Goal: Task Accomplishment & Management: Manage account settings

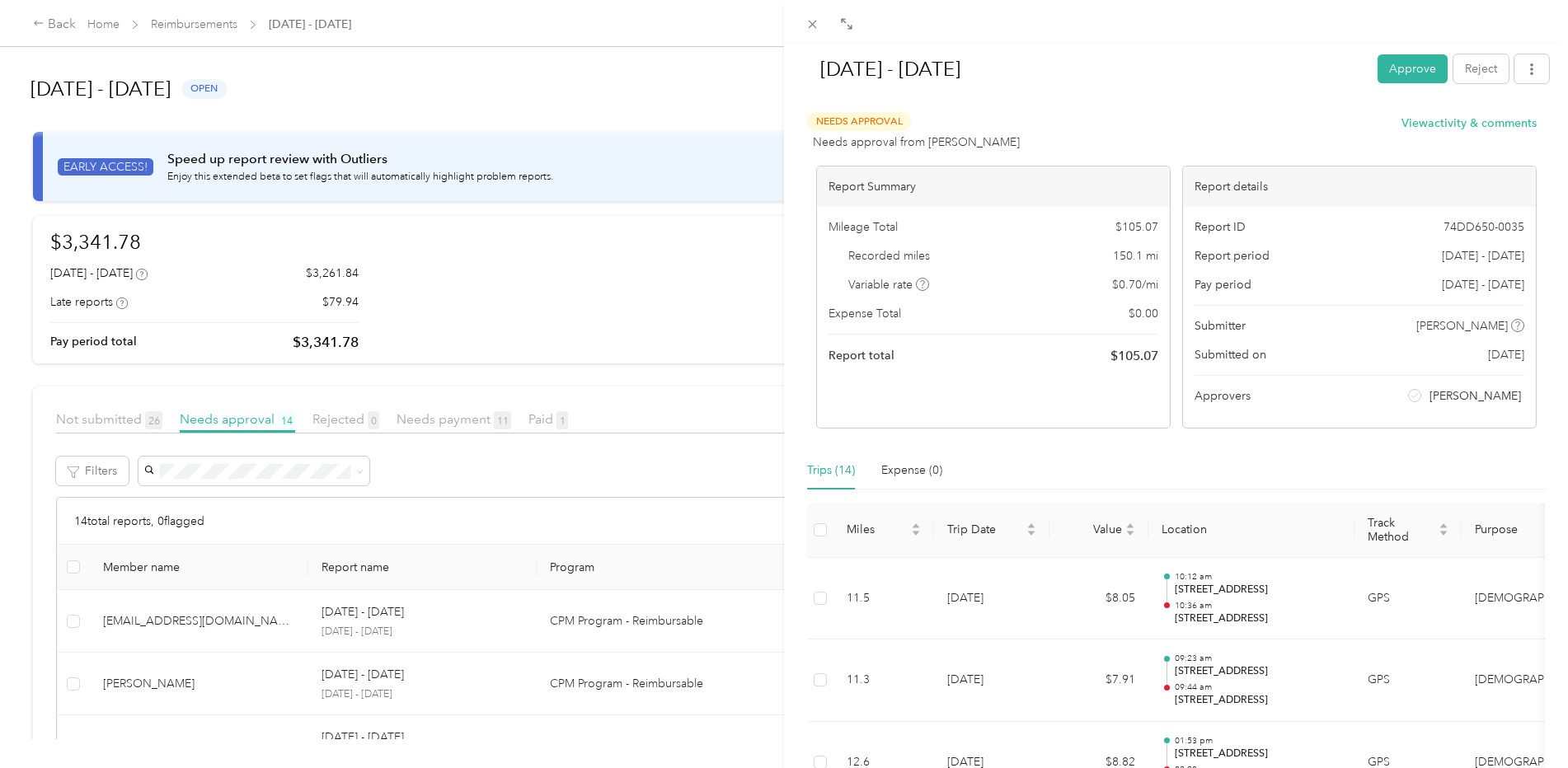
scroll to position [816, 0]
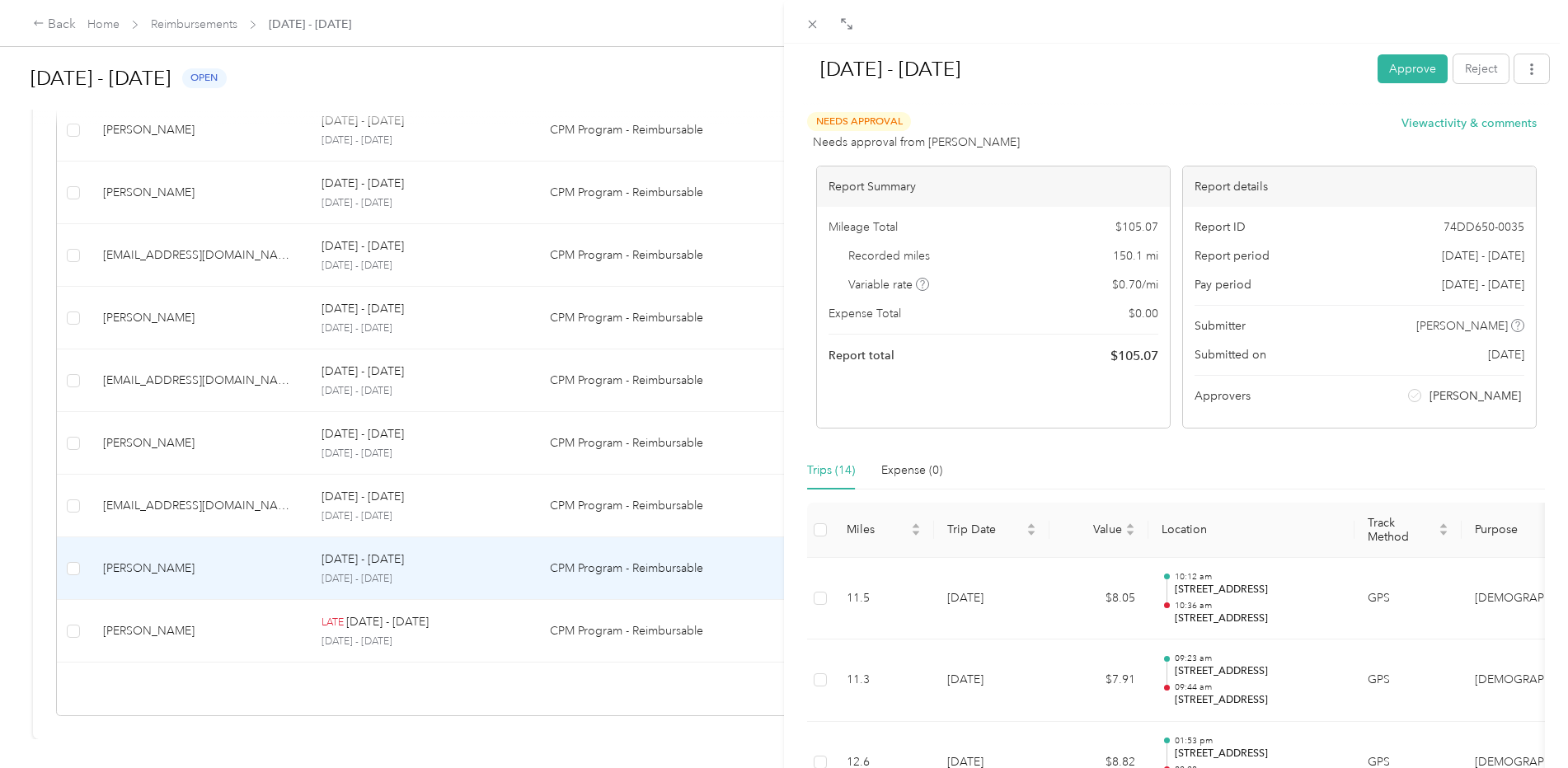
click at [233, 290] on div "[DATE] - [DATE] Approve Reject Needs Approval Needs approval from [PERSON_NAME]…" at bounding box center [784, 384] width 1568 height 768
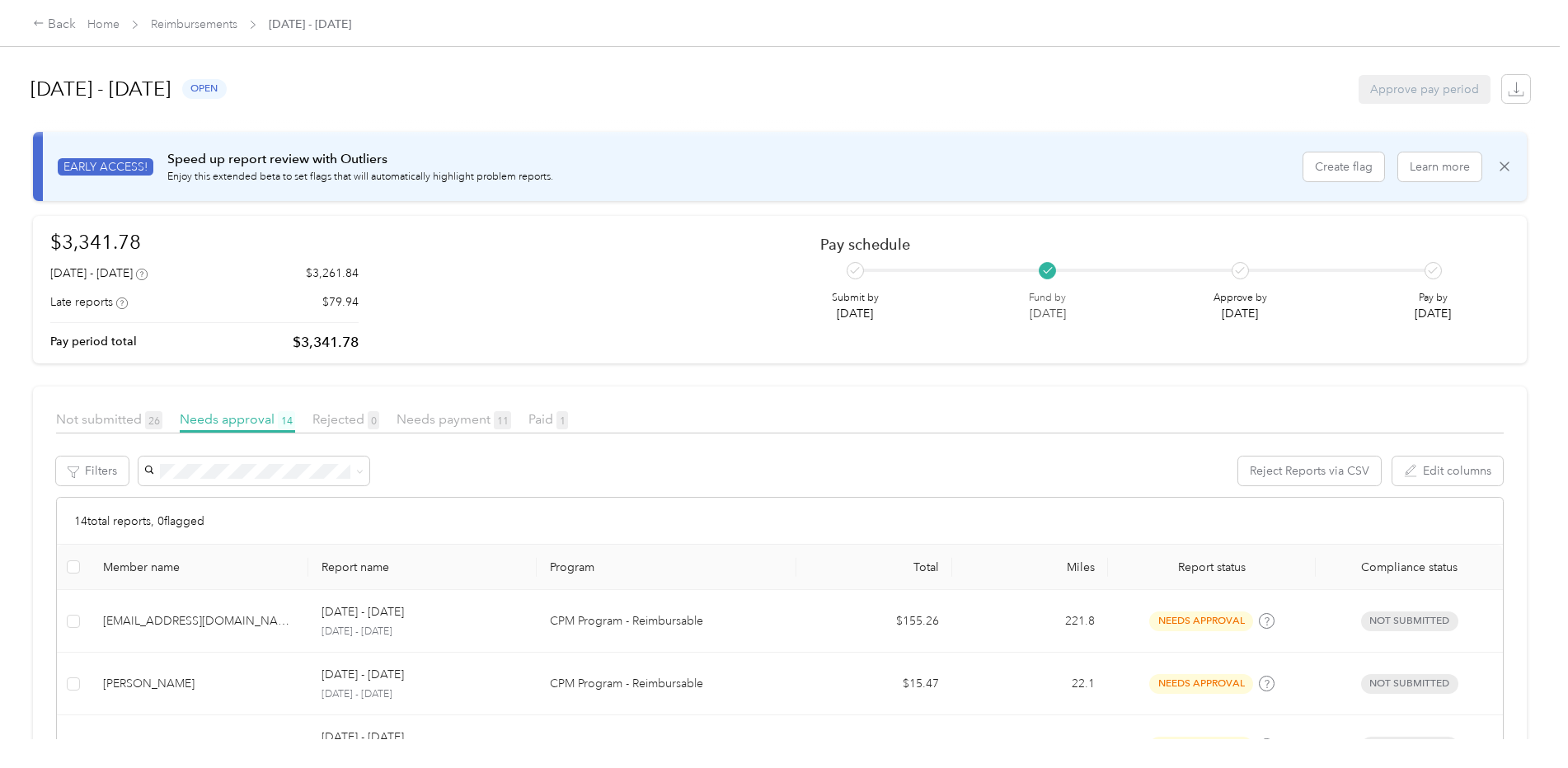
click at [215, 17] on span "Reimbursements" at bounding box center [194, 25] width 86 height 18
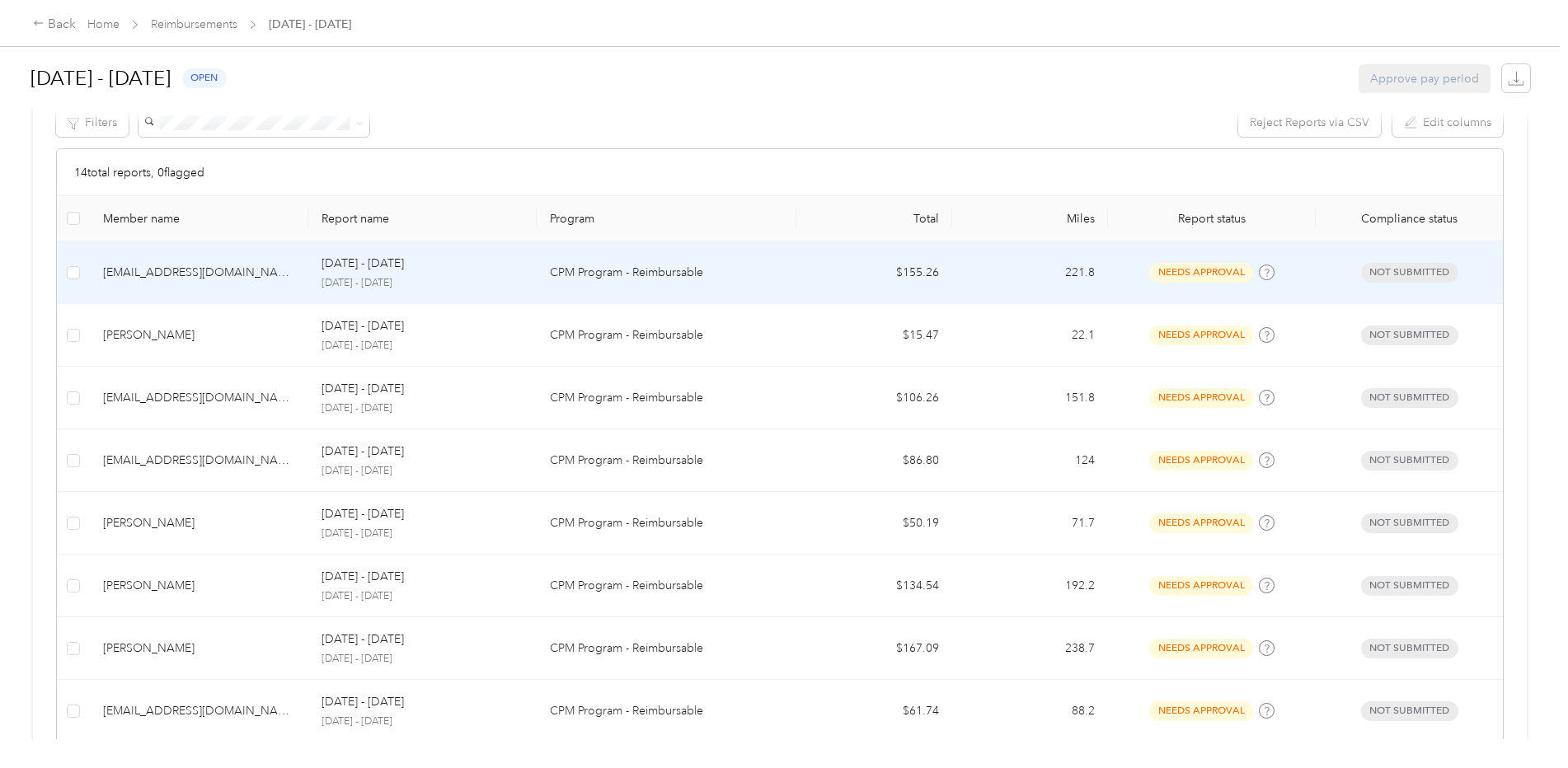
scroll to position [412, 0]
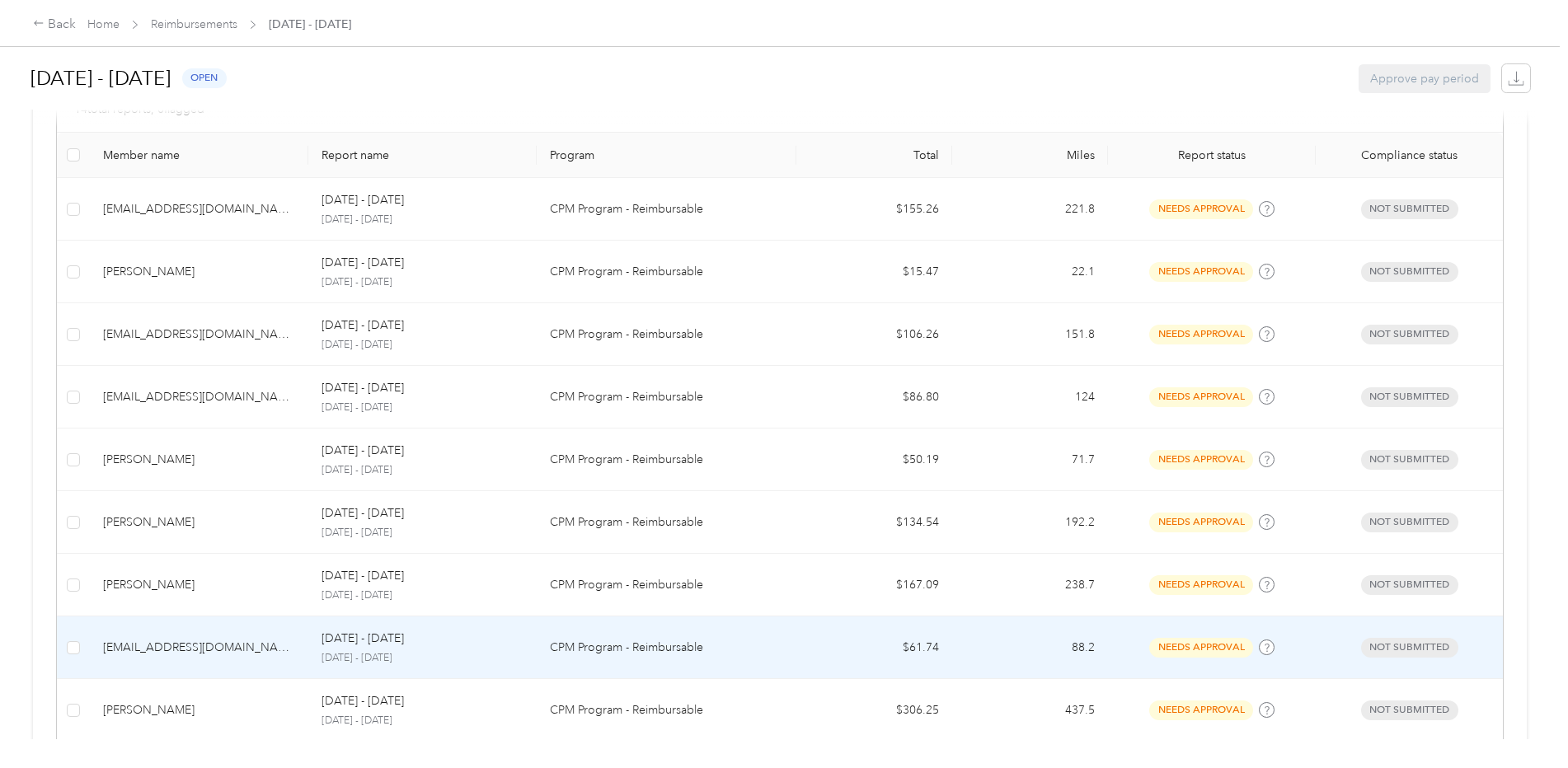
click at [195, 650] on div "[EMAIL_ADDRESS][DOMAIN_NAME]" at bounding box center [199, 647] width 192 height 19
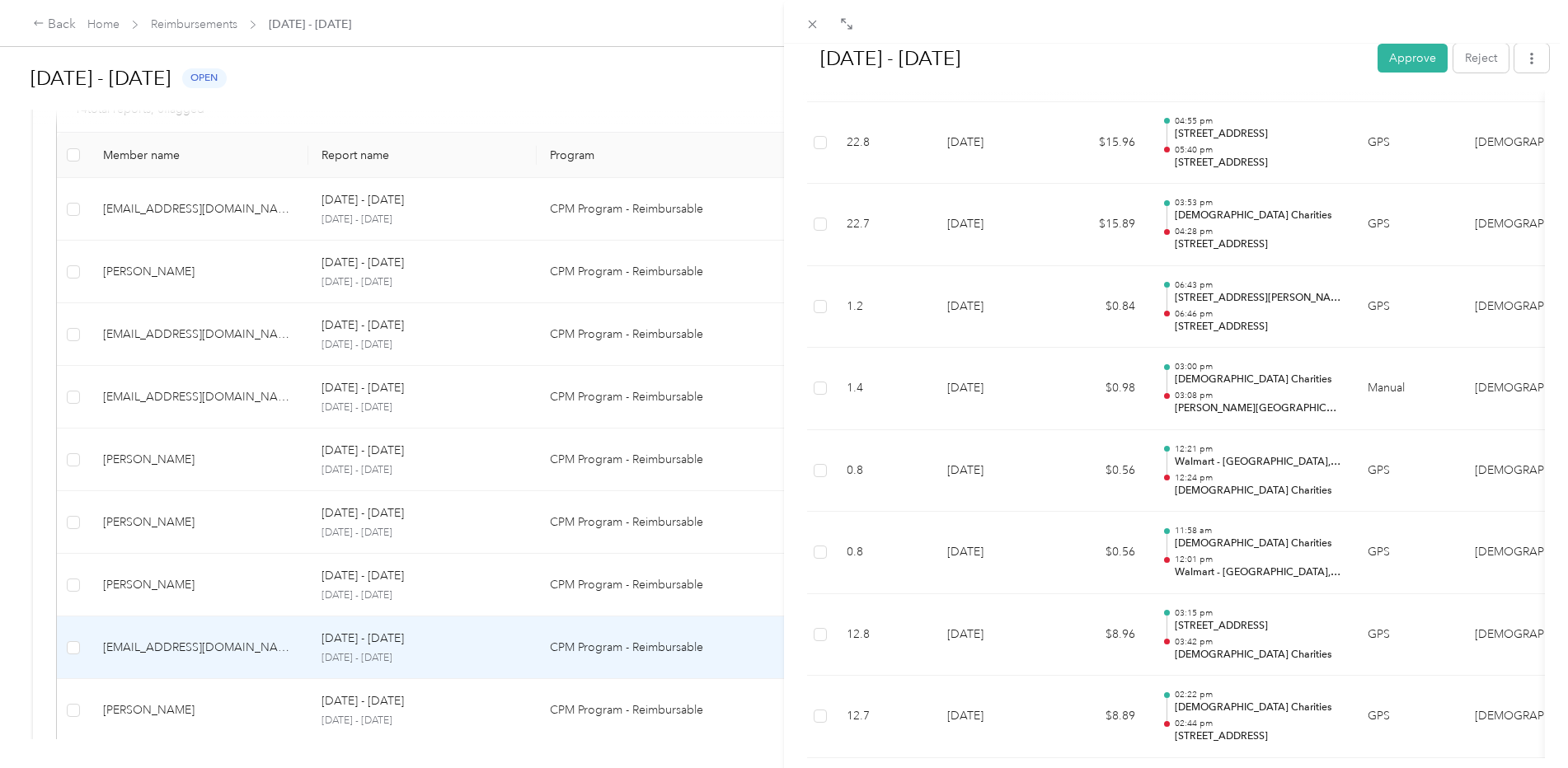
scroll to position [1064, 0]
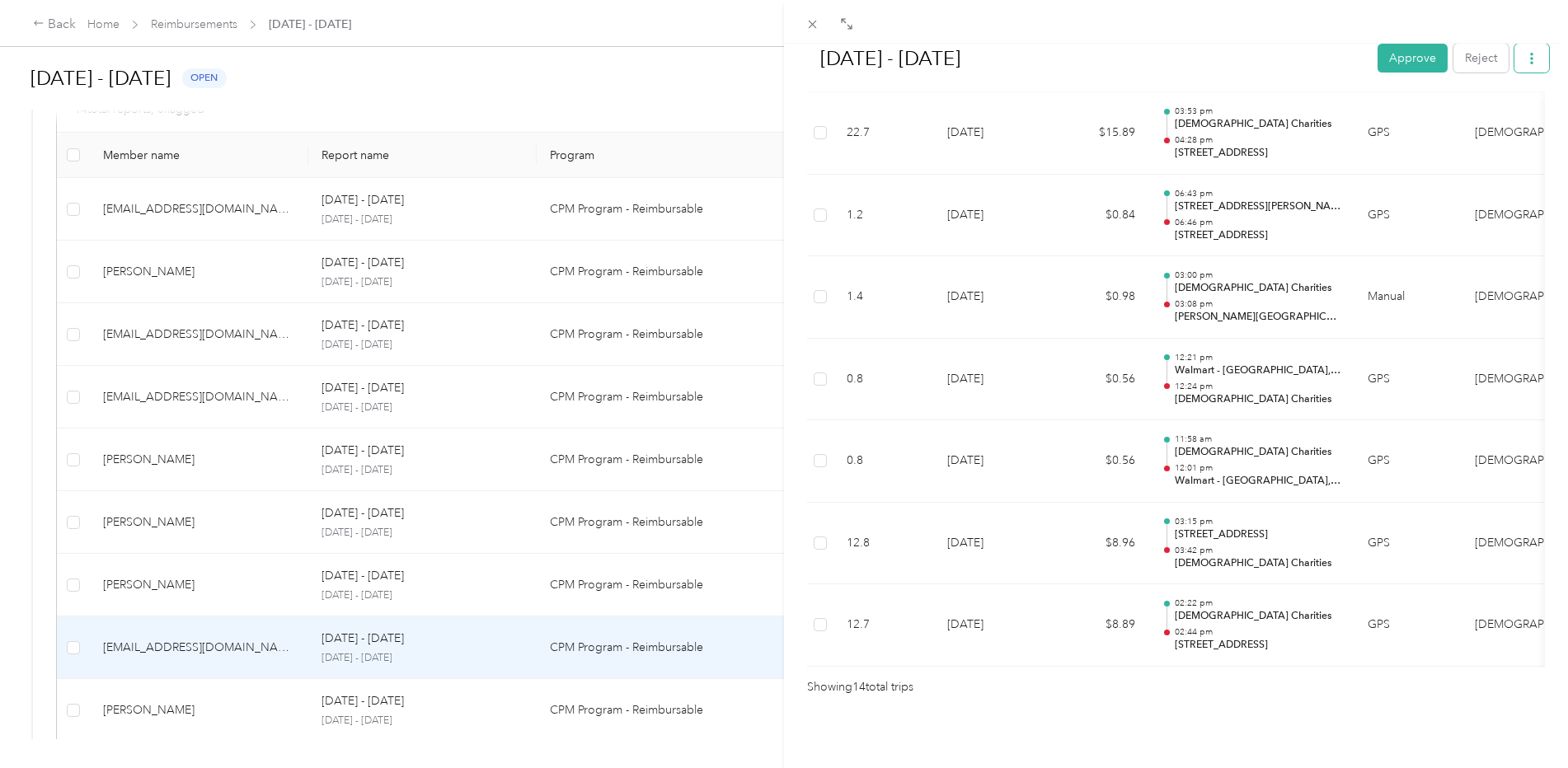
click at [1525, 58] on button "button" at bounding box center [1531, 58] width 34 height 29
click at [1480, 116] on span "Download" at bounding box center [1473, 119] width 55 height 18
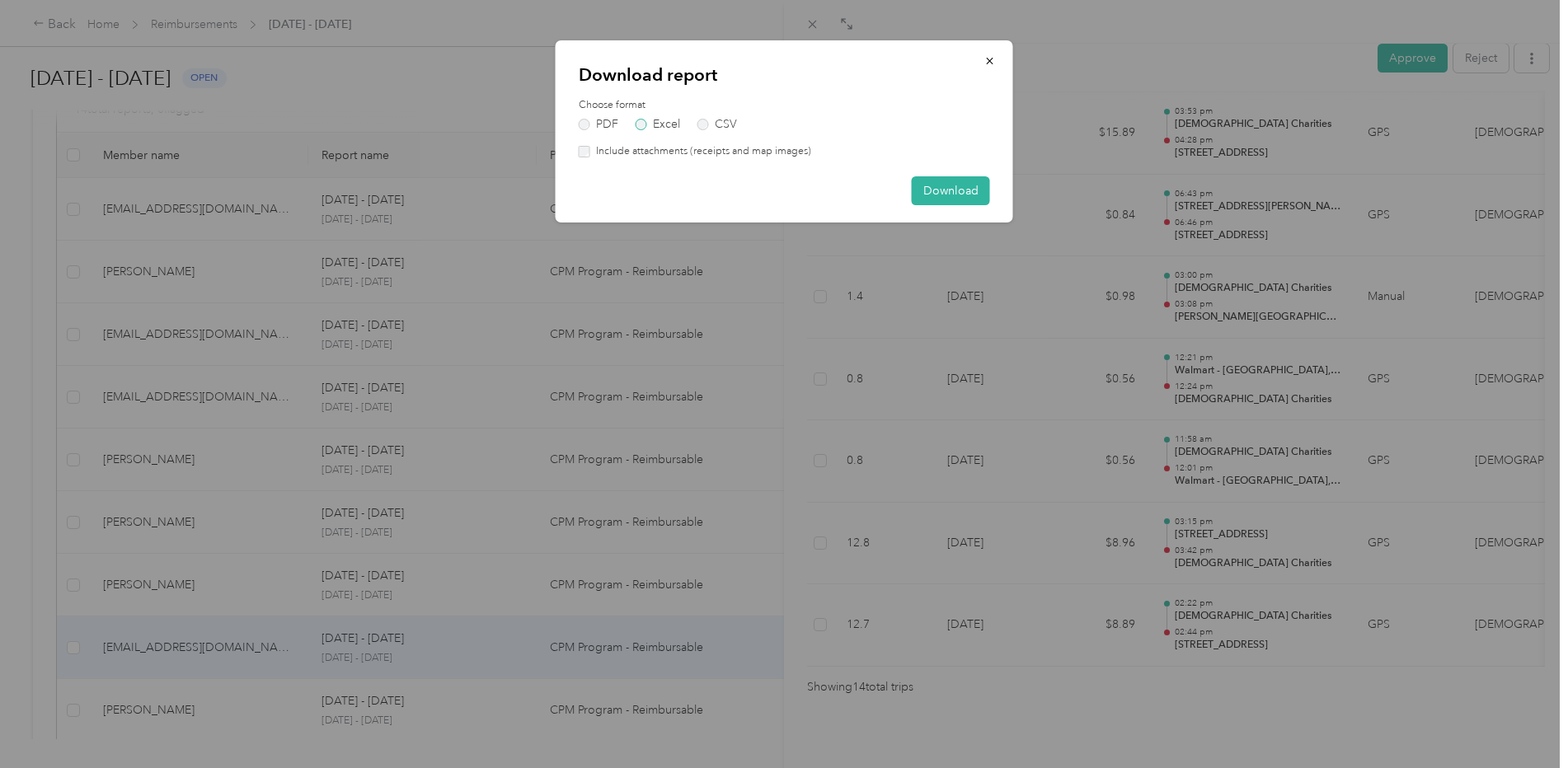
click at [666, 125] on label "Excel" at bounding box center [658, 124] width 44 height 11
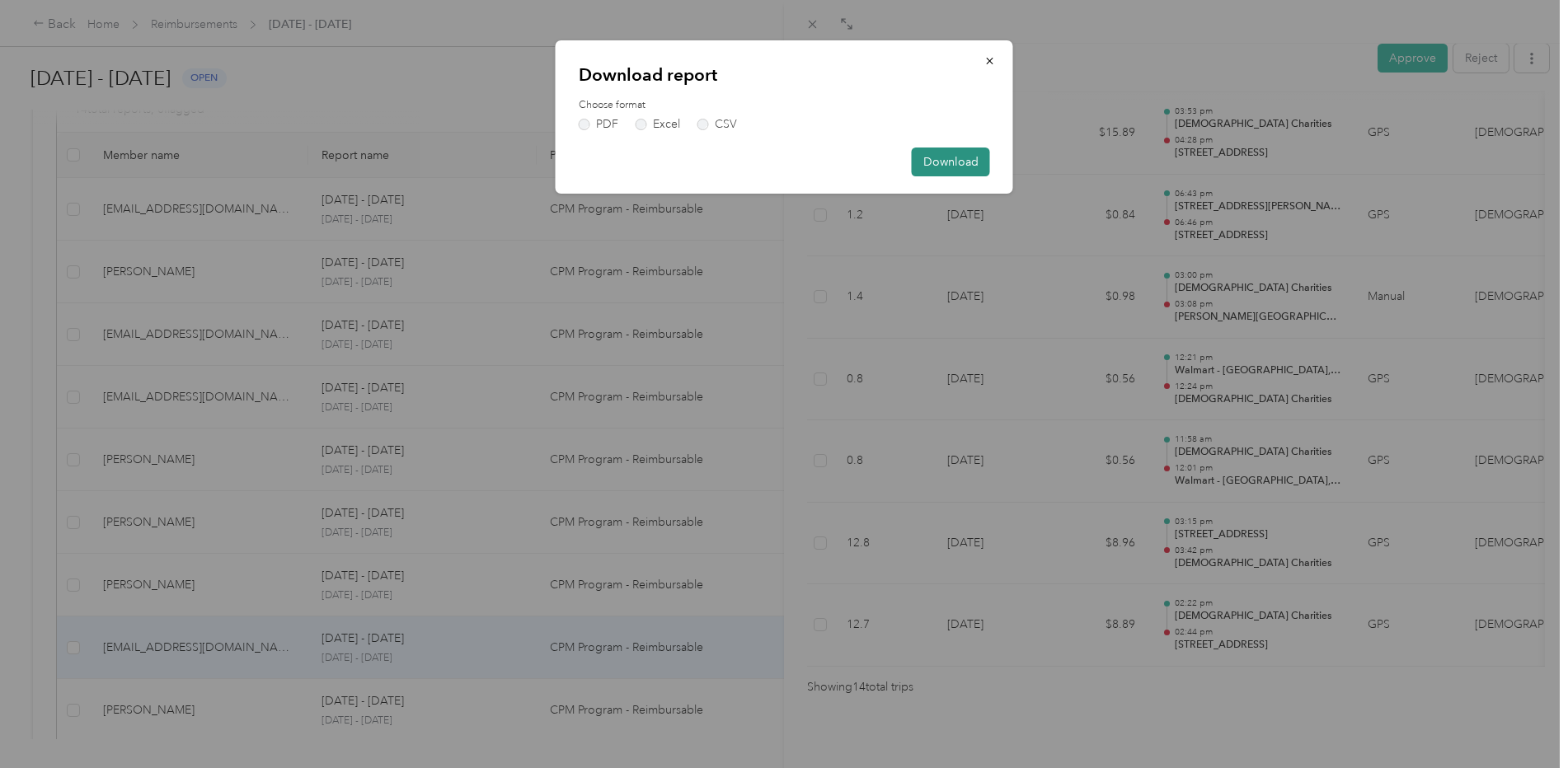
click at [931, 168] on button "Download" at bounding box center [951, 161] width 78 height 29
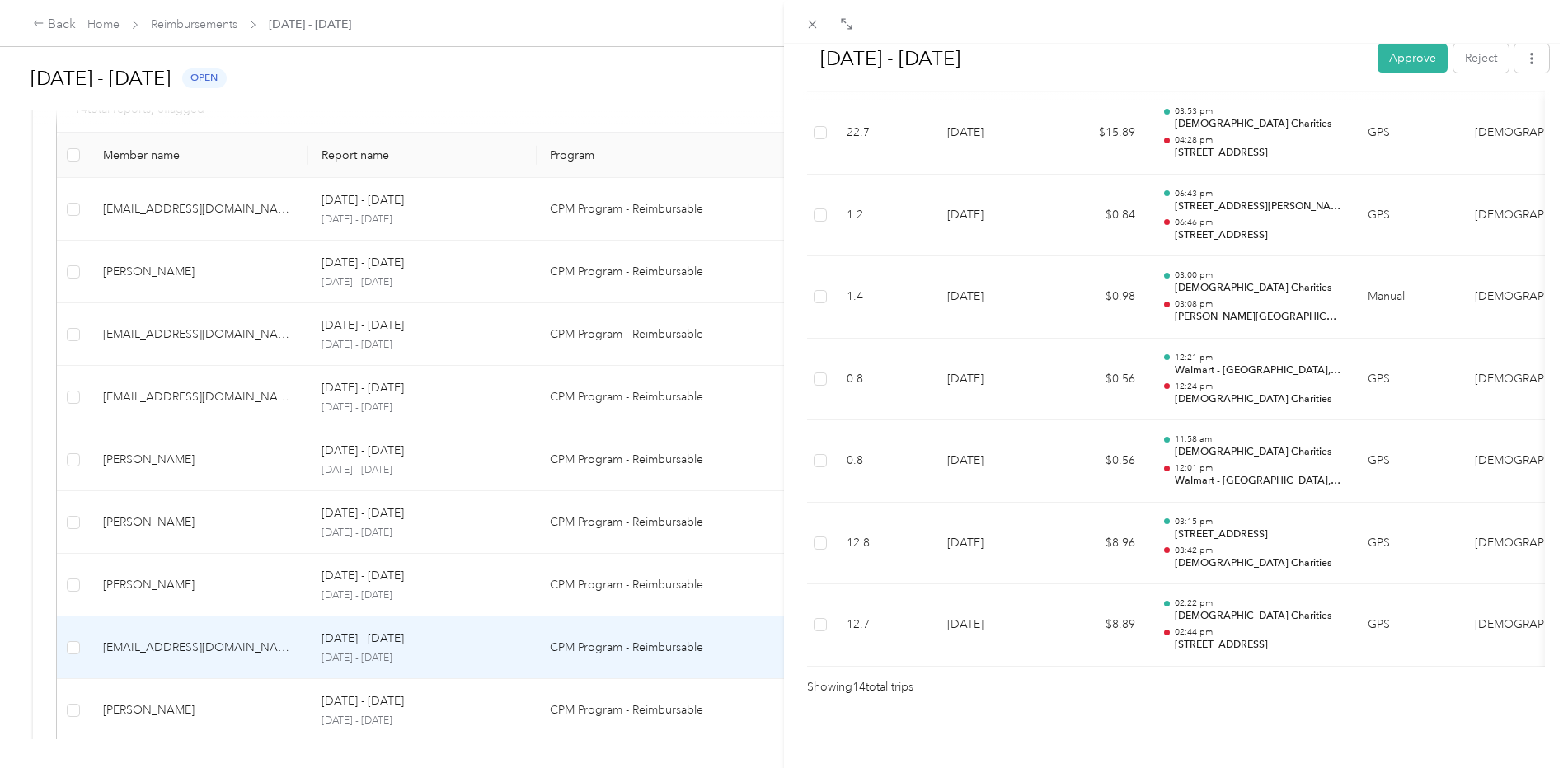
click at [196, 269] on div "[DATE] - [DATE] Approve Reject Needs Approval Needs approval from [PERSON_NAME]…" at bounding box center [784, 384] width 1568 height 768
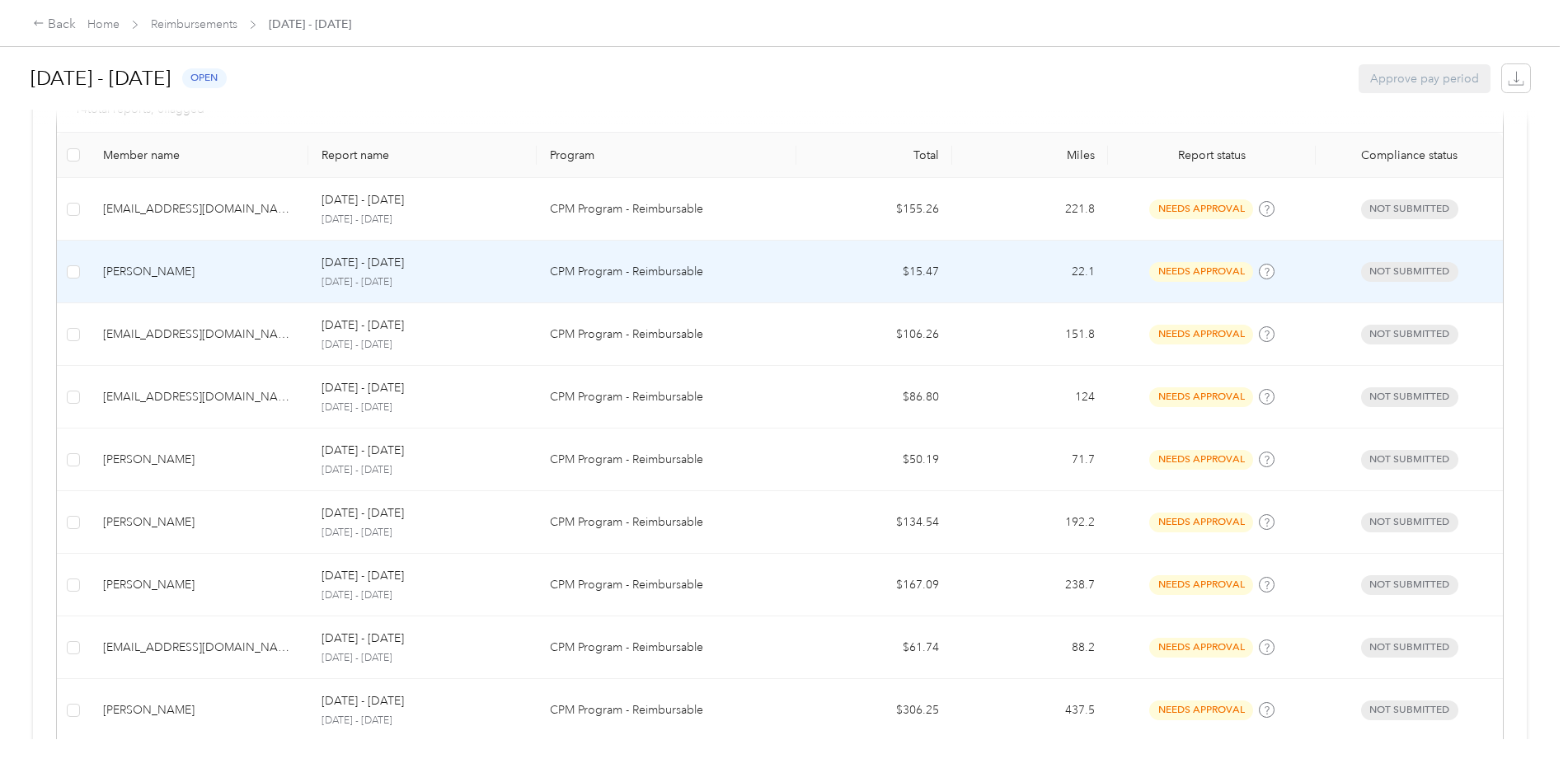
click at [386, 277] on p "[DATE] - [DATE]" at bounding box center [422, 282] width 202 height 15
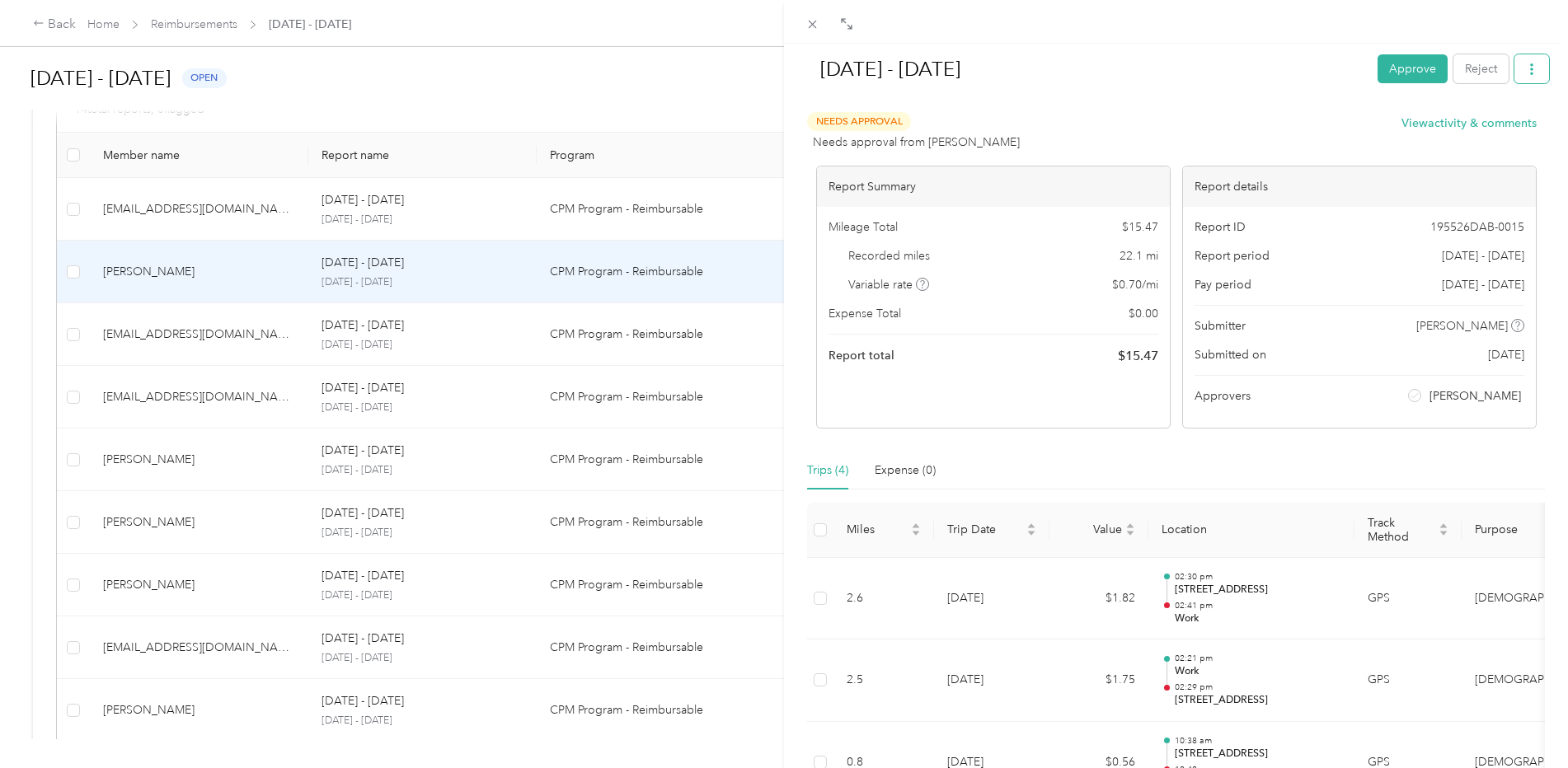
click at [1533, 70] on button "button" at bounding box center [1531, 69] width 34 height 29
click at [1488, 127] on span "Download" at bounding box center [1473, 130] width 55 height 18
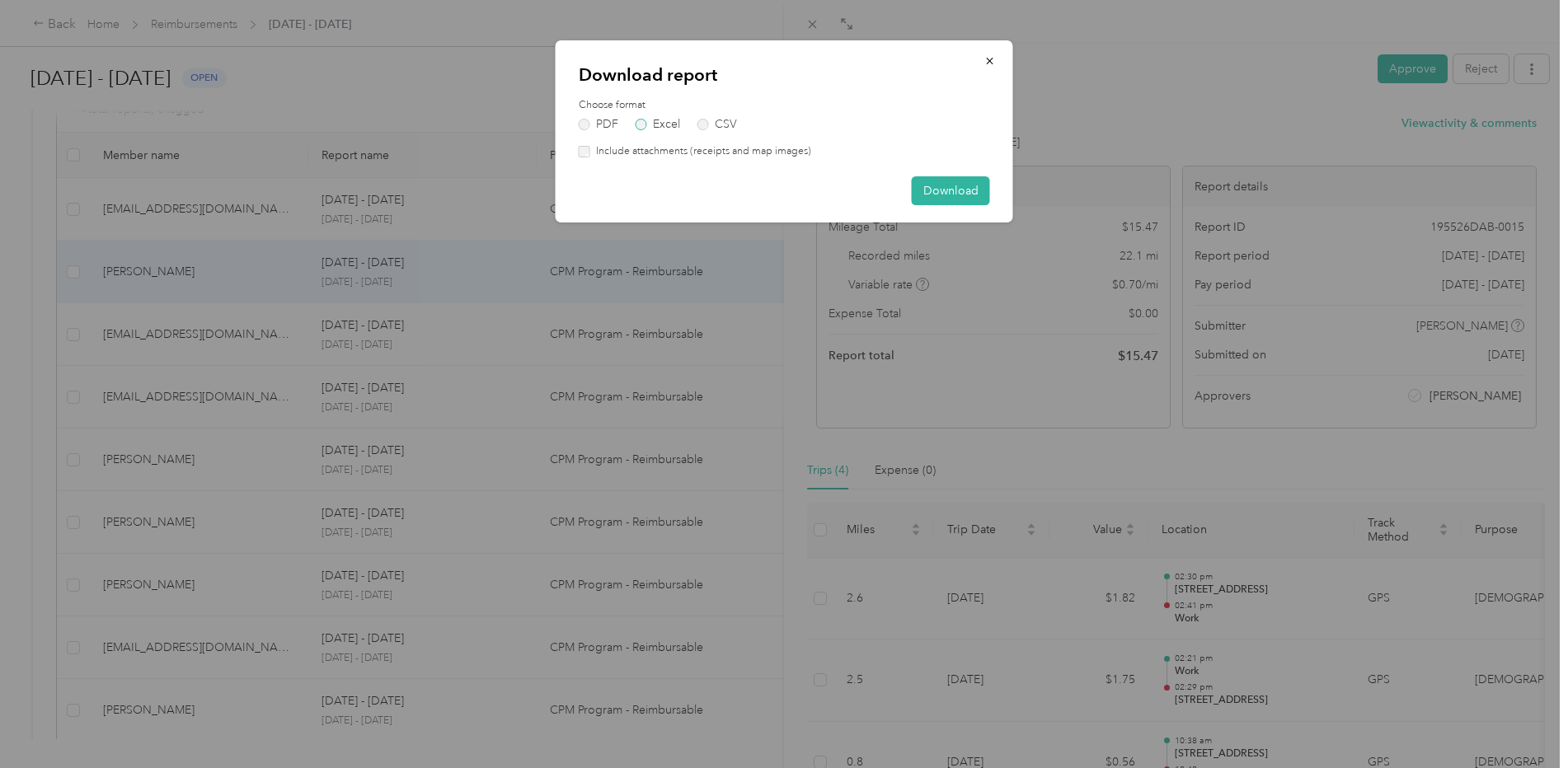
click at [671, 120] on label "Excel" at bounding box center [658, 124] width 44 height 11
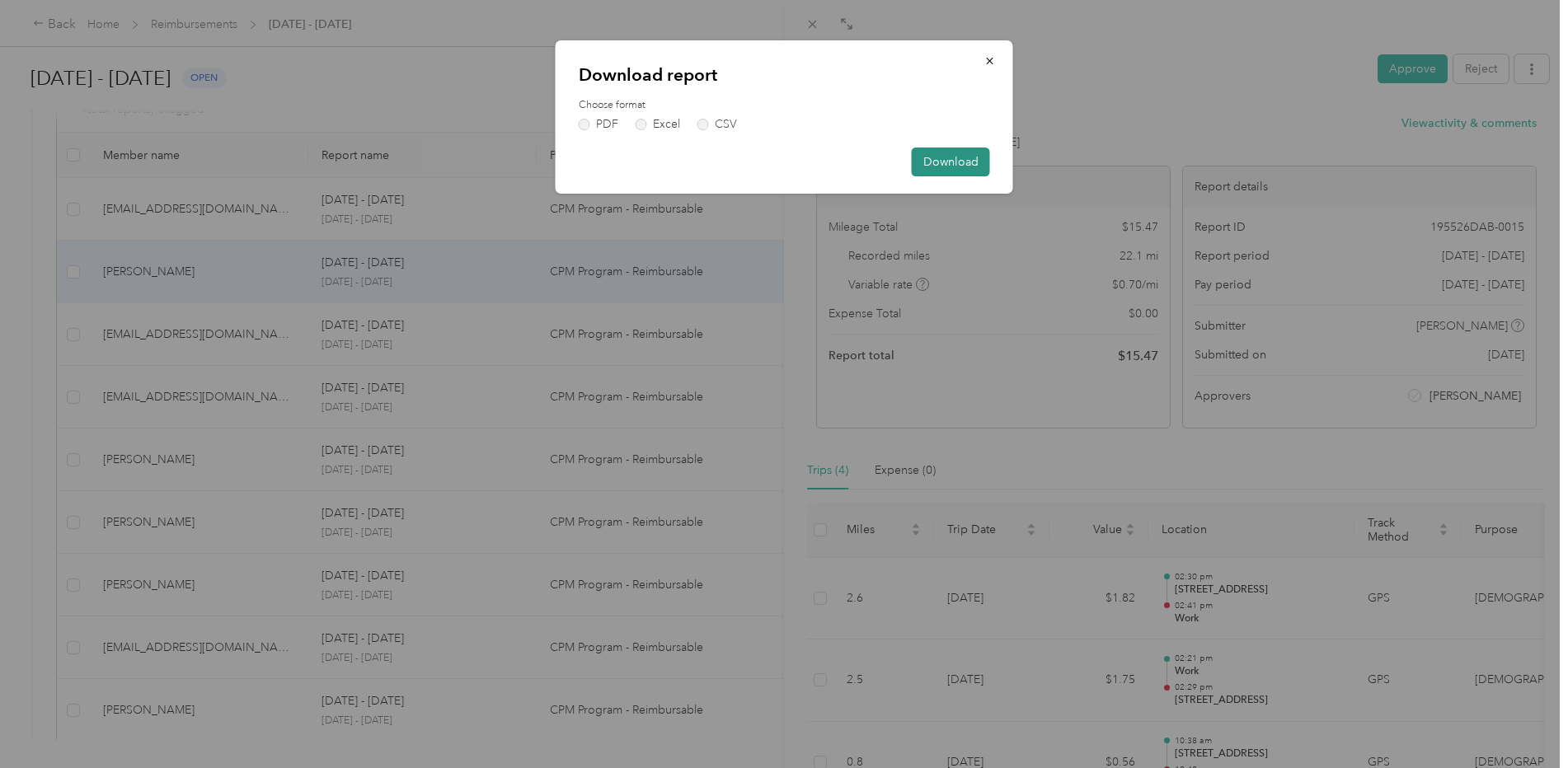
click at [969, 167] on button "Download" at bounding box center [951, 161] width 78 height 29
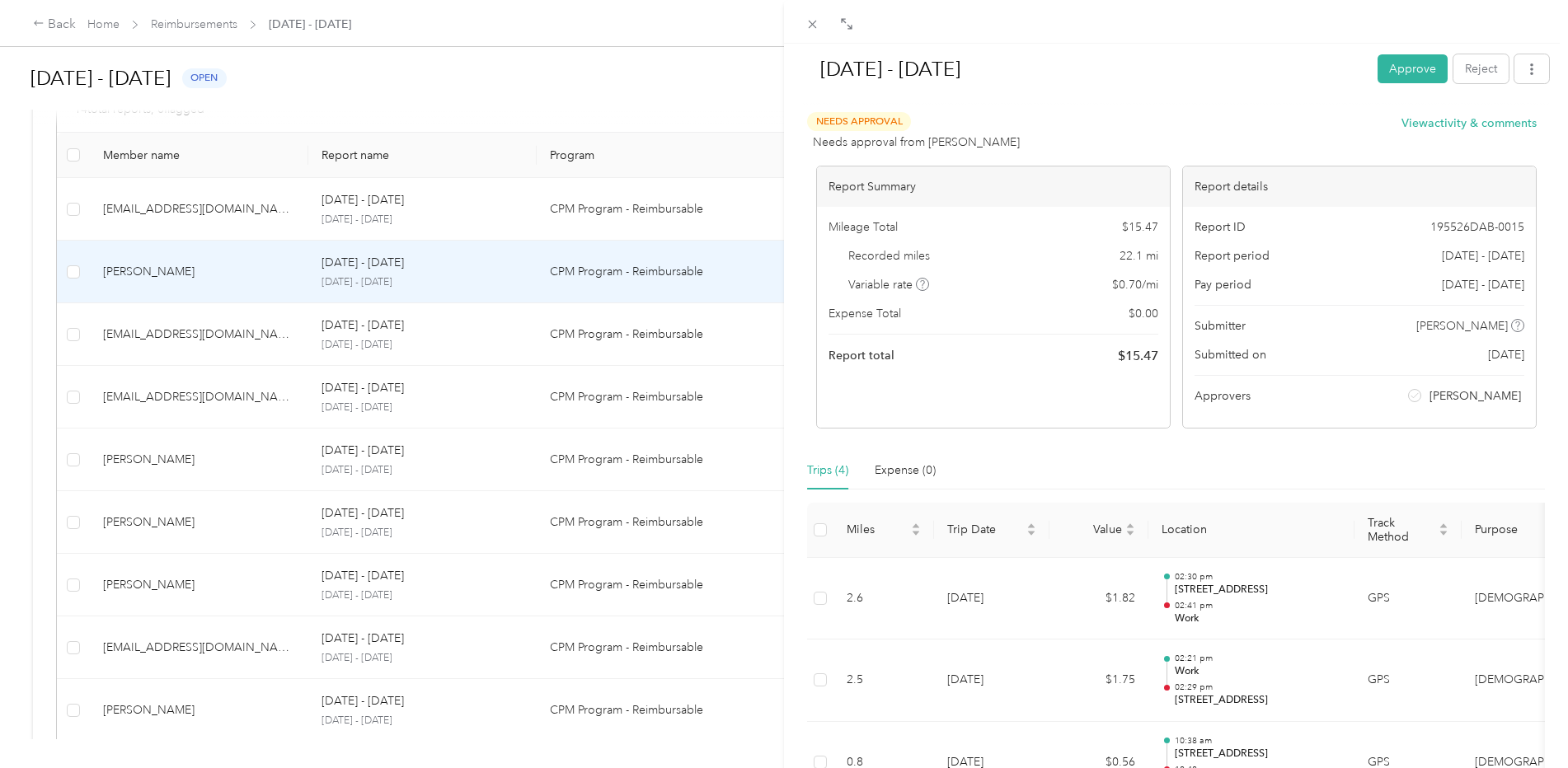
click at [248, 637] on div "[DATE] - [DATE] Approve Reject Needs Approval Needs approval from [PERSON_NAME]…" at bounding box center [784, 384] width 1568 height 768
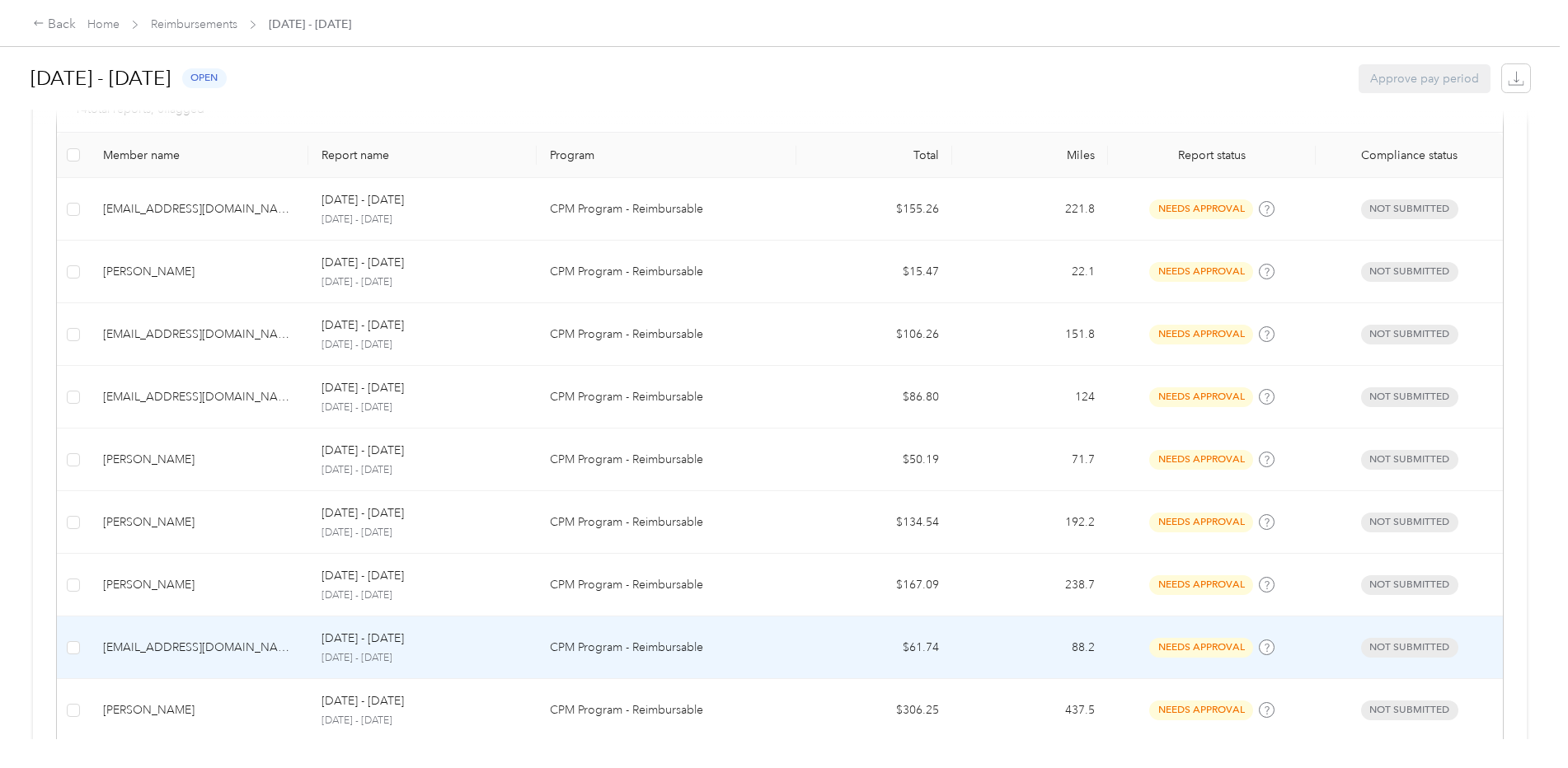
scroll to position [816, 0]
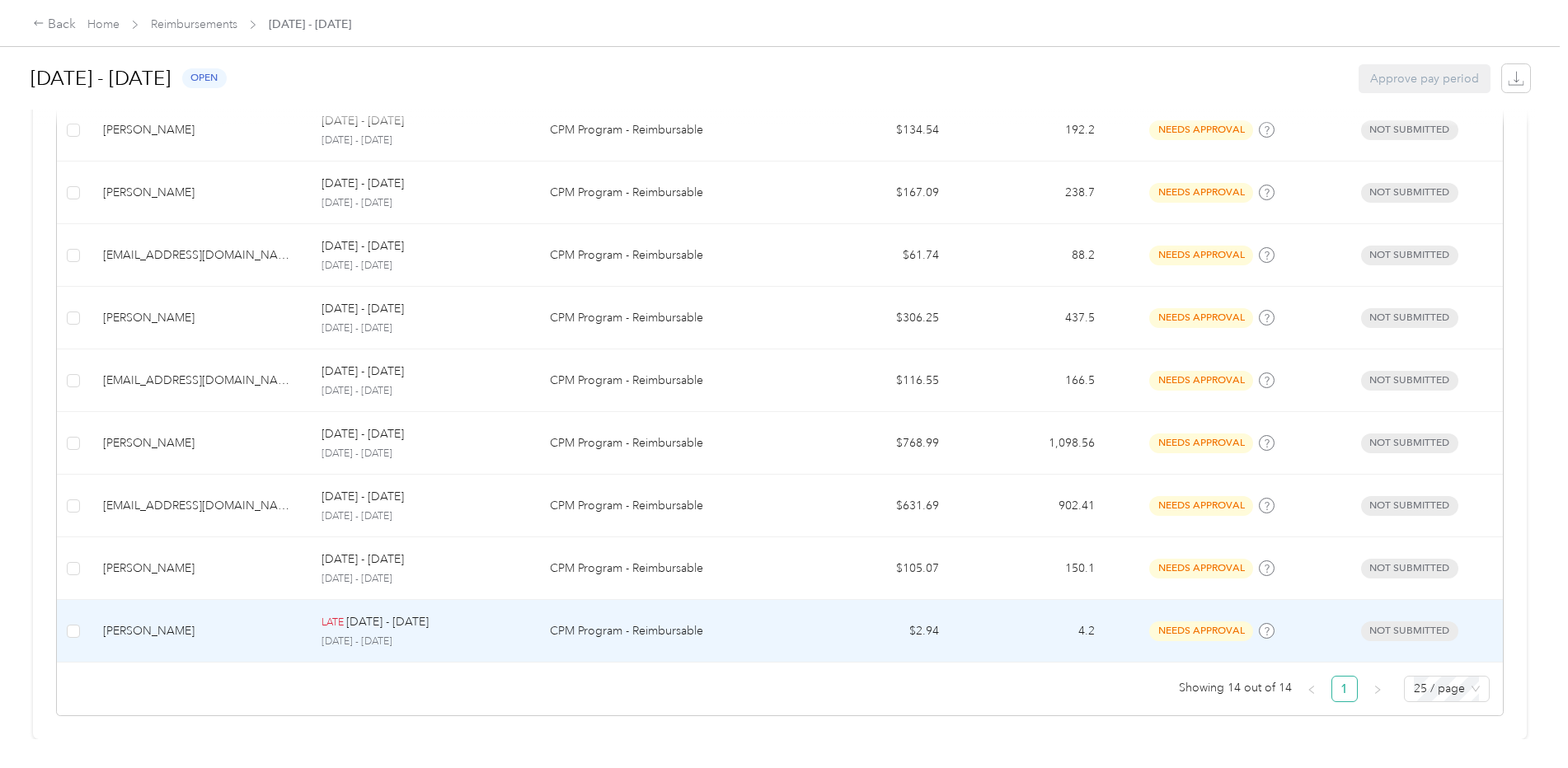
click at [228, 623] on div "[PERSON_NAME]" at bounding box center [199, 631] width 192 height 19
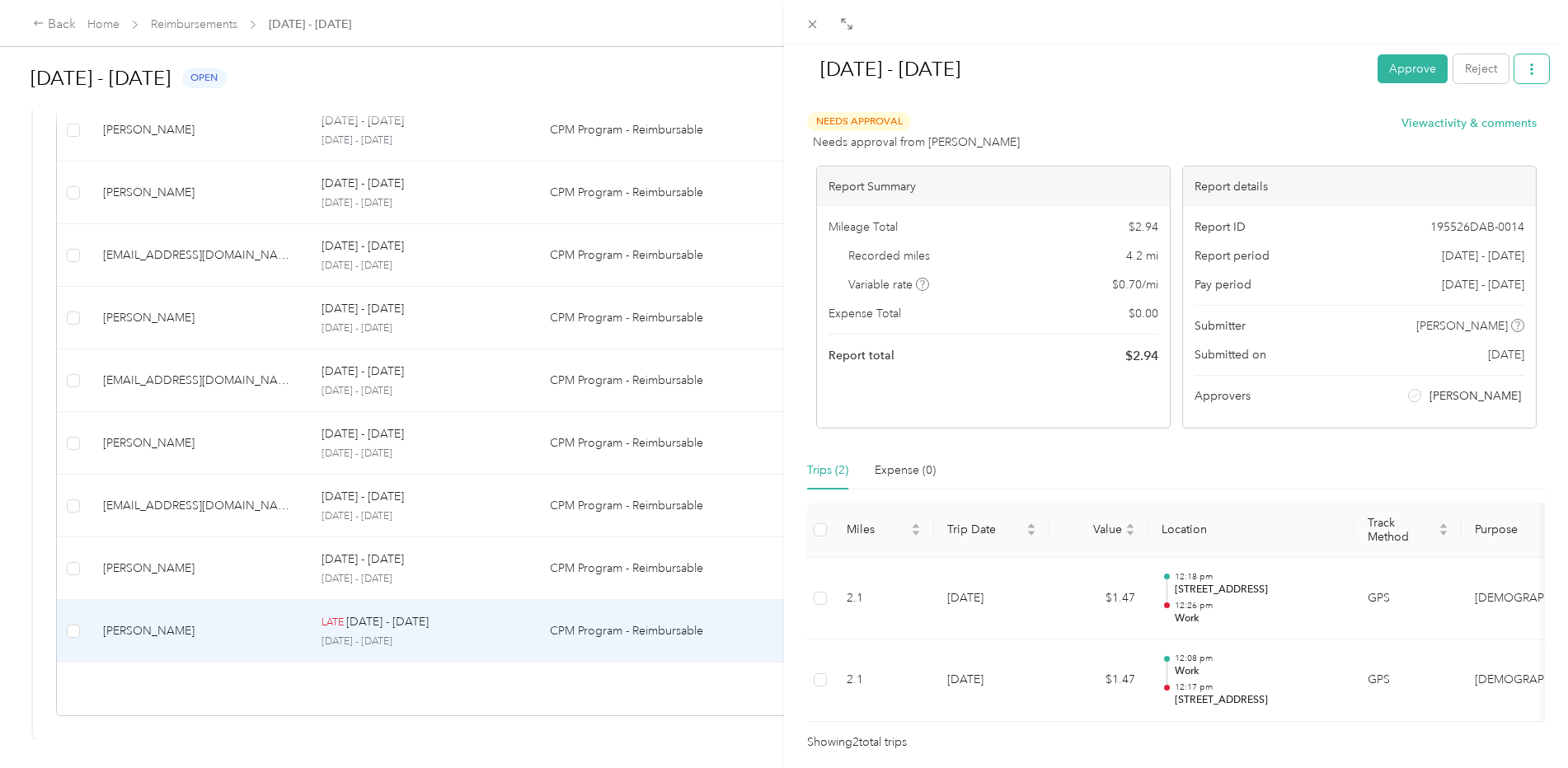
click at [1526, 70] on icon "button" at bounding box center [1531, 69] width 11 height 11
click at [1491, 131] on span "Download" at bounding box center [1473, 130] width 55 height 18
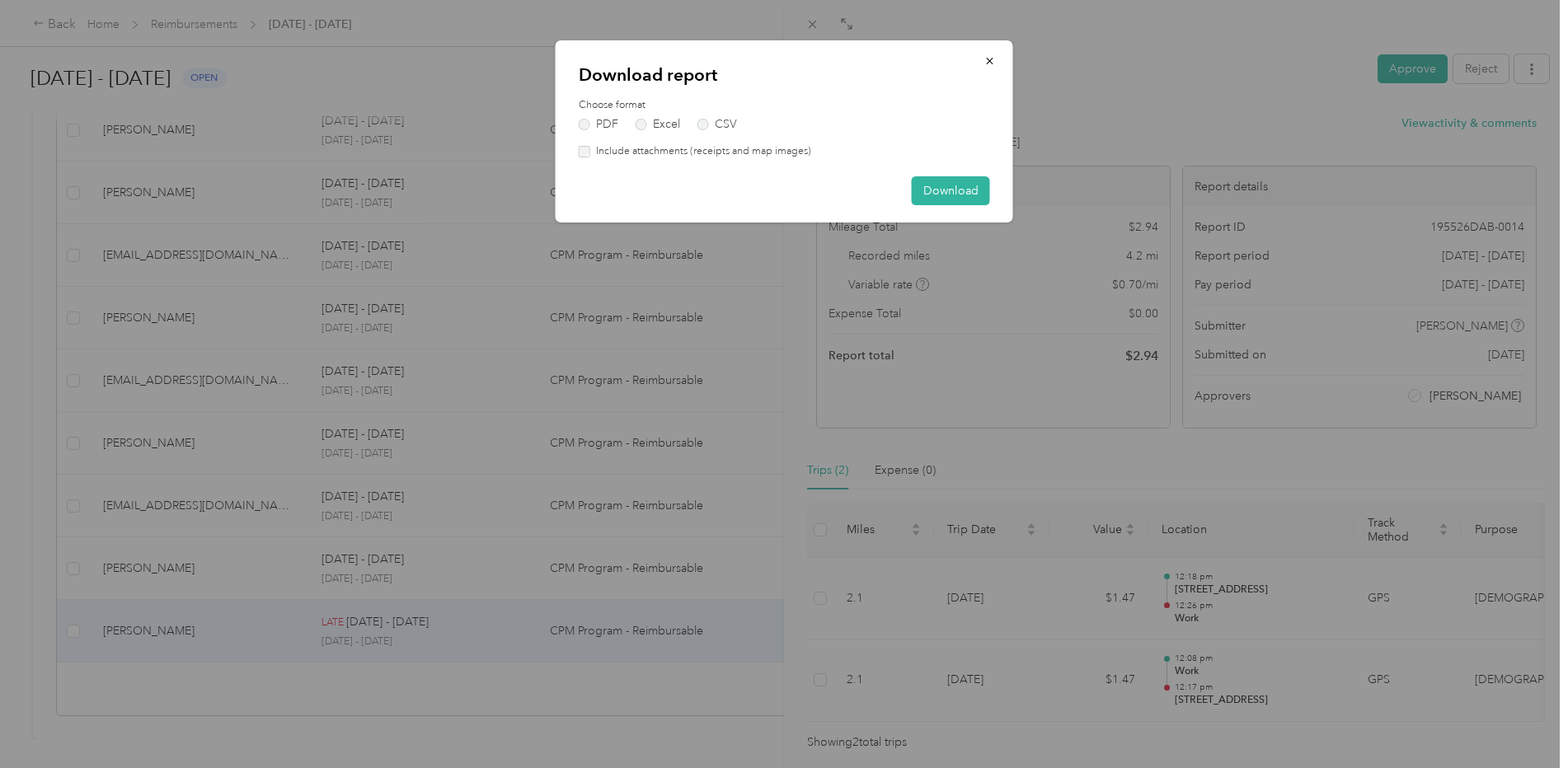
click at [655, 116] on div "Choose format PDF Excel CSV" at bounding box center [784, 114] width 411 height 32
click at [656, 119] on label "Excel" at bounding box center [658, 124] width 44 height 11
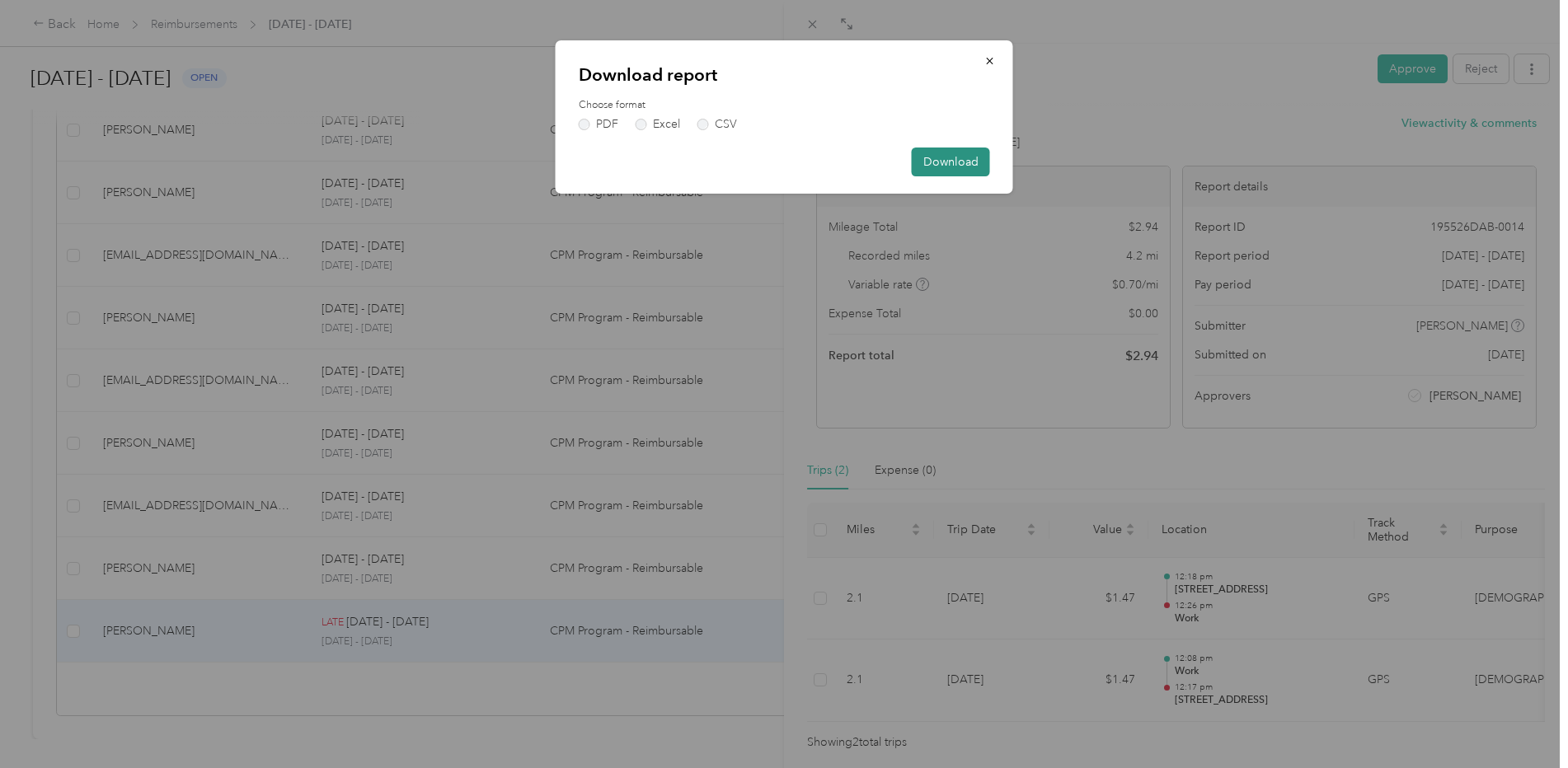
click at [947, 167] on button "Download" at bounding box center [951, 161] width 78 height 29
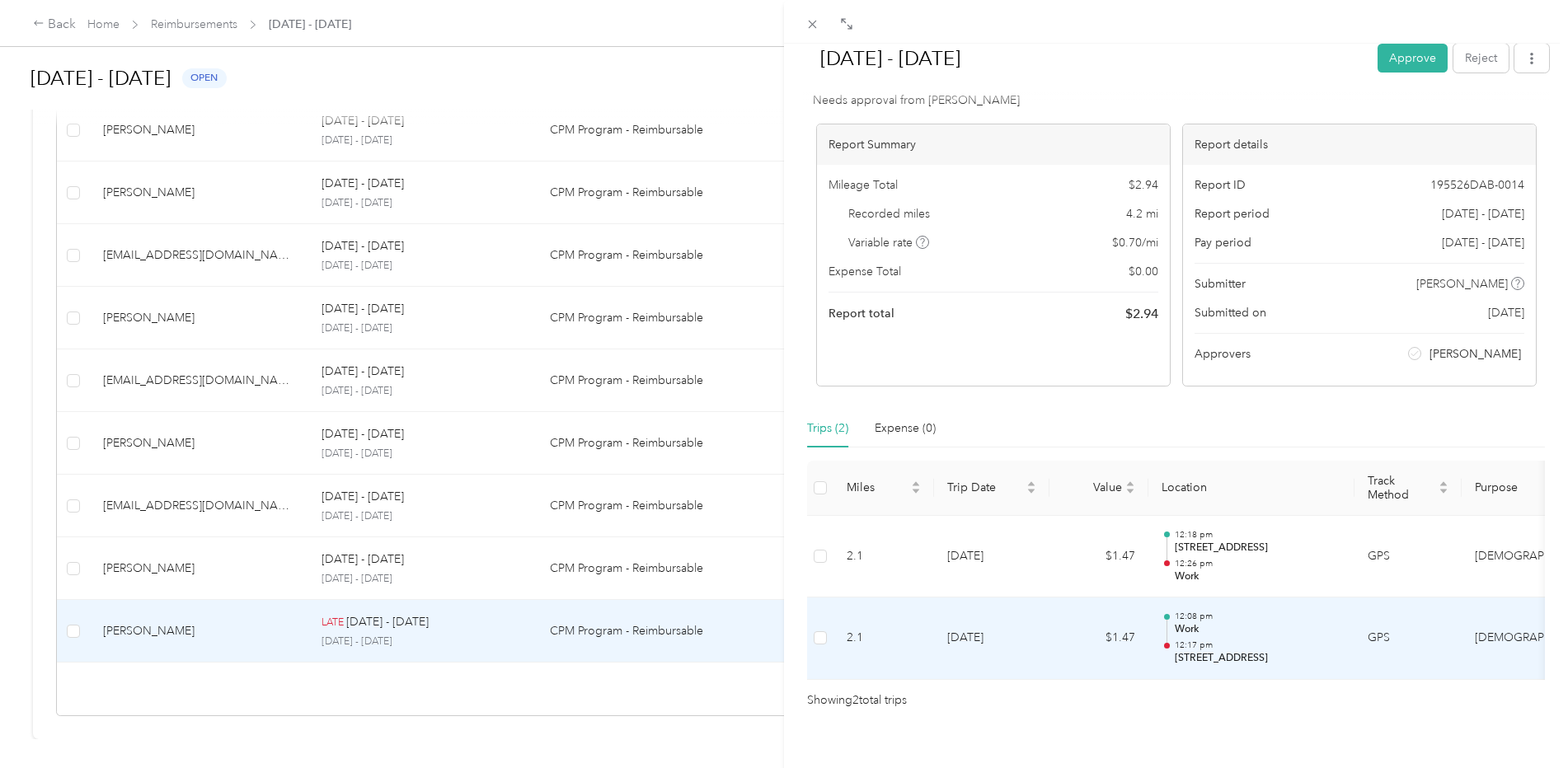
scroll to position [80, 0]
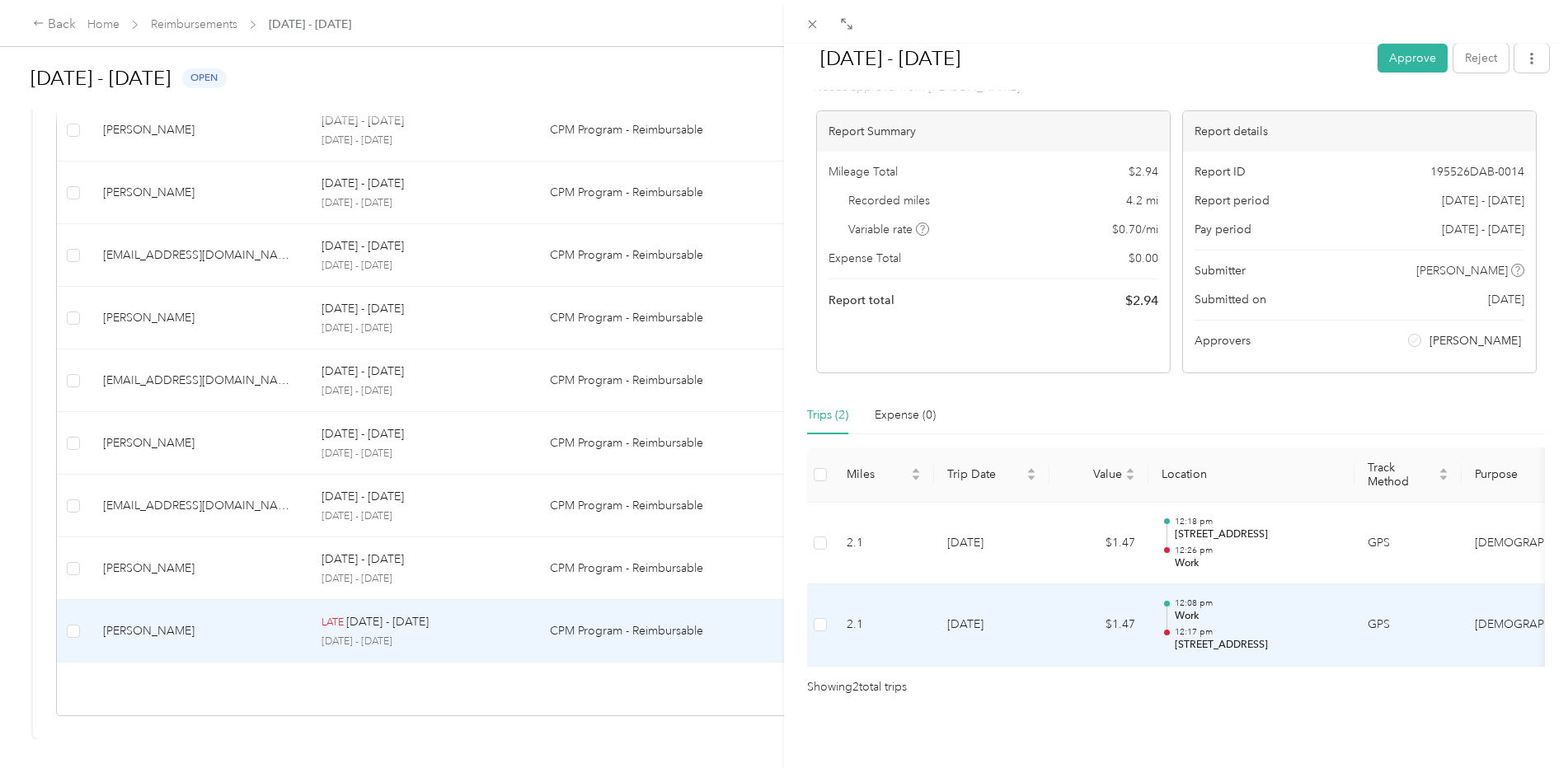
click at [1210, 609] on p "Work" at bounding box center [1258, 616] width 167 height 15
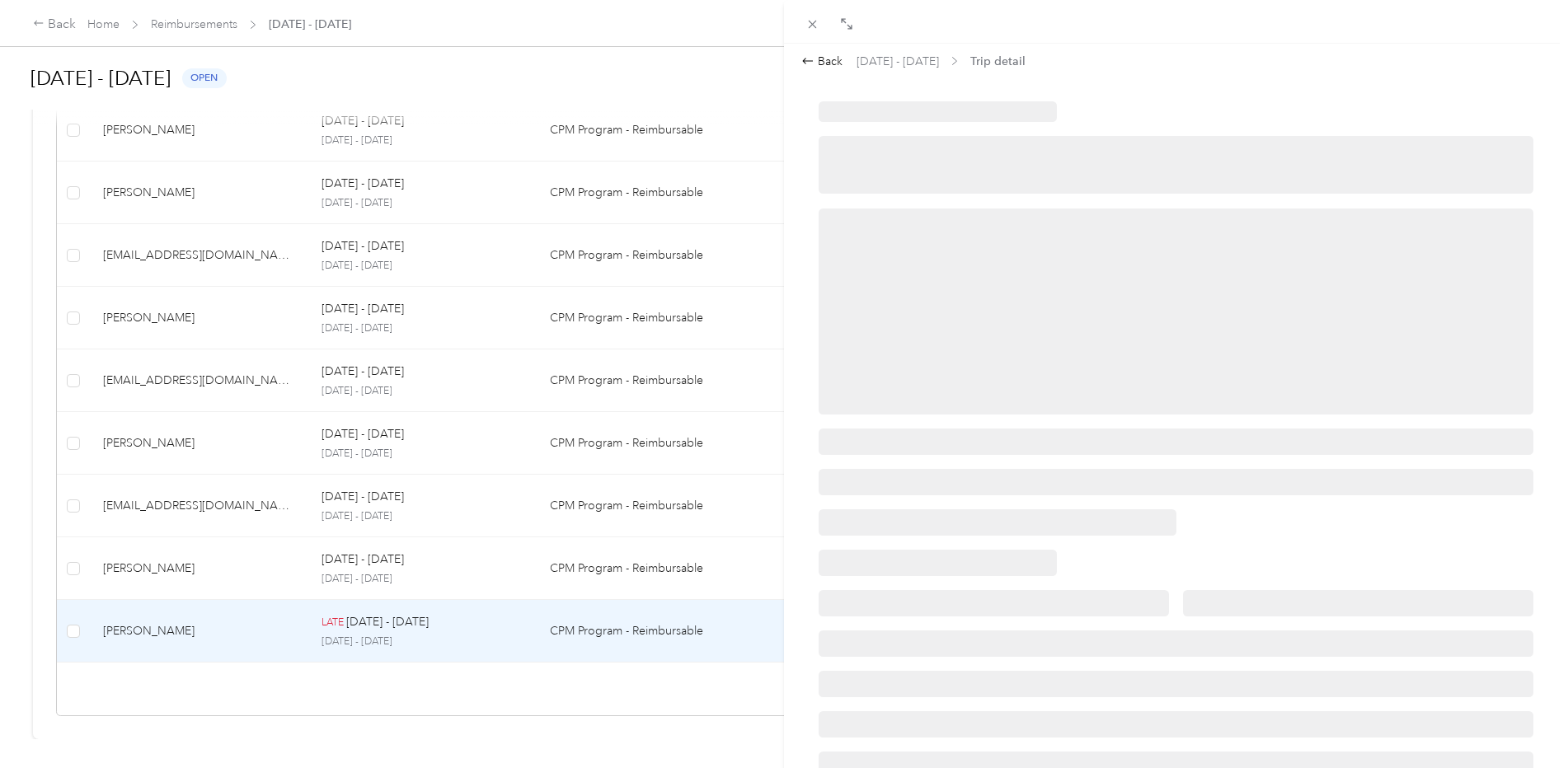
scroll to position [0, 0]
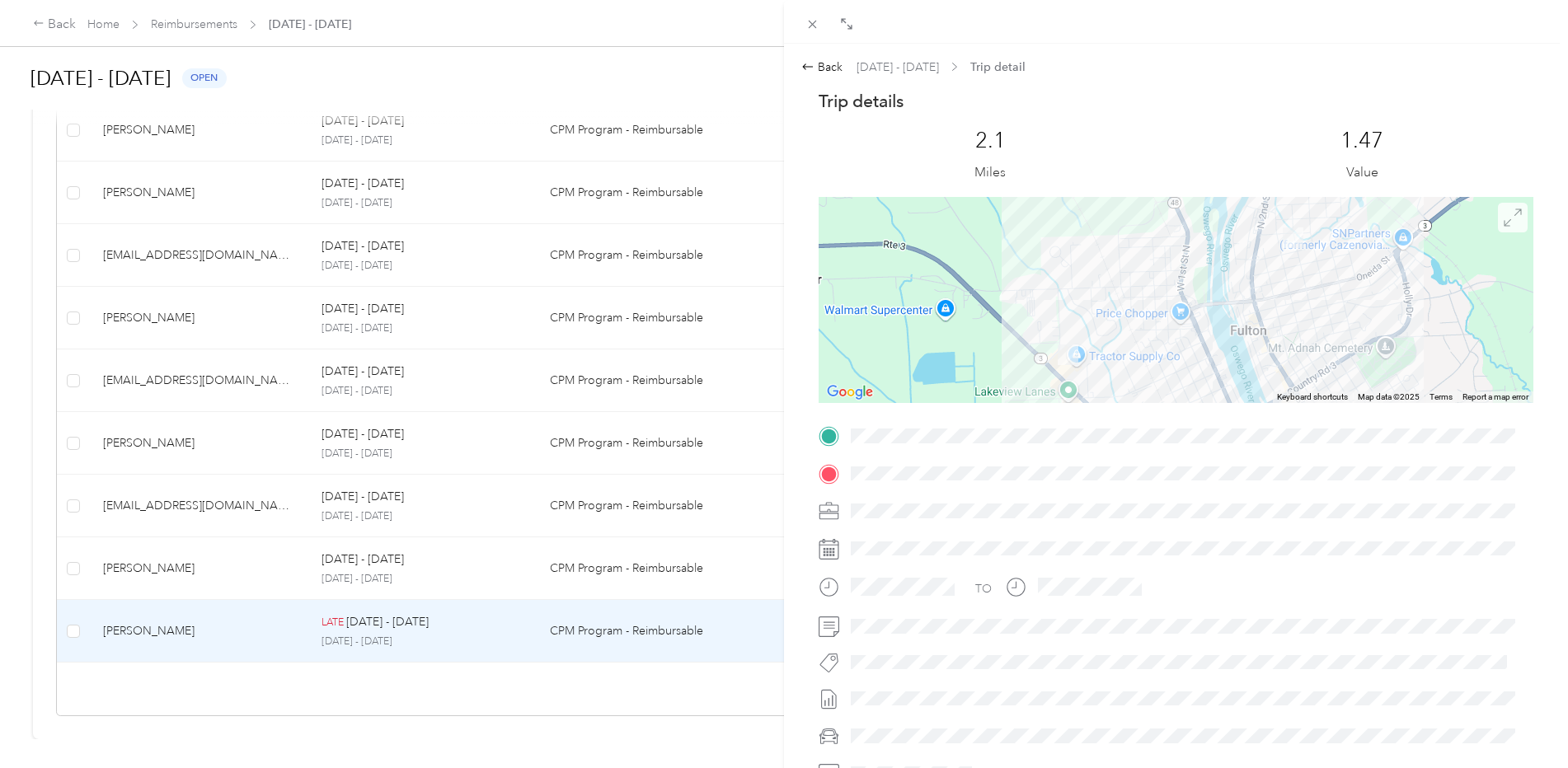
click at [1506, 220] on icon at bounding box center [1512, 218] width 19 height 19
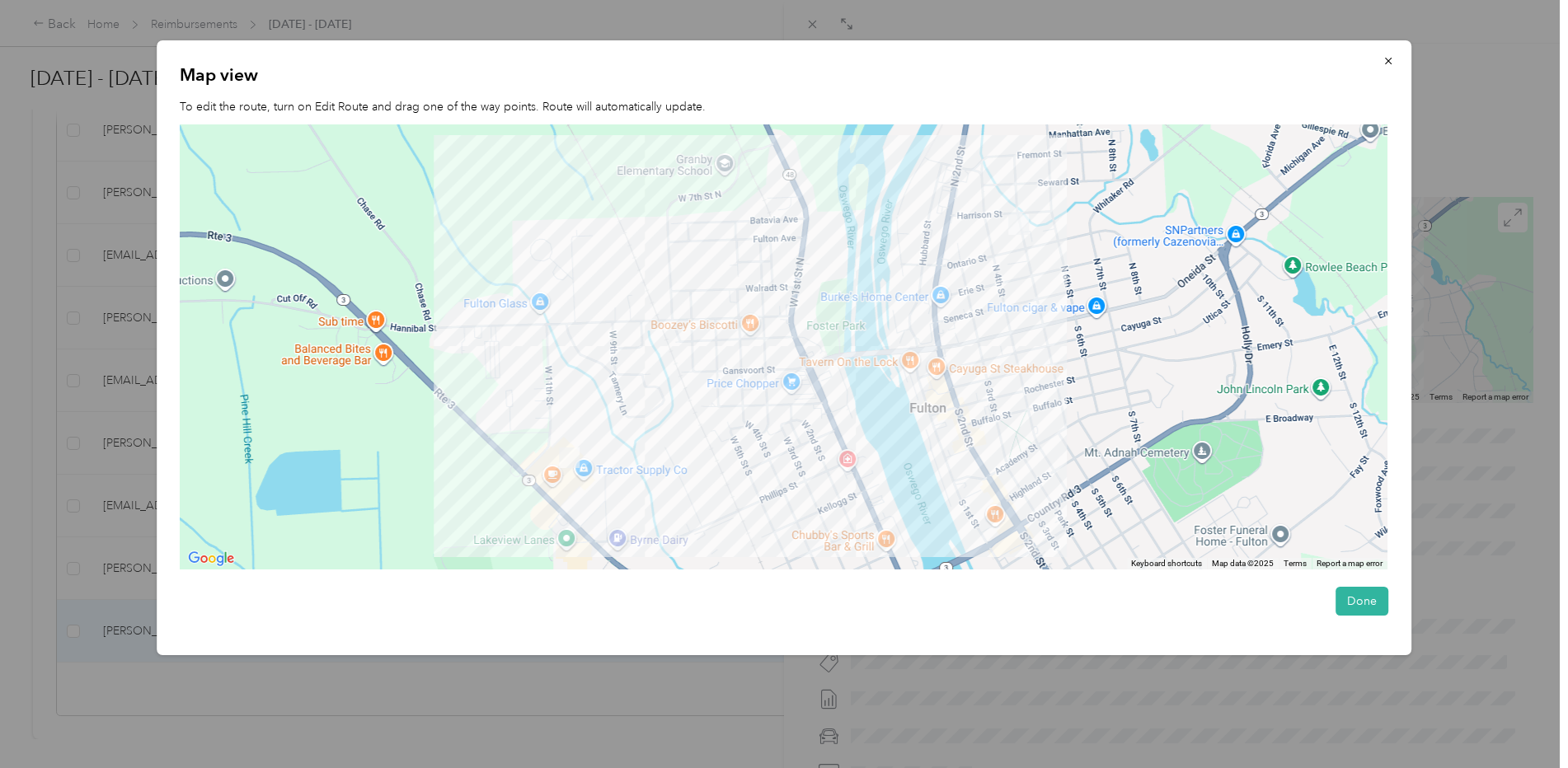
click at [1024, 227] on img at bounding box center [1018, 224] width 20 height 20
click at [986, 247] on div at bounding box center [783, 347] width 1207 height 446
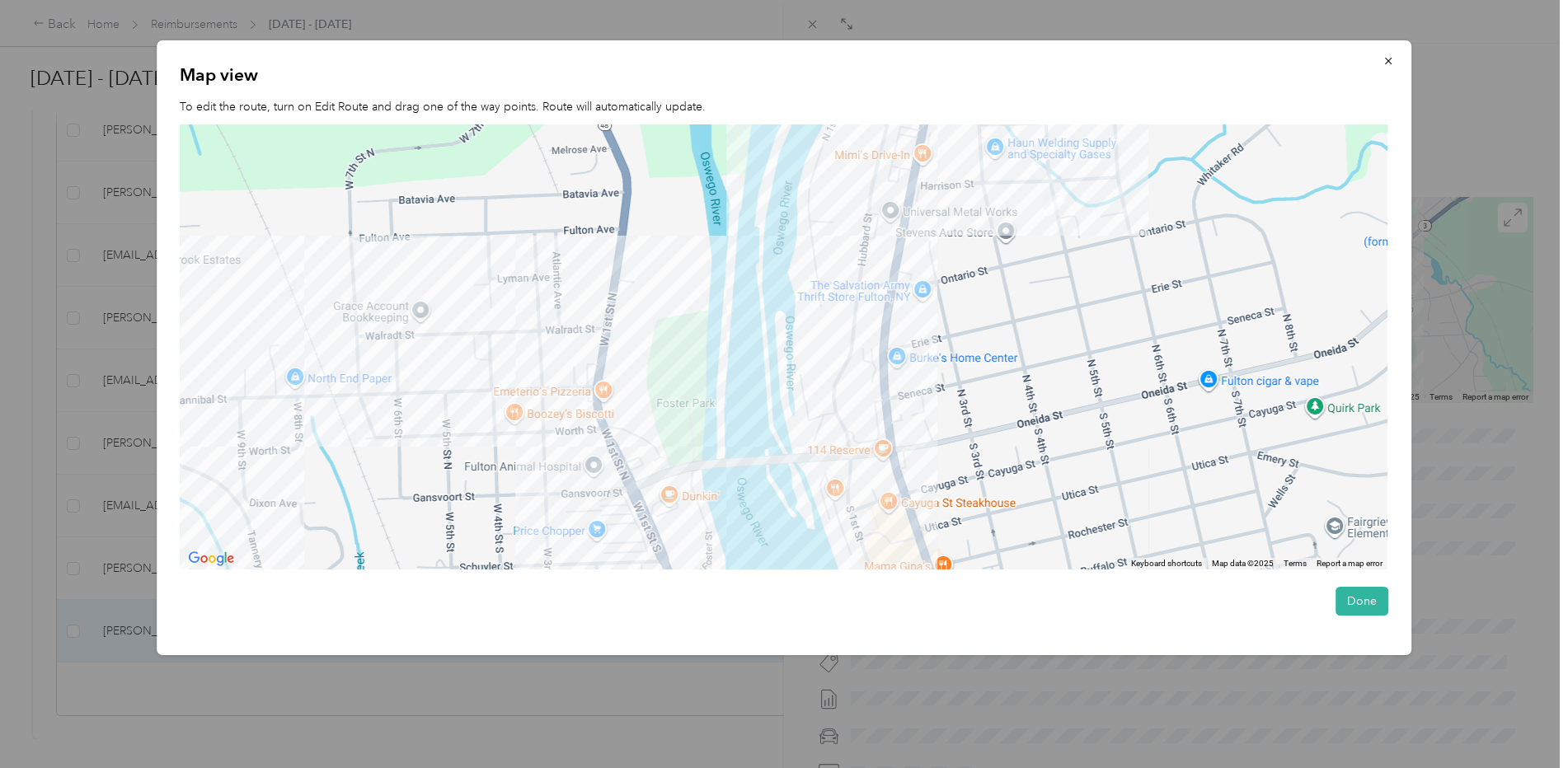
click at [986, 247] on div at bounding box center [783, 347] width 1207 height 446
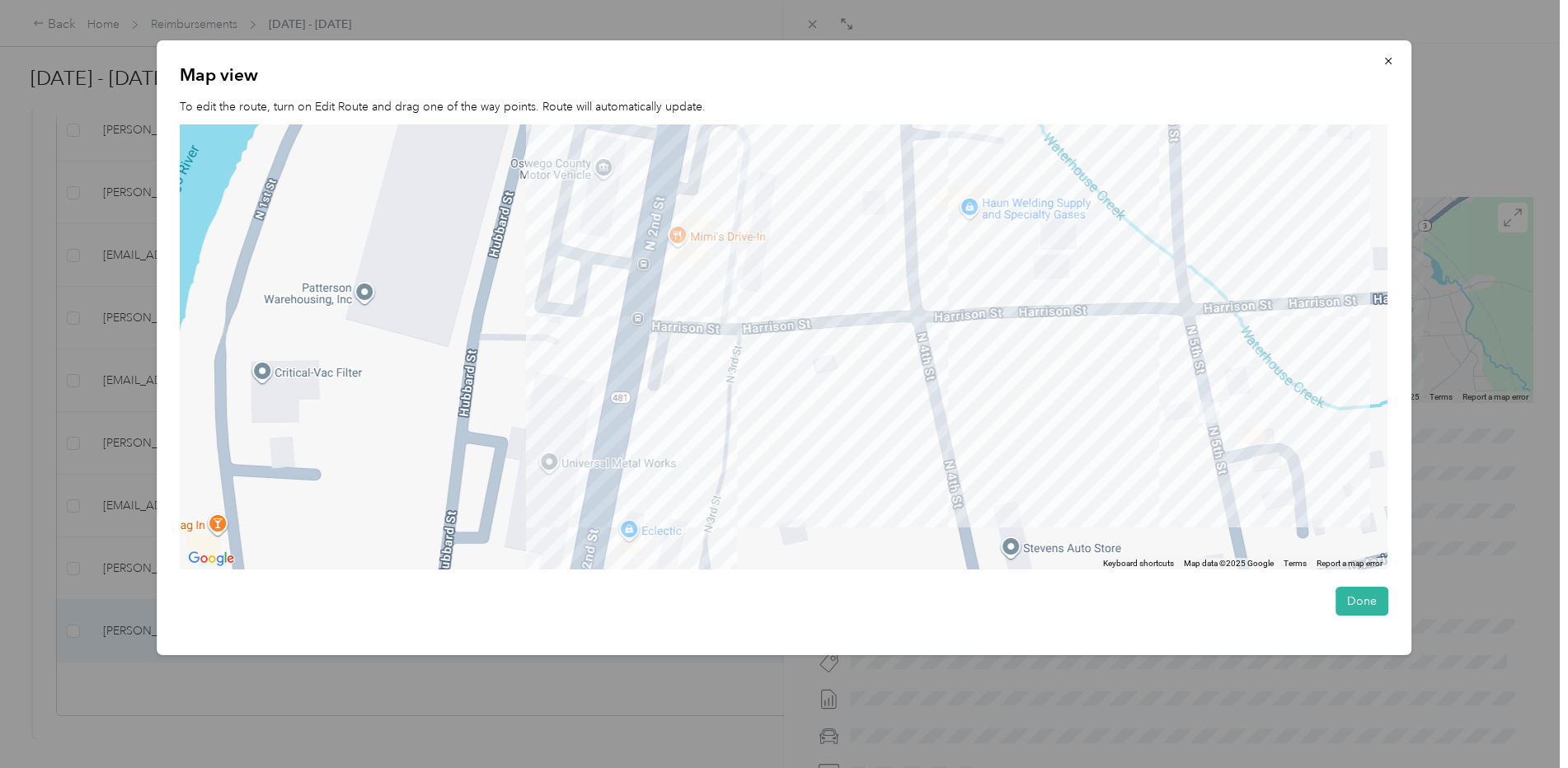
drag, startPoint x: 1081, startPoint y: 236, endPoint x: 1101, endPoint y: 577, distance: 341.6
click at [1101, 577] on div "Map view To edit the route, turn on Edit Route and drag one of the way points. …" at bounding box center [784, 347] width 1255 height 615
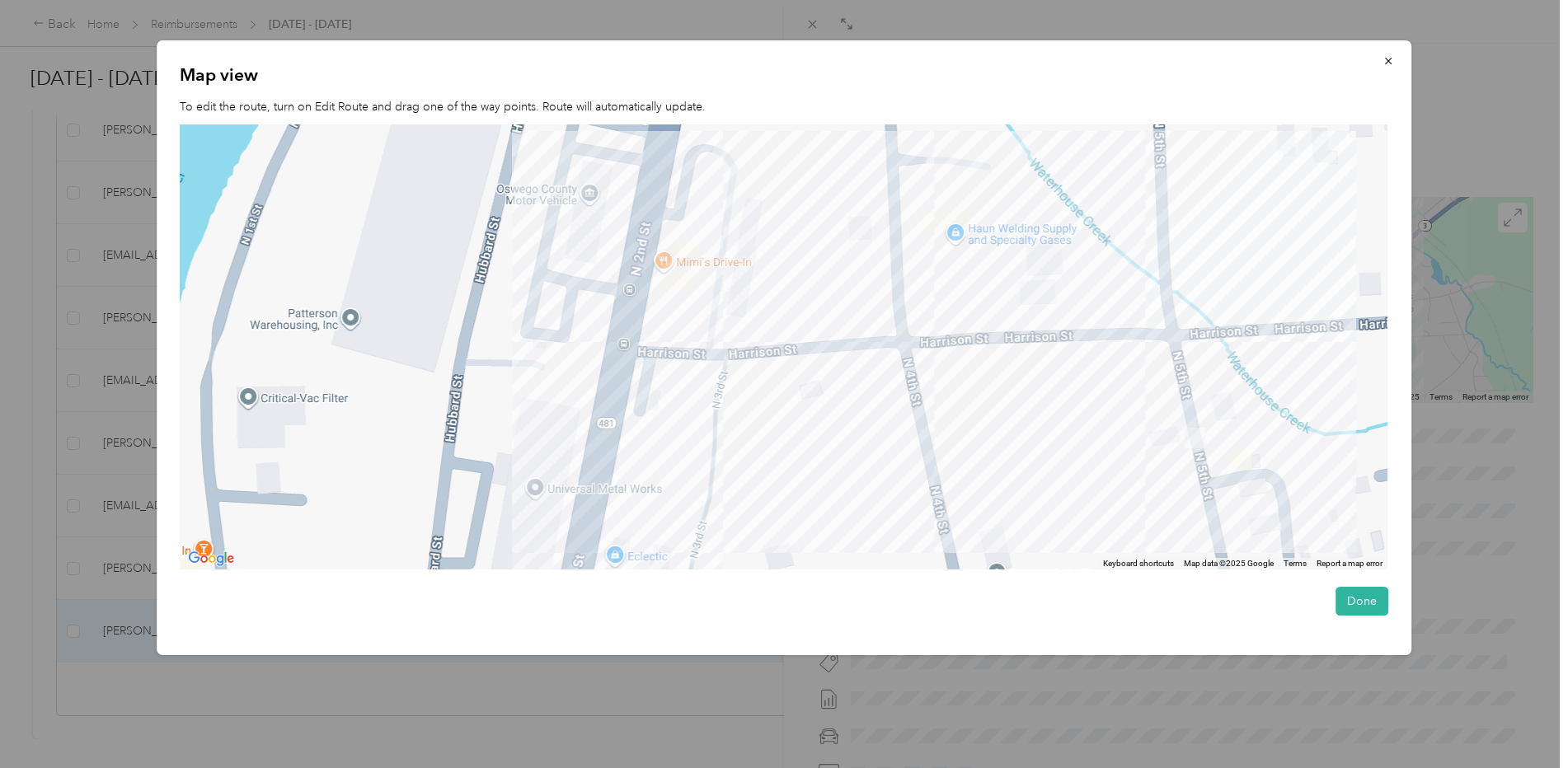
click at [1146, 443] on div at bounding box center [783, 347] width 1207 height 446
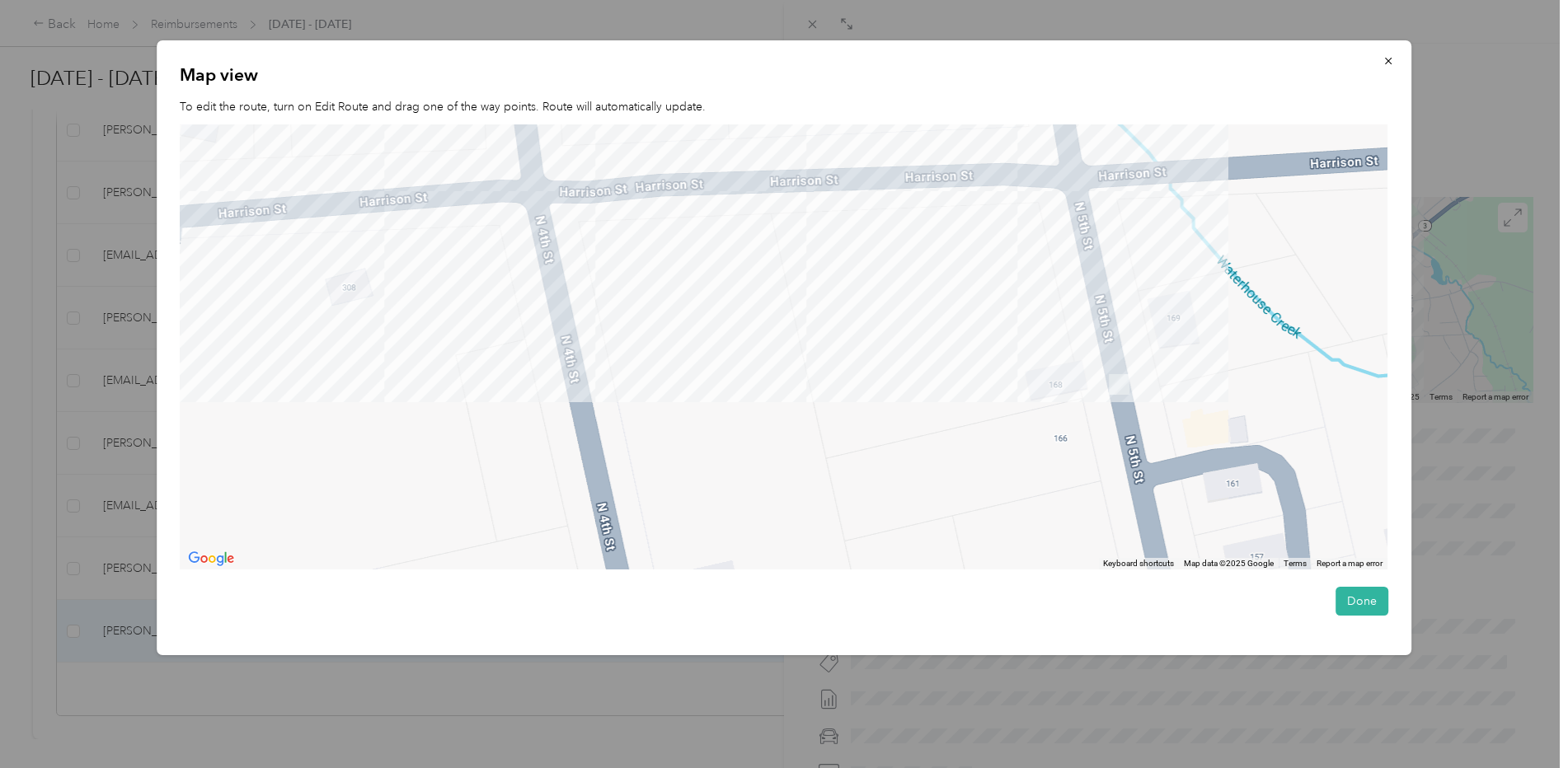
drag, startPoint x: 1098, startPoint y: 299, endPoint x: 960, endPoint y: 221, distance: 158.5
click at [967, 235] on div at bounding box center [783, 347] width 1207 height 446
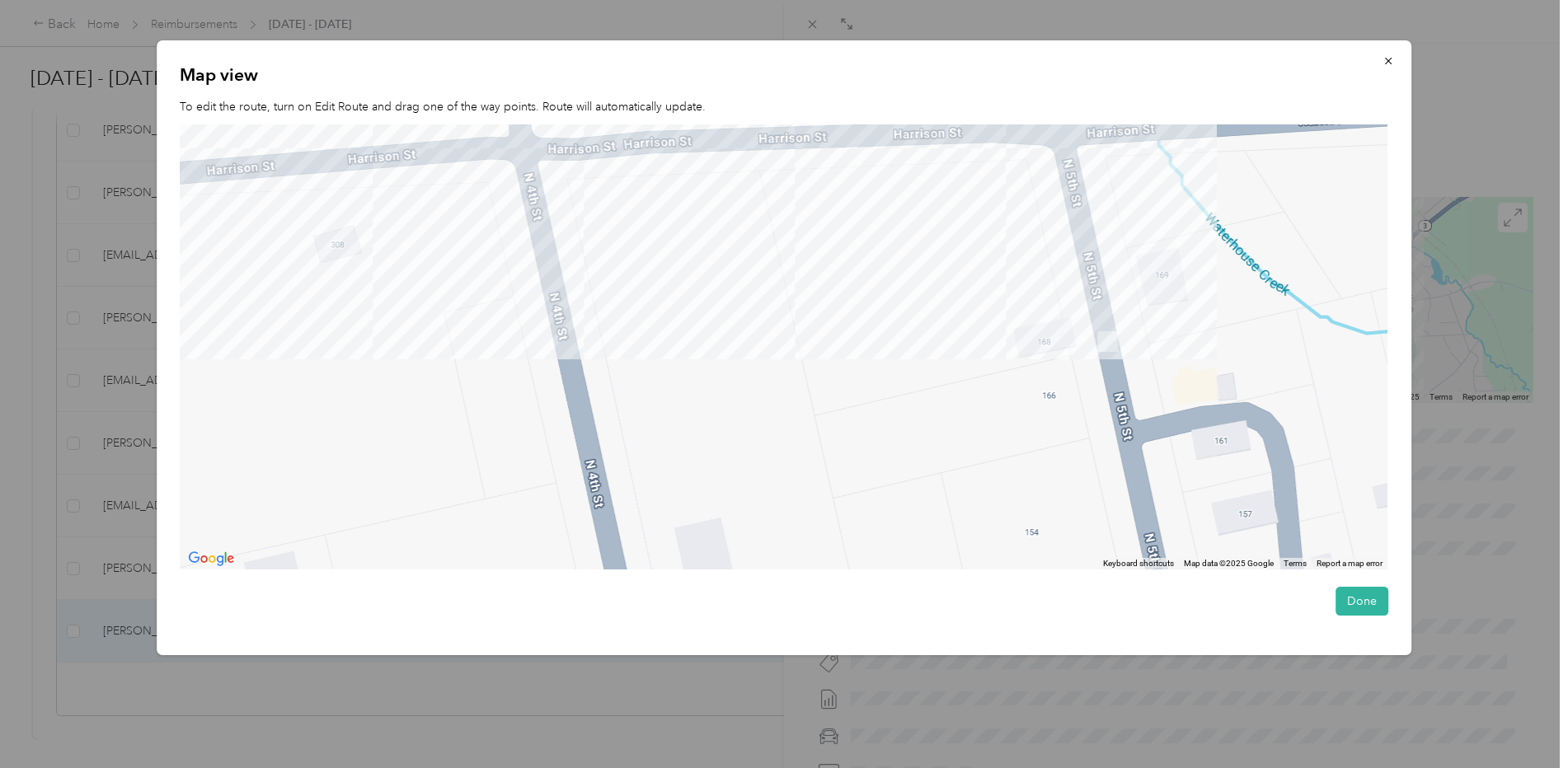
click at [960, 221] on div at bounding box center [783, 347] width 1207 height 446
click at [1106, 347] on img at bounding box center [1107, 341] width 20 height 20
click at [1168, 326] on div at bounding box center [783, 347] width 1207 height 446
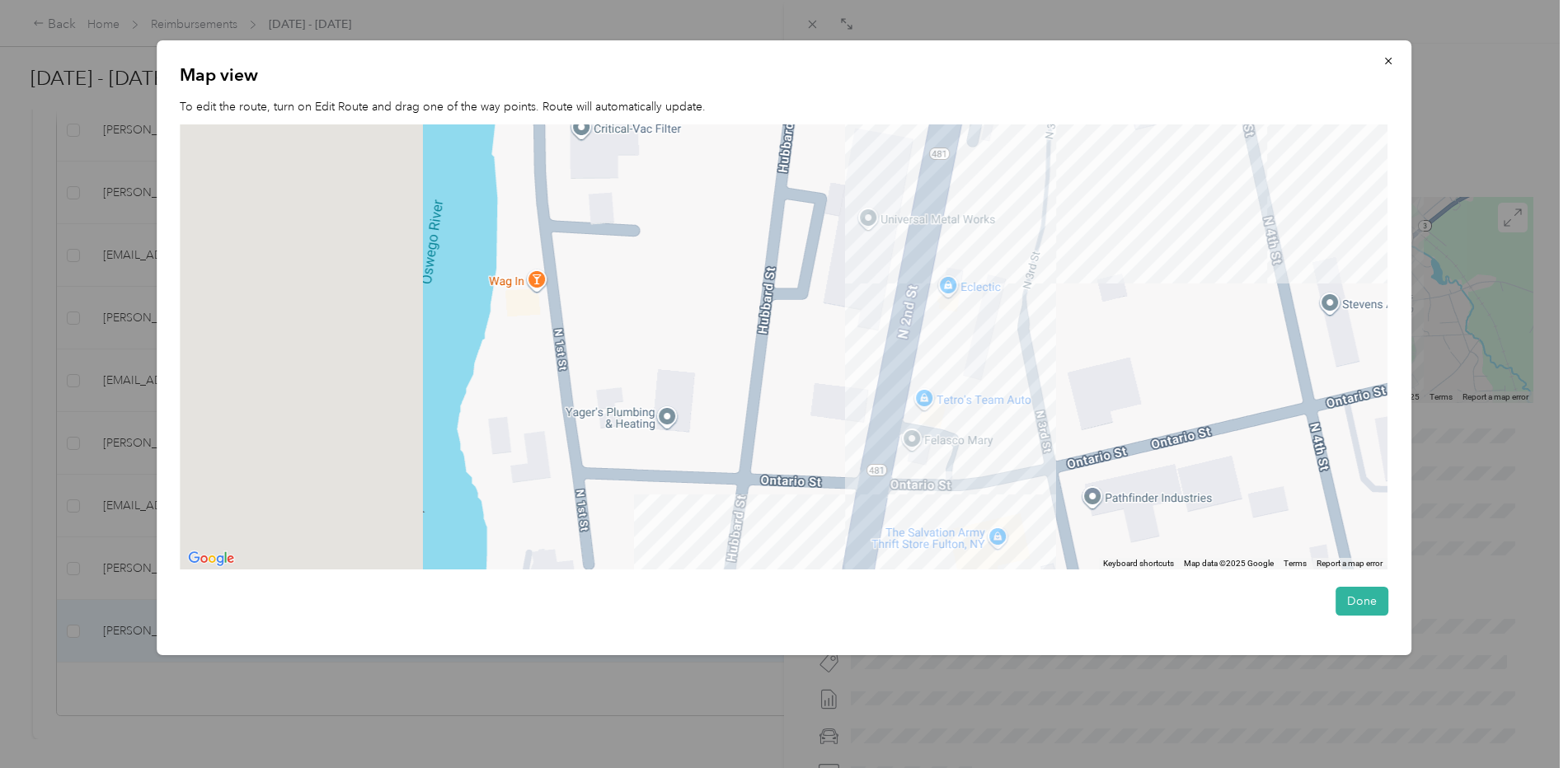
drag, startPoint x: 598, startPoint y: 343, endPoint x: 1318, endPoint y: 139, distance: 748.3
click at [1317, 140] on div at bounding box center [783, 347] width 1207 height 446
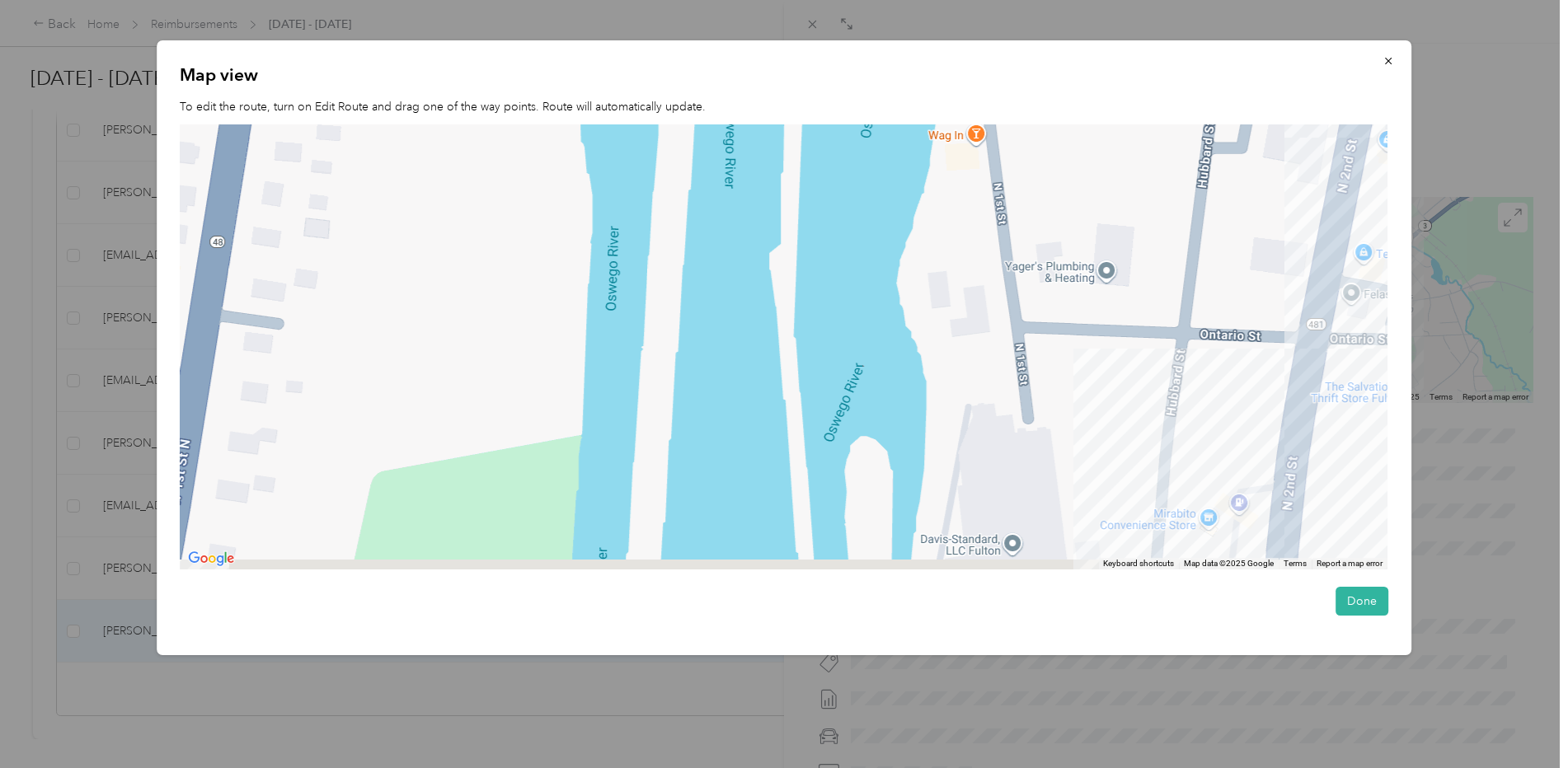
drag, startPoint x: 1318, startPoint y: 139, endPoint x: 1031, endPoint y: 91, distance: 291.0
click at [1031, 91] on div "Map view To edit the route, turn on Edit Route and drag one of the way points. …" at bounding box center [784, 347] width 1255 height 615
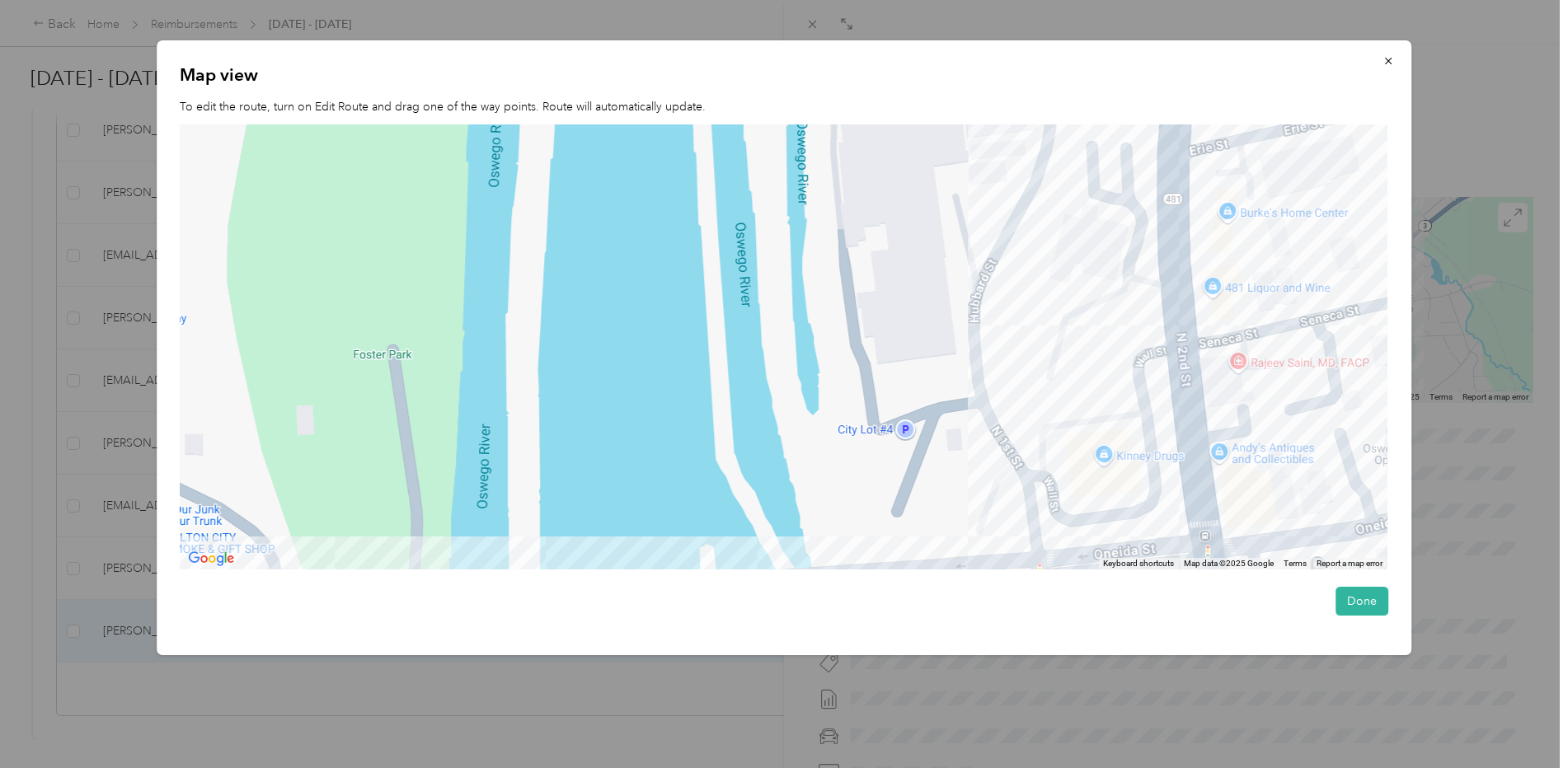
drag, startPoint x: 1086, startPoint y: 480, endPoint x: 999, endPoint y: 35, distance: 453.4
click at [1000, 767] on div "Back [DATE] - [DATE] Trip detail Trip details This trip cannot be edited becaus…" at bounding box center [780, 768] width 1560 height 0
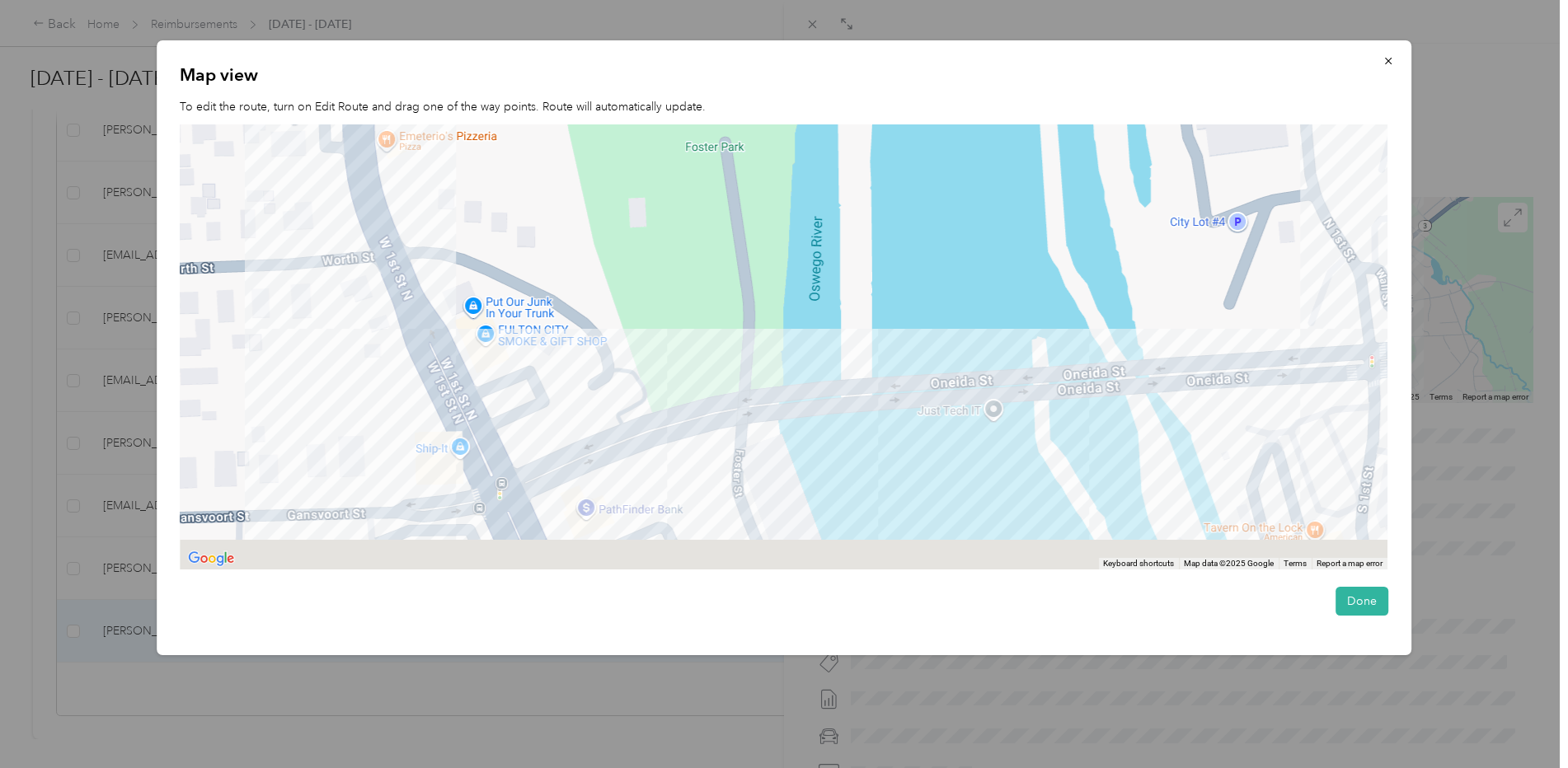
drag, startPoint x: 893, startPoint y: 386, endPoint x: 1315, endPoint y: 114, distance: 502.1
click at [1315, 114] on div "Map view To edit the route, turn on Edit Route and drag one of the way points. …" at bounding box center [784, 347] width 1255 height 615
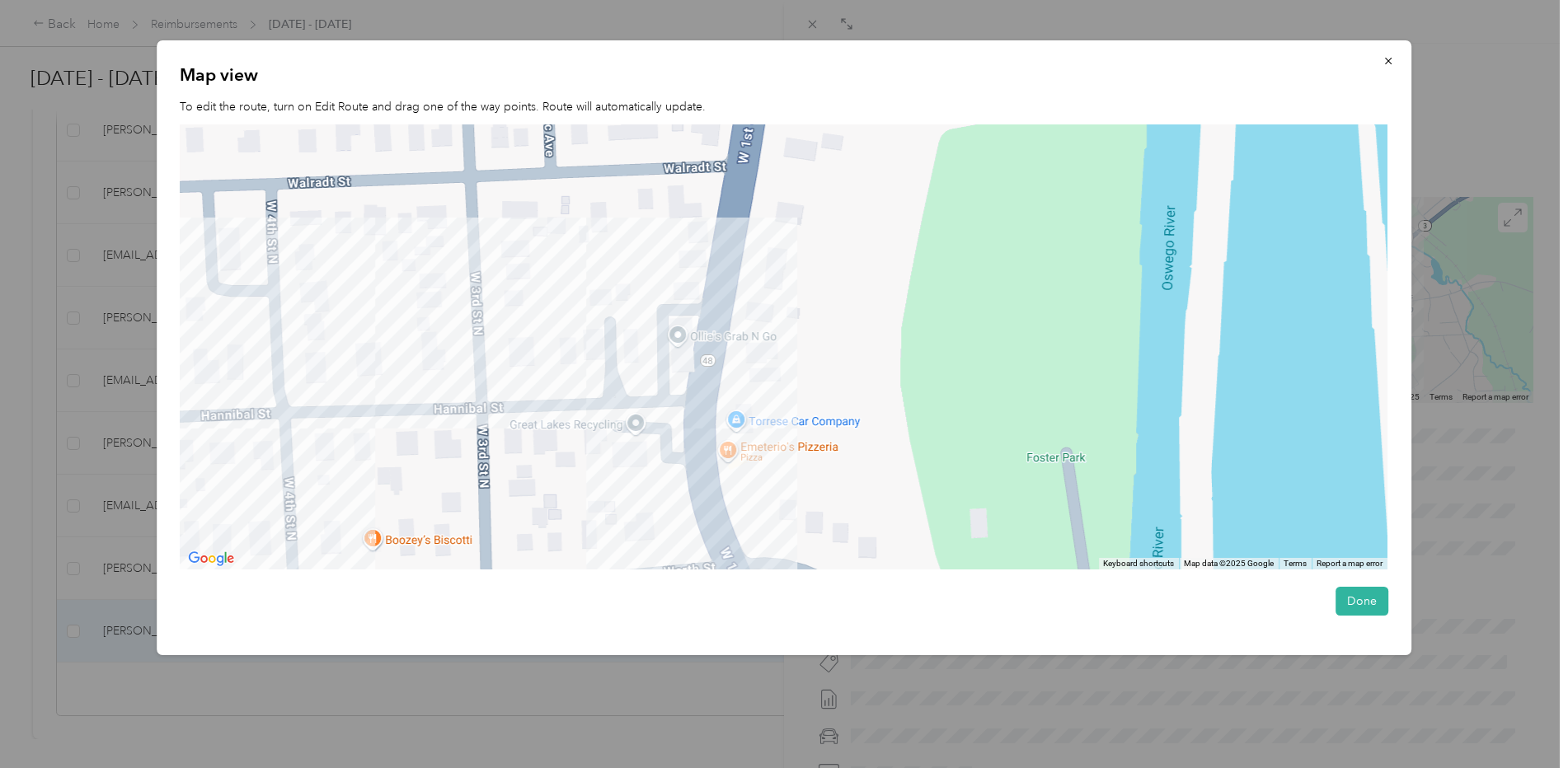
drag, startPoint x: 706, startPoint y: 298, endPoint x: 840, endPoint y: 716, distance: 439.0
click at [840, 767] on div "Back [DATE] - [DATE] Trip detail Trip details This trip cannot be edited becaus…" at bounding box center [780, 768] width 1560 height 0
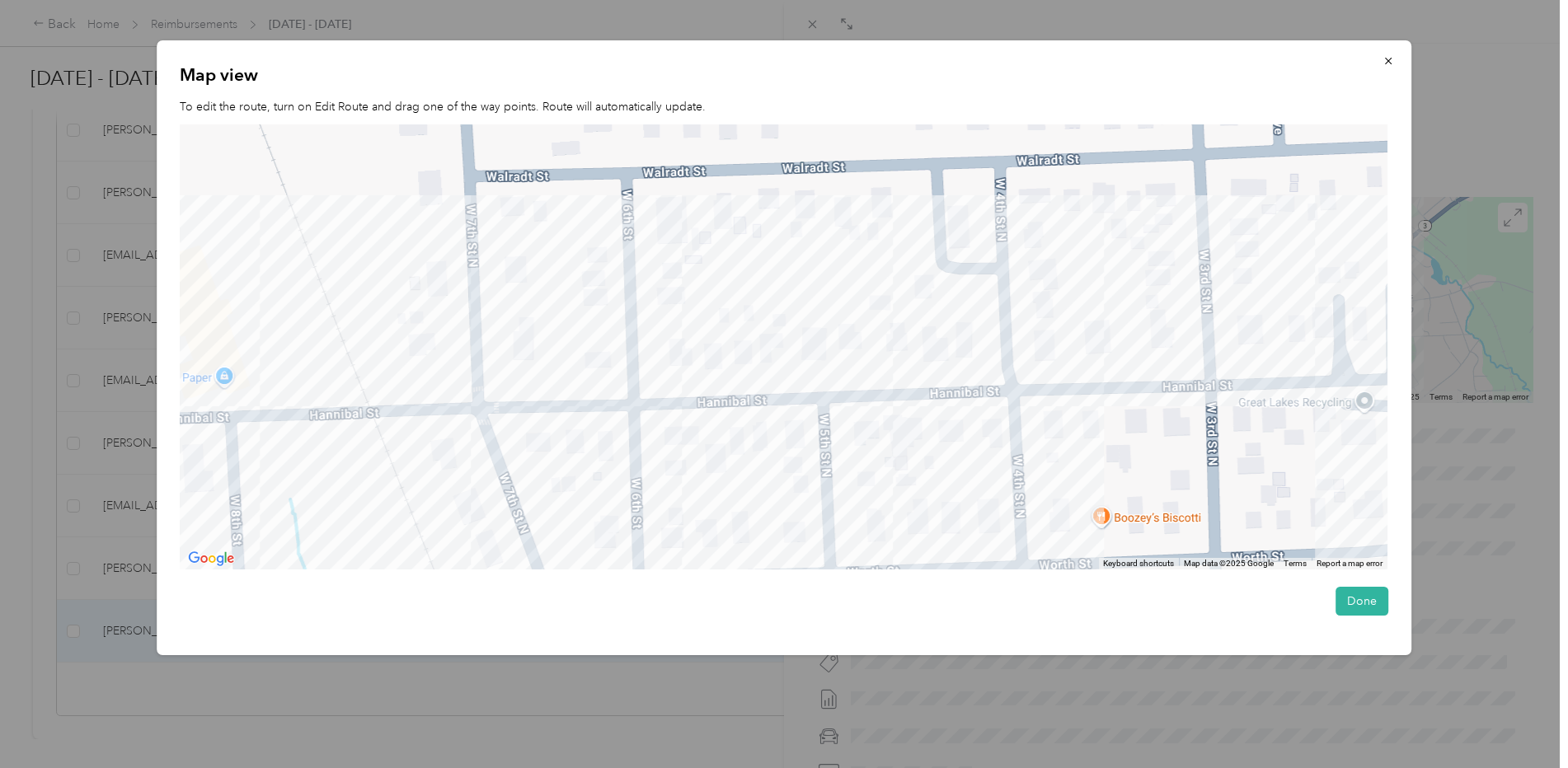
drag, startPoint x: 482, startPoint y: 431, endPoint x: 1228, endPoint y: 395, distance: 746.9
click at [1228, 395] on div at bounding box center [783, 347] width 1207 height 446
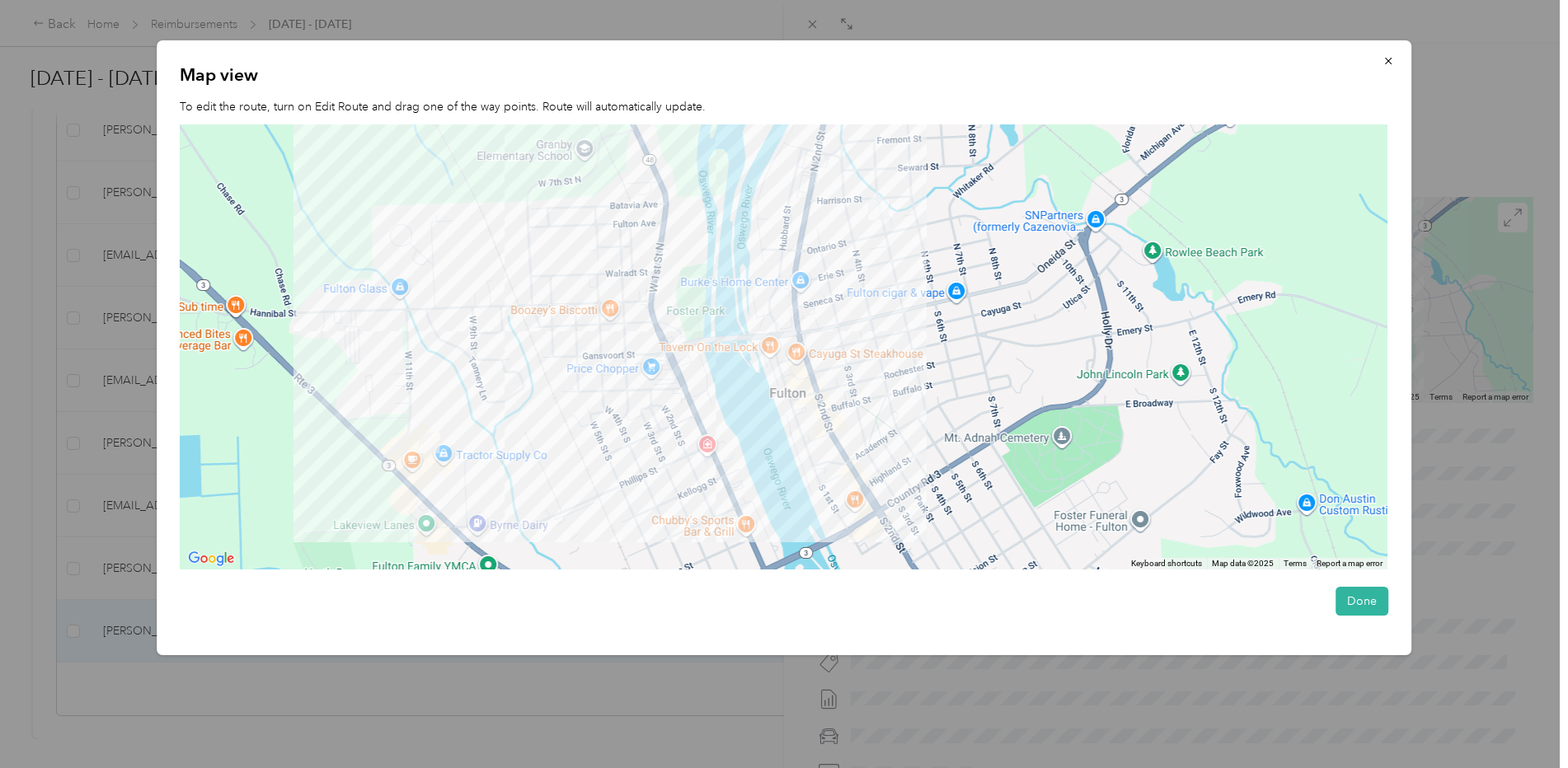
drag, startPoint x: 331, startPoint y: 487, endPoint x: 362, endPoint y: 335, distance: 155.1
click at [362, 335] on div at bounding box center [783, 347] width 1207 height 446
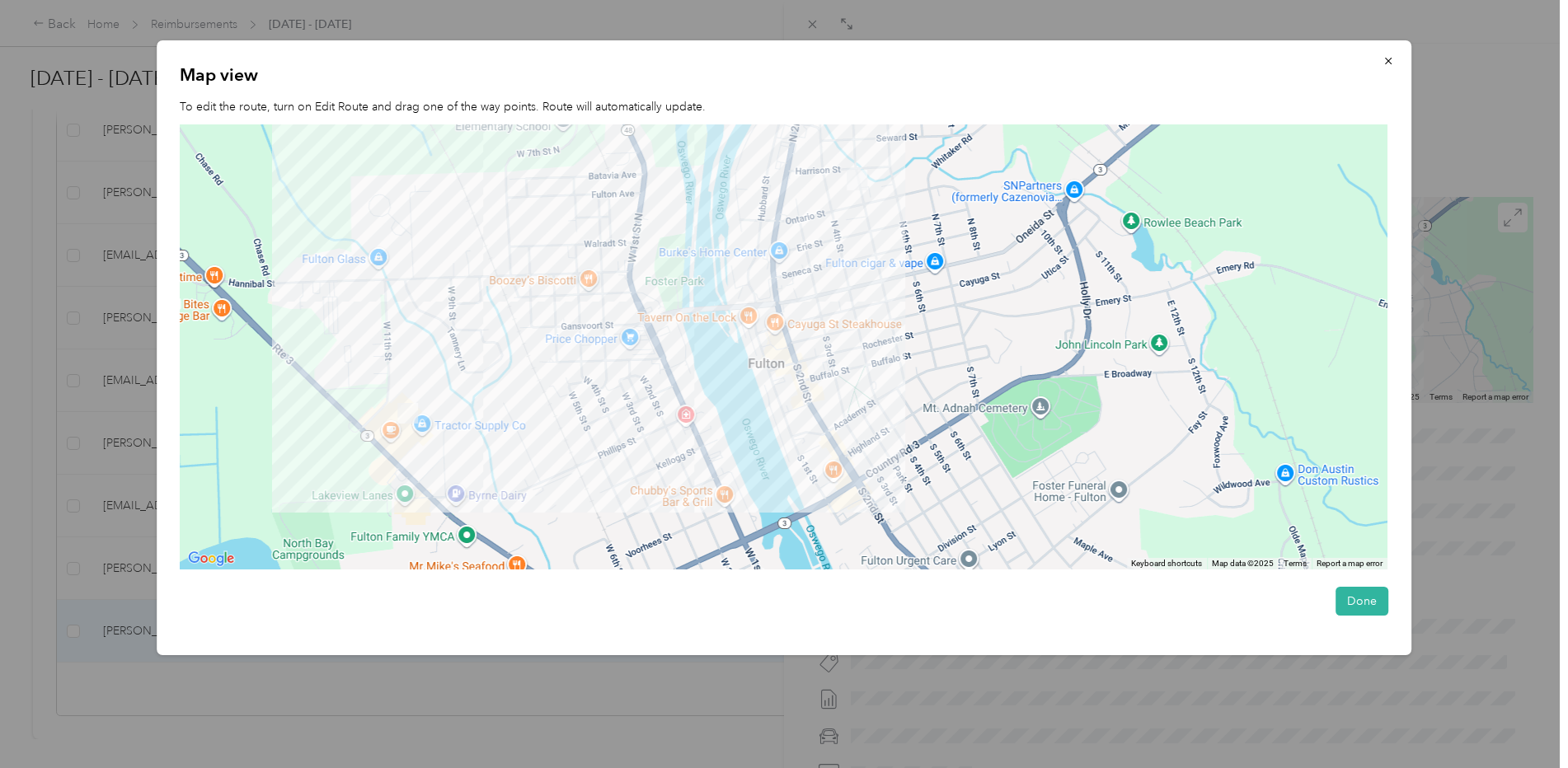
drag, startPoint x: 451, startPoint y: 382, endPoint x: 295, endPoint y: 418, distance: 160.1
click at [295, 418] on div at bounding box center [783, 347] width 1207 height 446
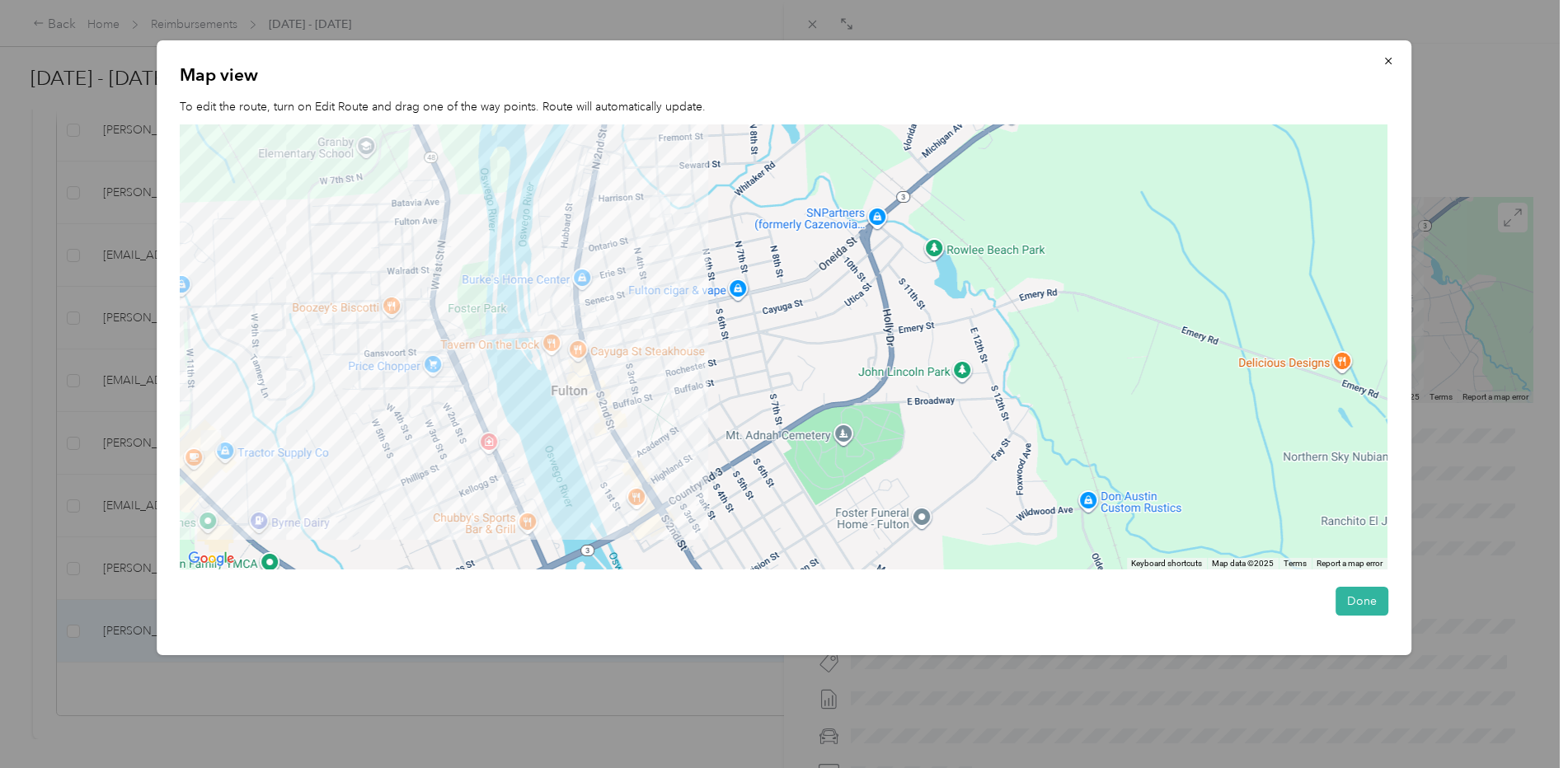
click at [212, 302] on div at bounding box center [783, 347] width 1207 height 446
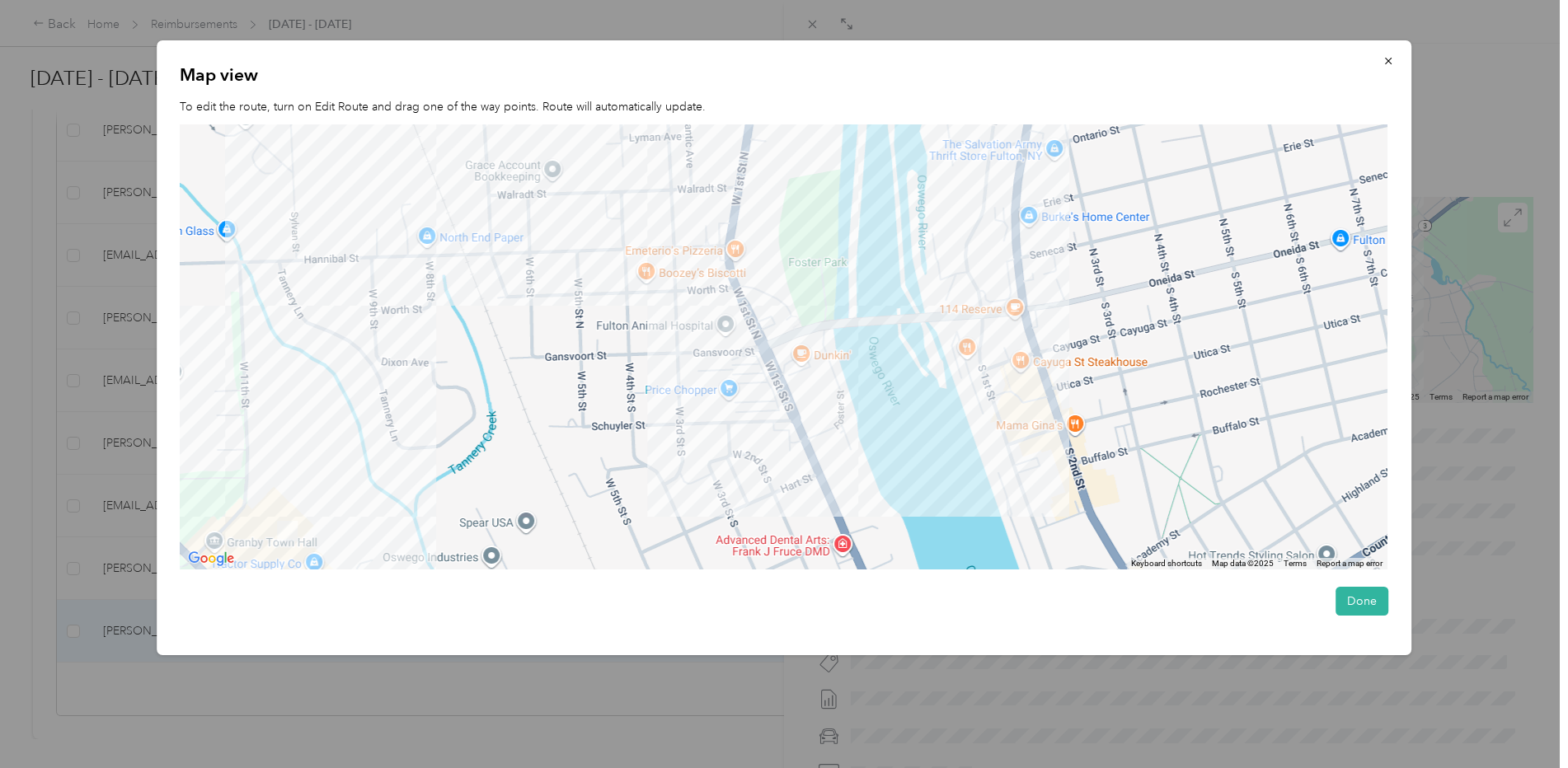
drag, startPoint x: 238, startPoint y: 353, endPoint x: 297, endPoint y: 303, distance: 77.3
click at [298, 302] on div at bounding box center [783, 347] width 1207 height 446
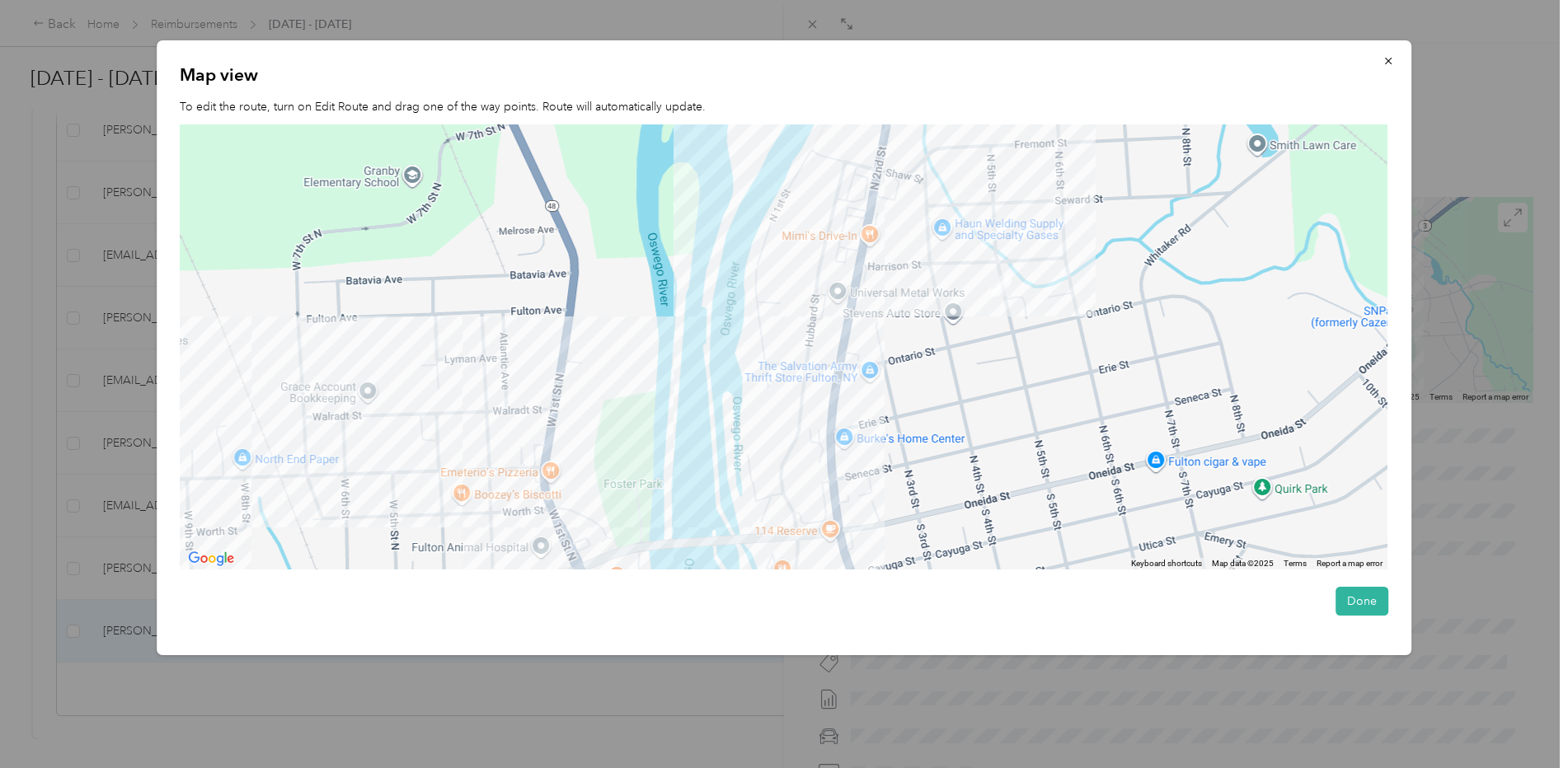
drag, startPoint x: 1036, startPoint y: 358, endPoint x: 900, endPoint y: 566, distance: 248.5
click at [900, 566] on div at bounding box center [783, 347] width 1207 height 446
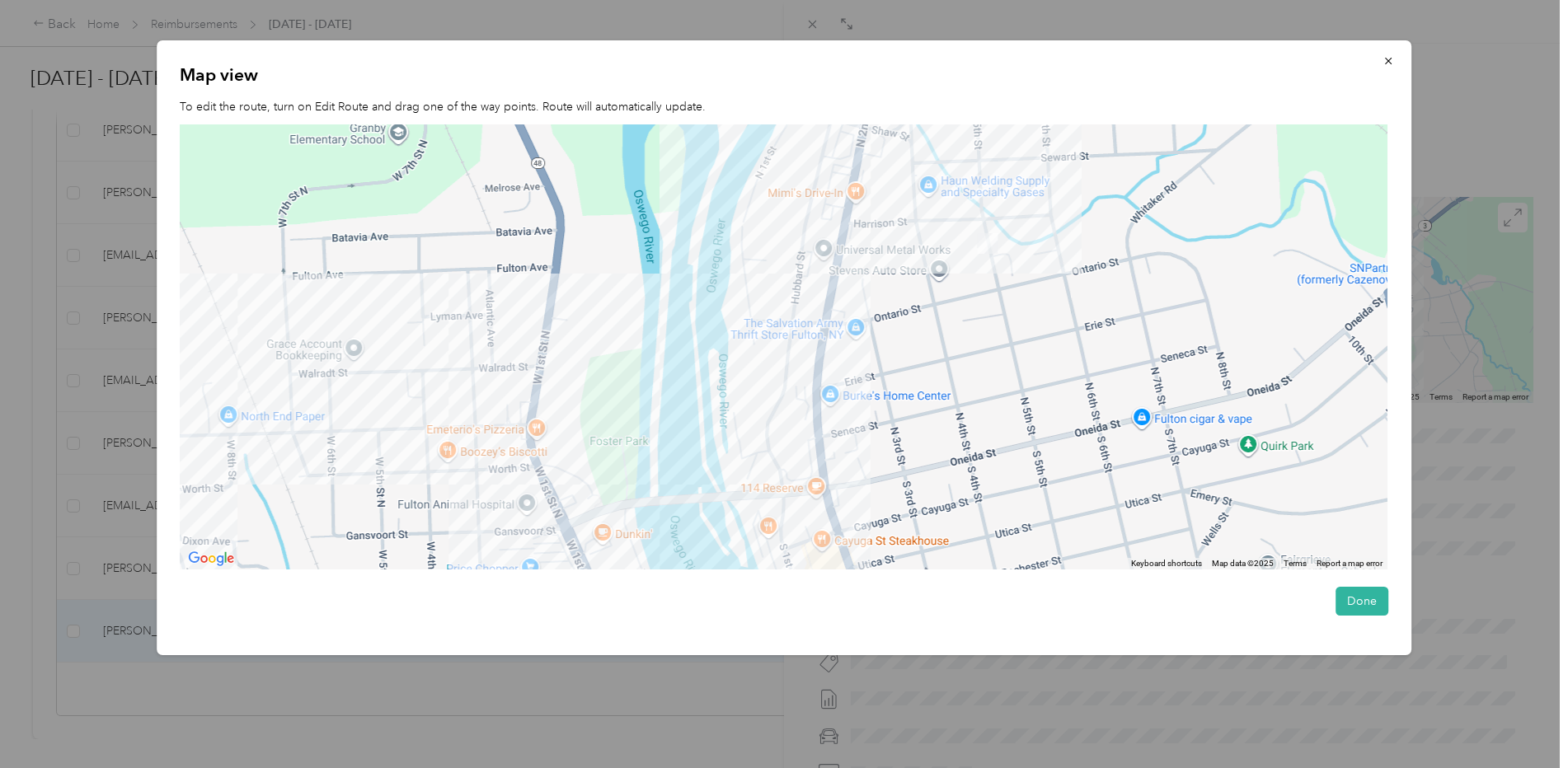
drag, startPoint x: 874, startPoint y: 213, endPoint x: 862, endPoint y: 192, distance: 24.2
click at [862, 171] on div at bounding box center [783, 347] width 1207 height 446
click at [916, 221] on div at bounding box center [783, 347] width 1207 height 446
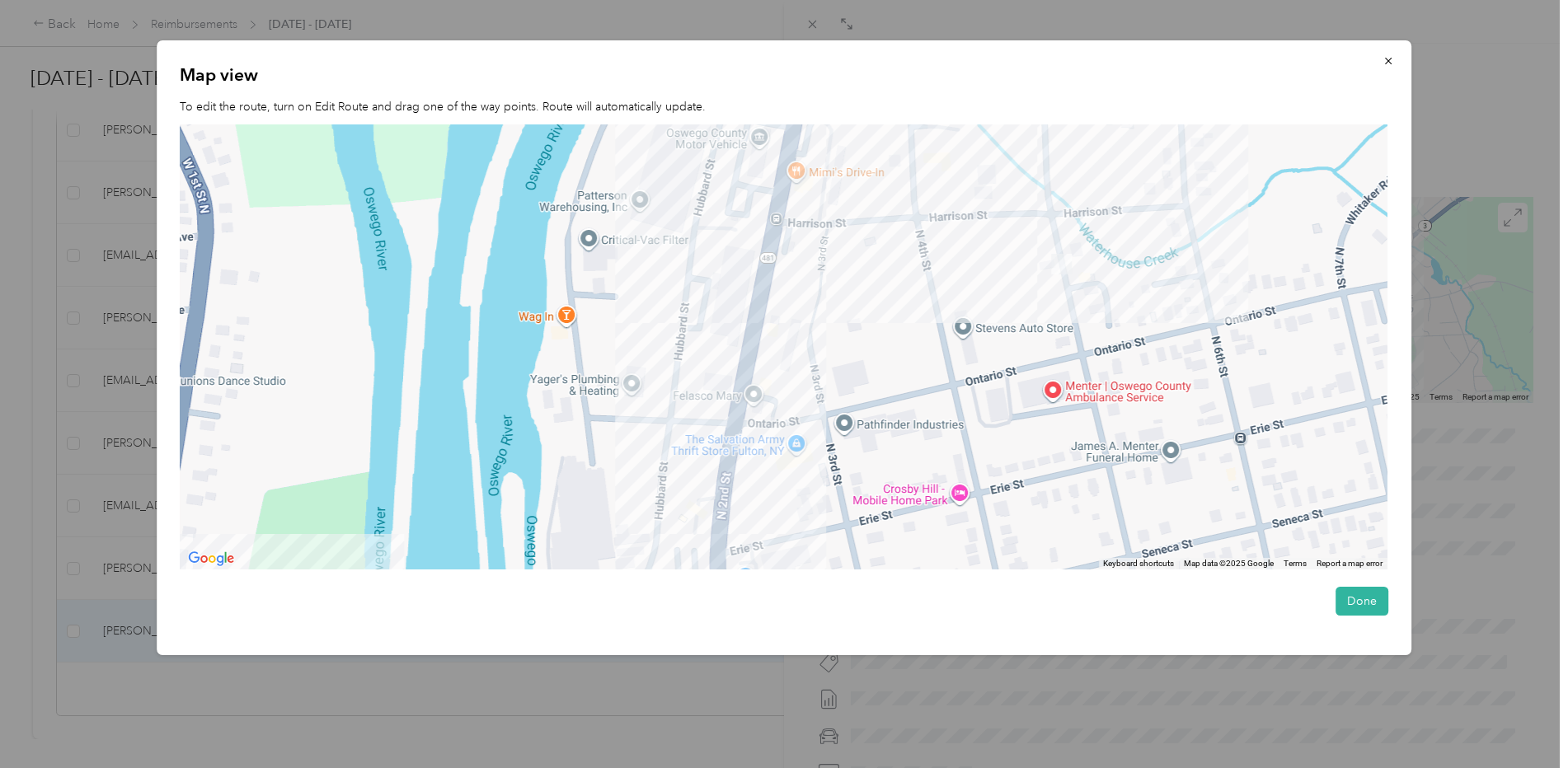
click at [1063, 259] on img at bounding box center [1061, 264] width 20 height 20
click at [1391, 65] on icon "button" at bounding box center [1388, 61] width 11 height 11
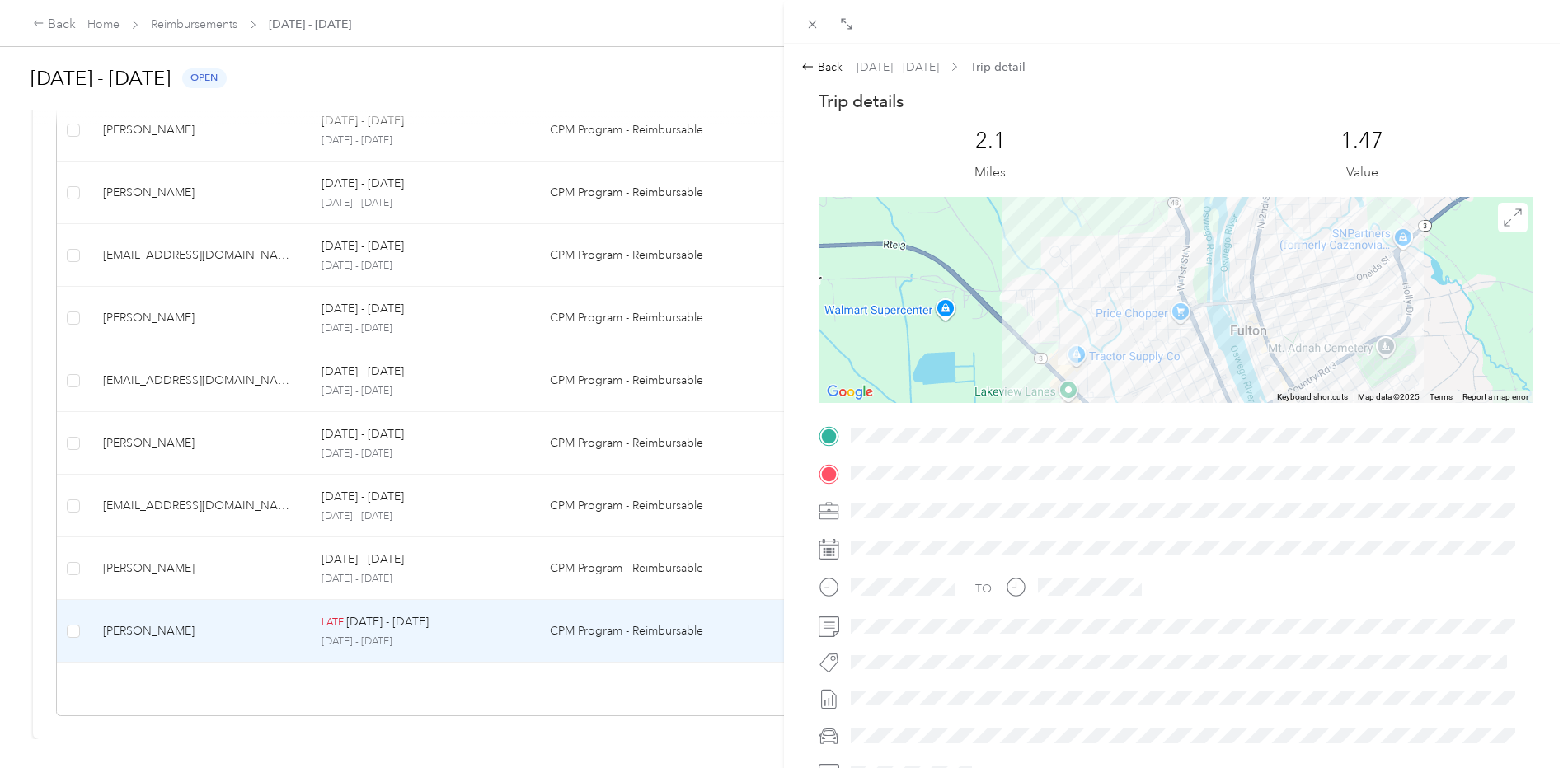
click at [145, 541] on div "Back [DATE] - [DATE] Trip detail Trip details This trip cannot be edited becaus…" at bounding box center [784, 384] width 1568 height 768
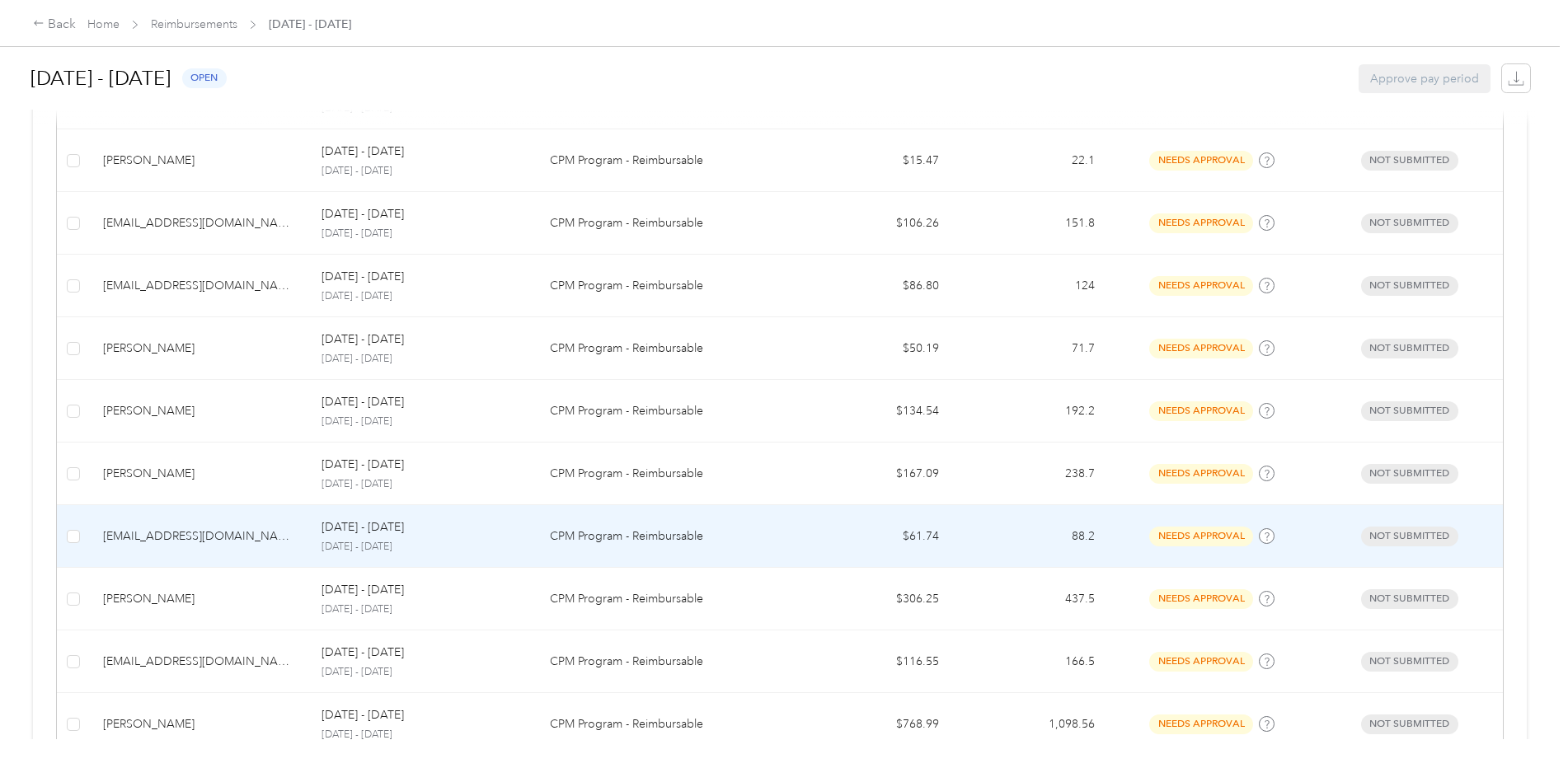
scroll to position [487, 0]
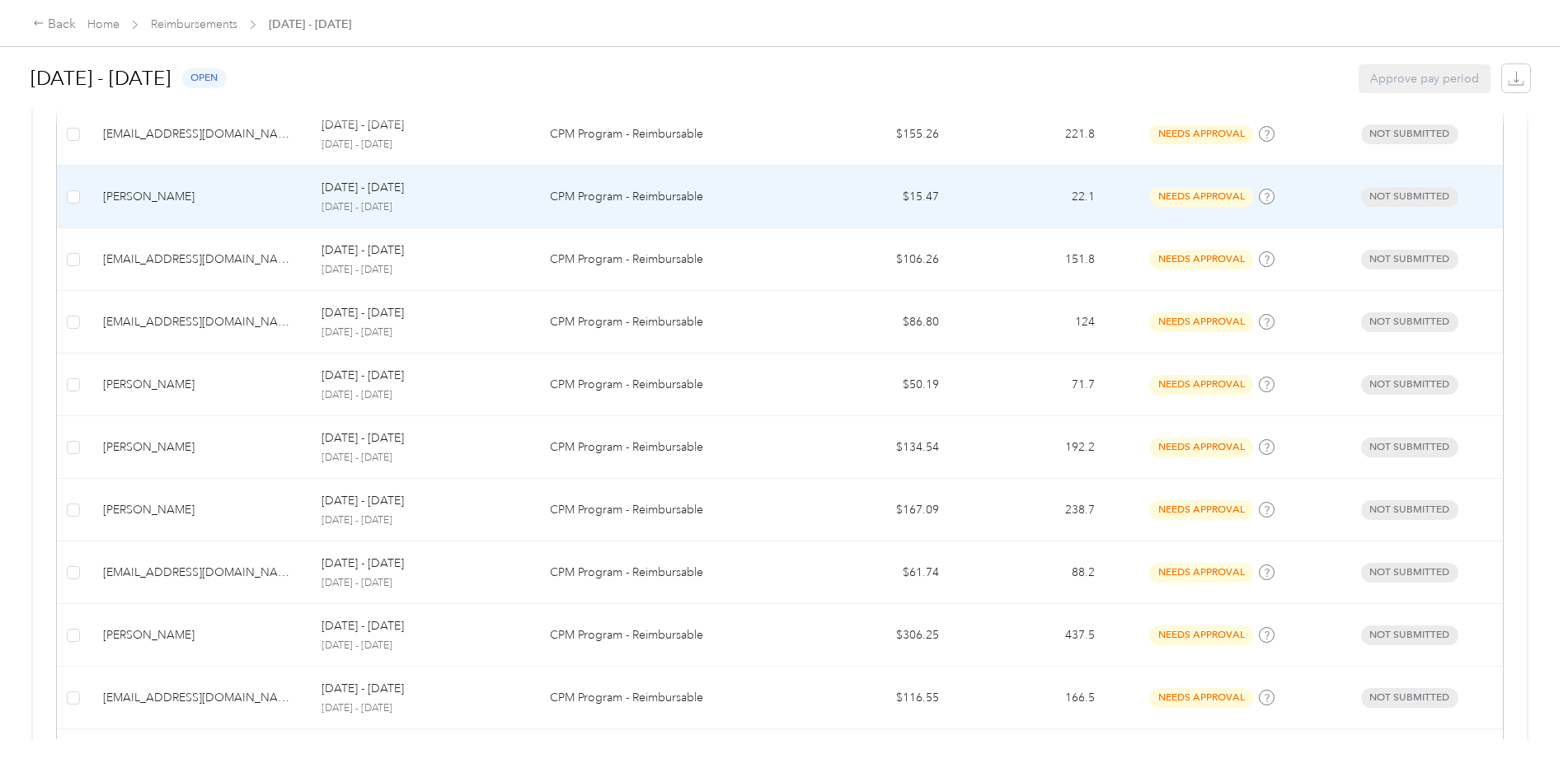
click at [133, 205] on div "[PERSON_NAME]" at bounding box center [199, 197] width 192 height 19
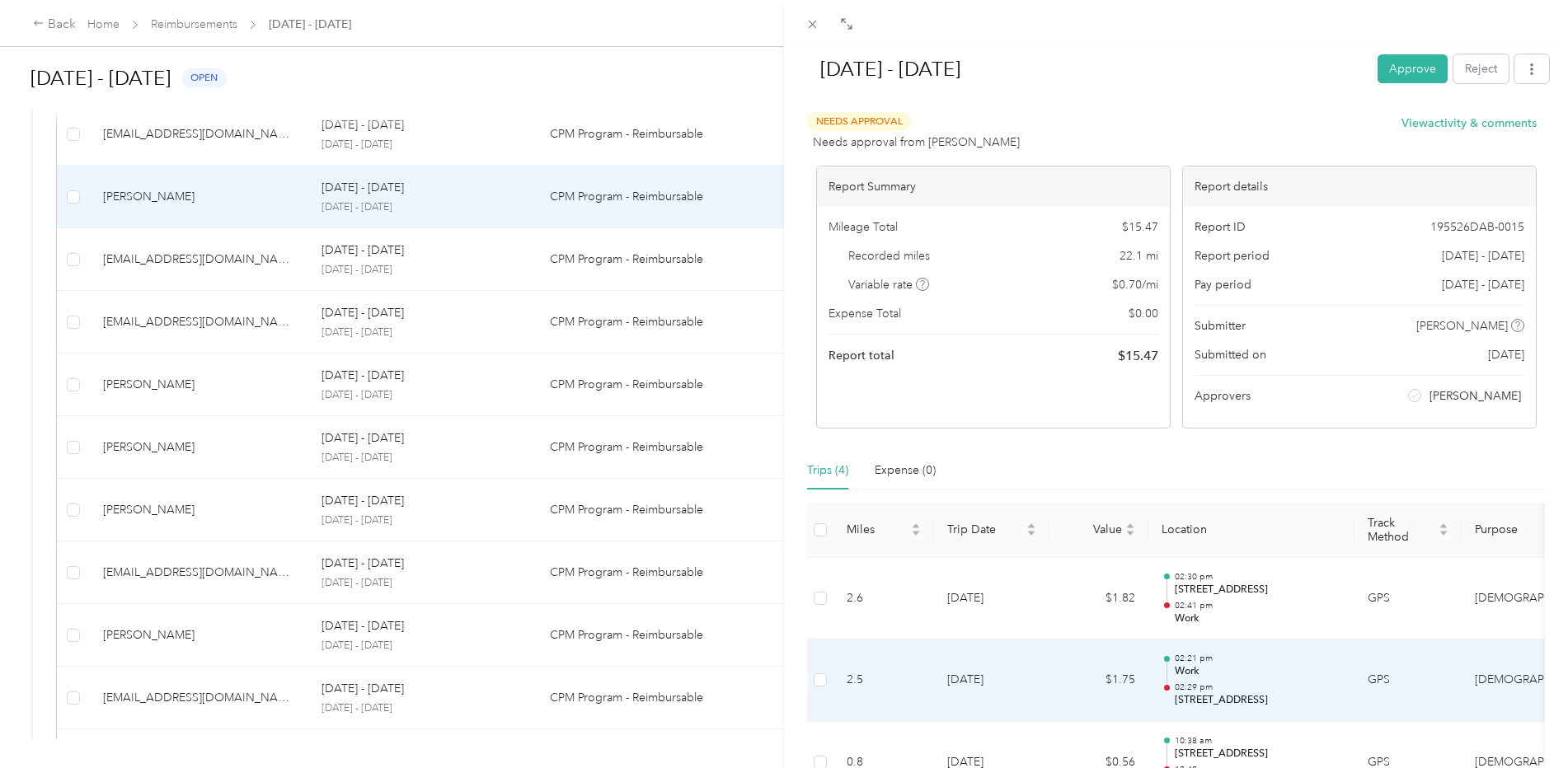
scroll to position [244, 0]
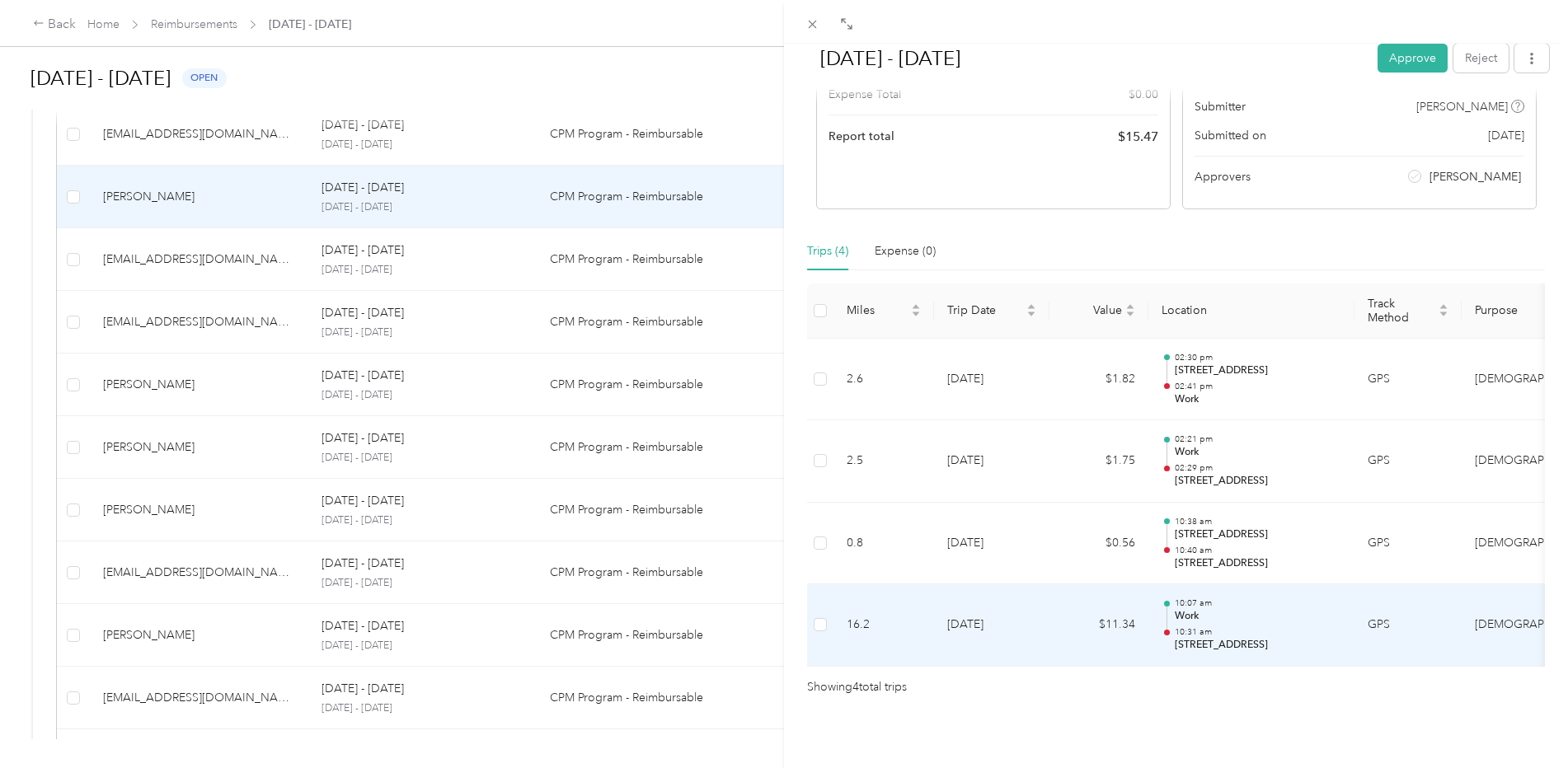
click at [1201, 638] on p "[STREET_ADDRESS]" at bounding box center [1258, 645] width 167 height 15
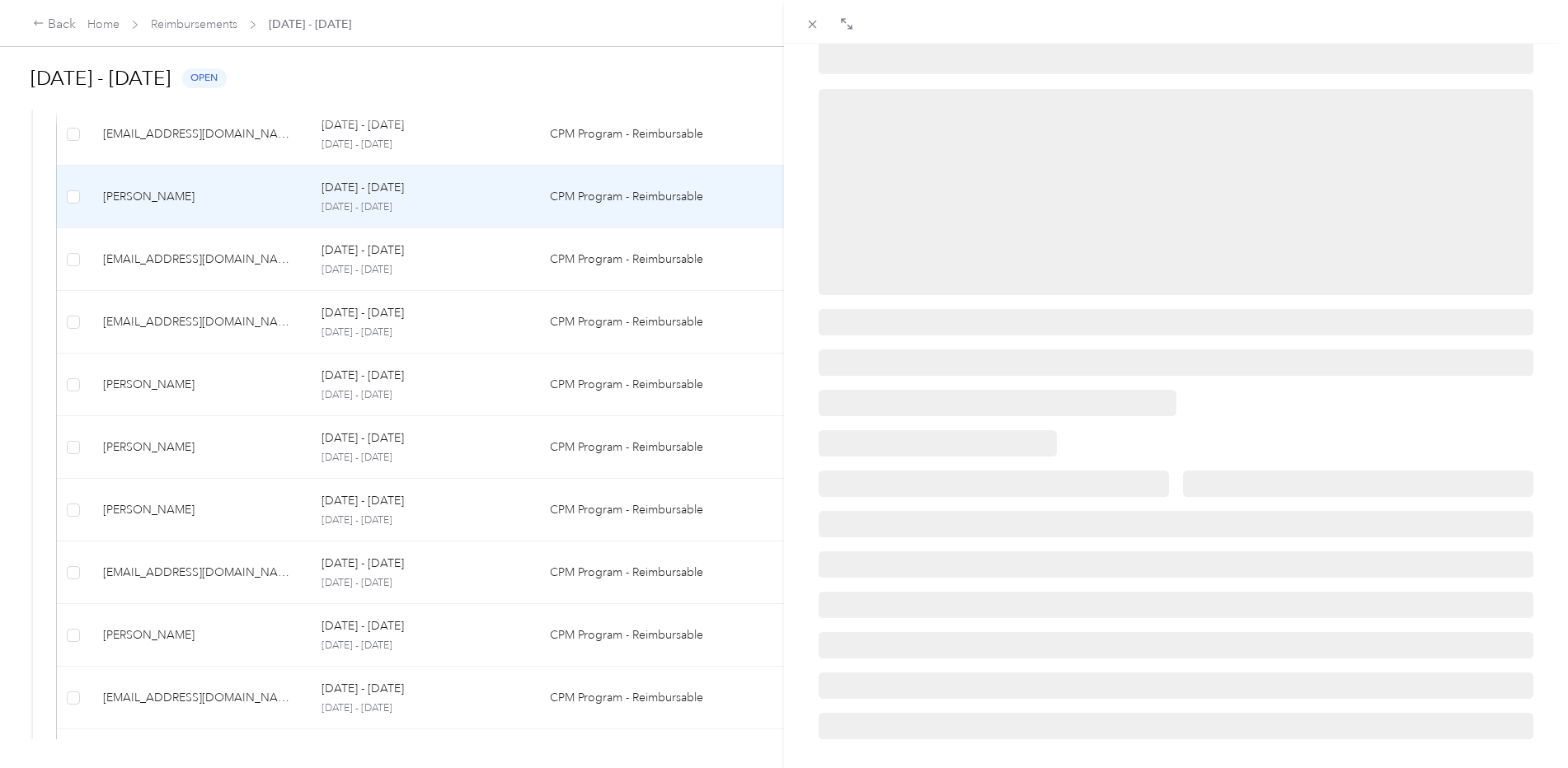
scroll to position [0, 0]
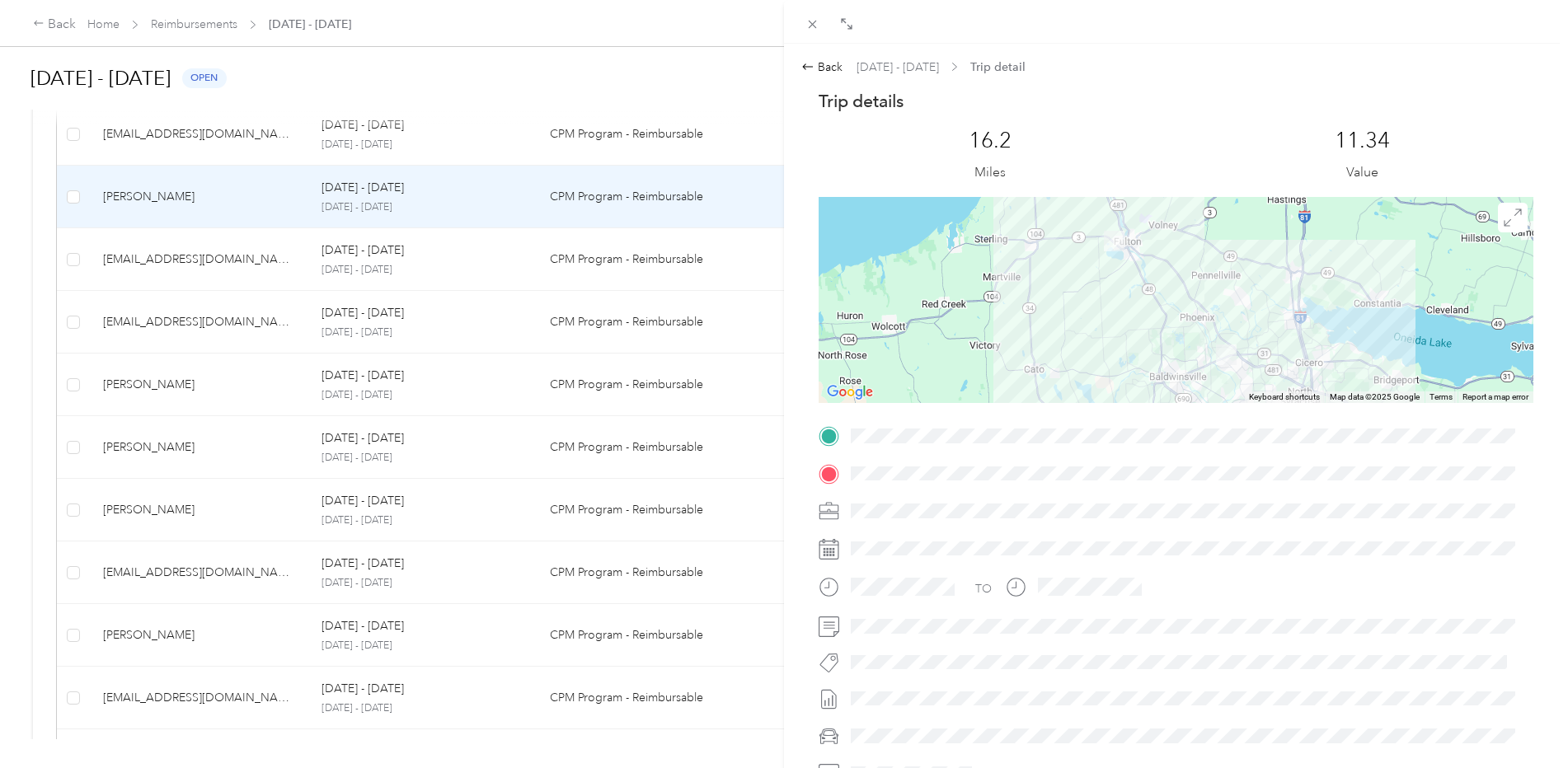
click at [1197, 360] on div at bounding box center [1176, 300] width 714 height 206
click at [1504, 218] on icon at bounding box center [1512, 218] width 19 height 19
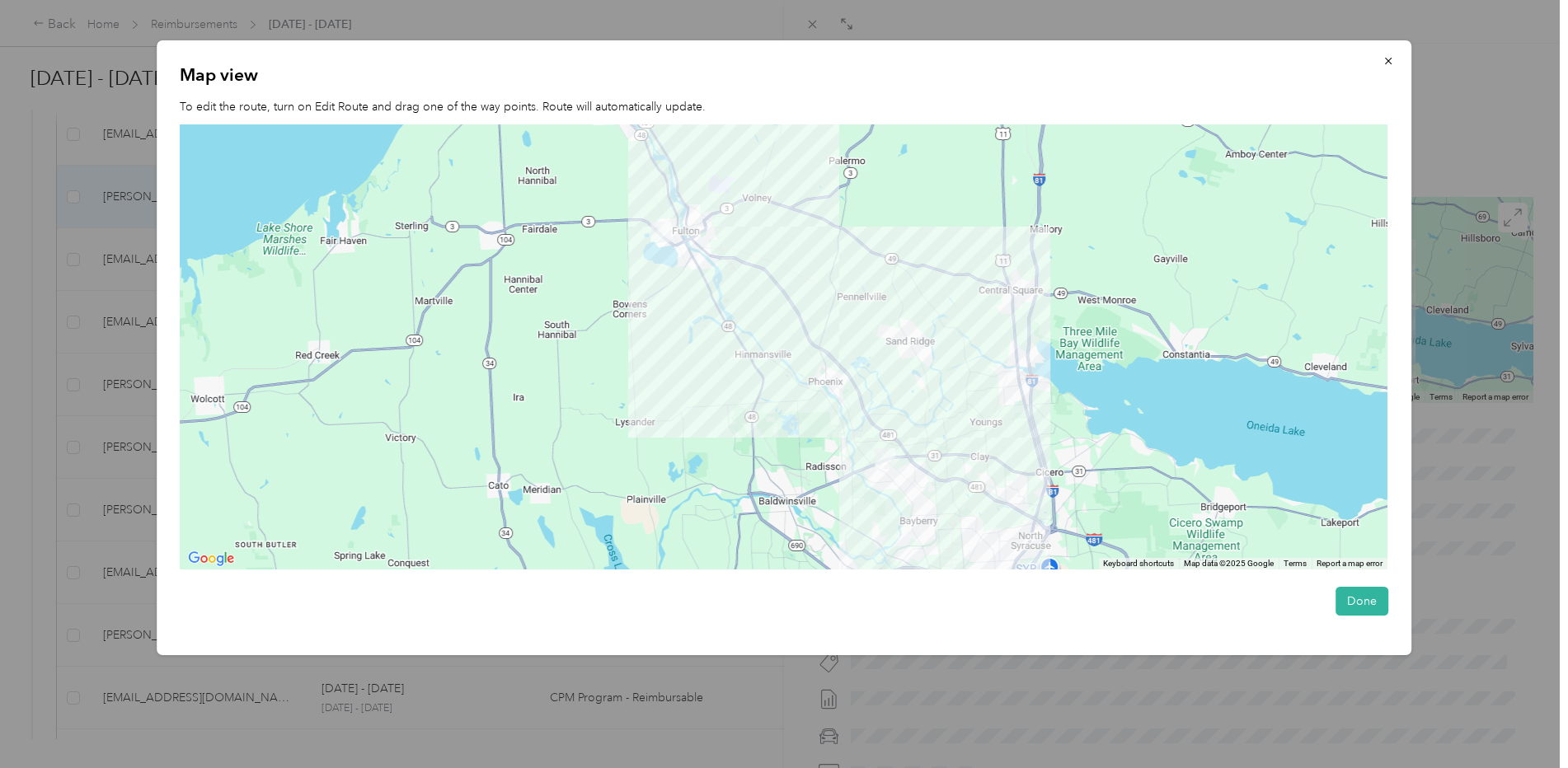
click at [894, 447] on div at bounding box center [783, 347] width 1207 height 446
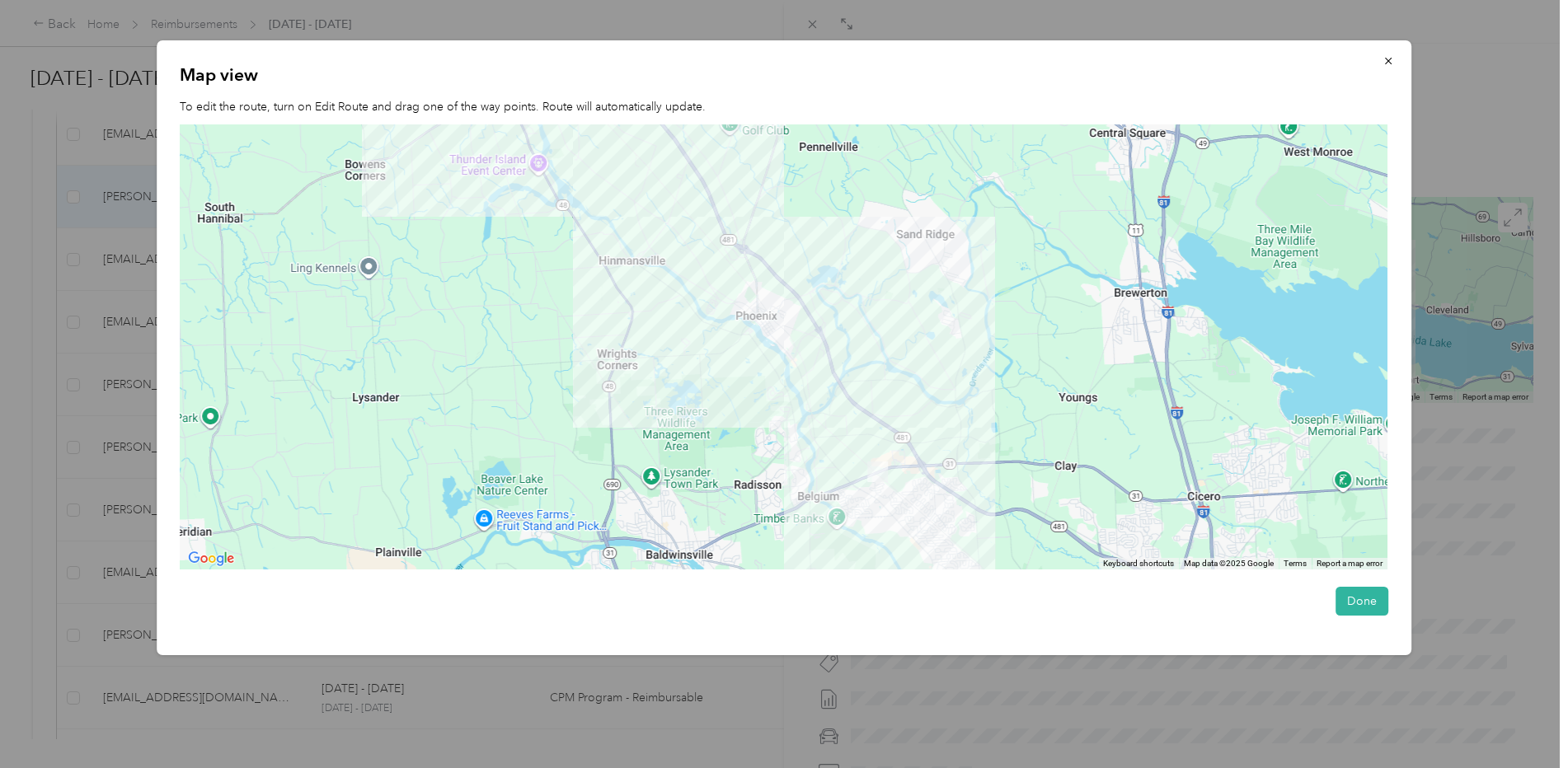
click at [880, 477] on img at bounding box center [877, 471] width 20 height 20
click at [877, 459] on div at bounding box center [783, 347] width 1207 height 446
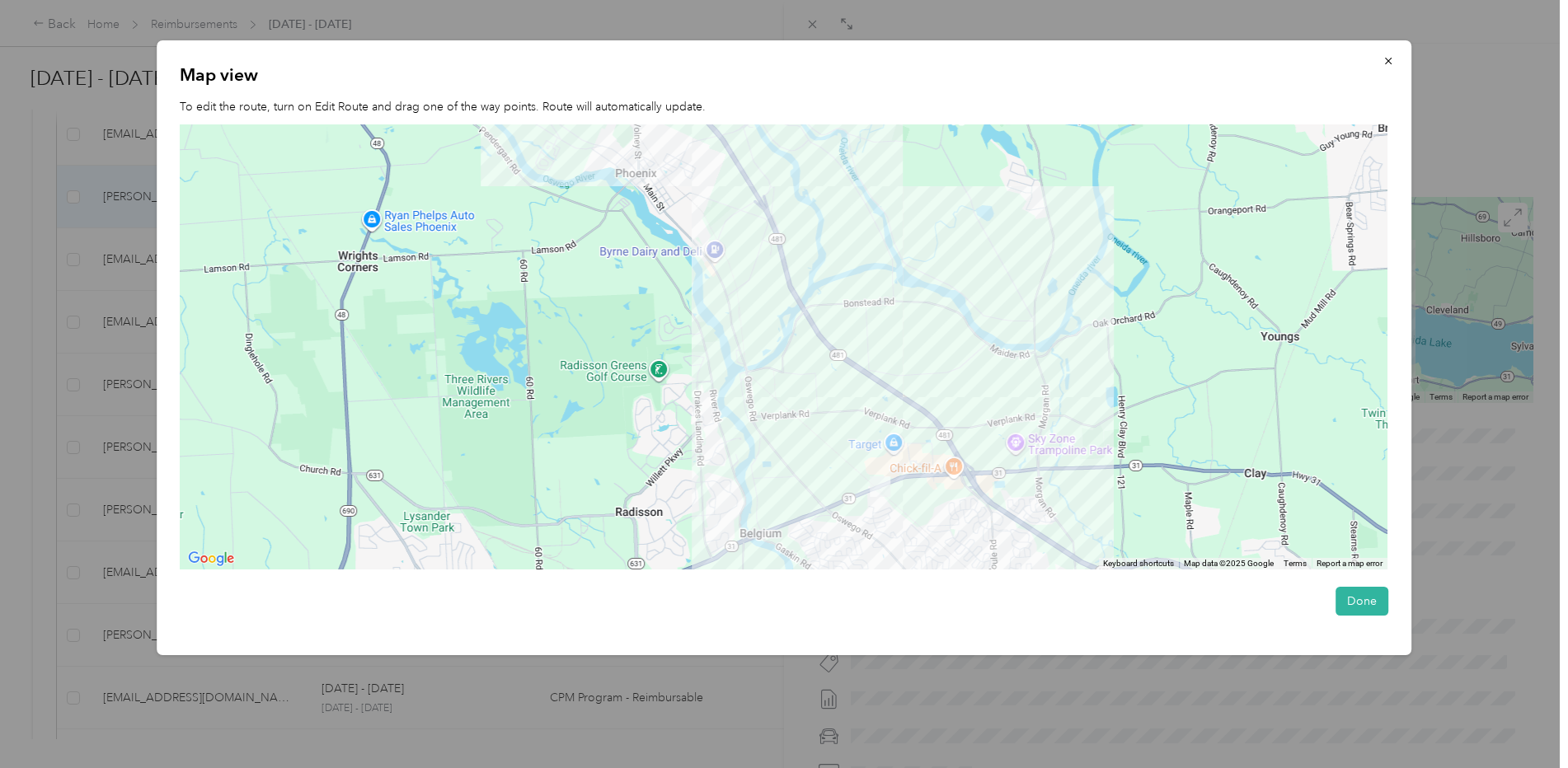
click at [870, 489] on img at bounding box center [879, 486] width 20 height 20
click at [877, 482] on img at bounding box center [879, 486] width 20 height 20
click at [777, 481] on div at bounding box center [783, 347] width 1207 height 446
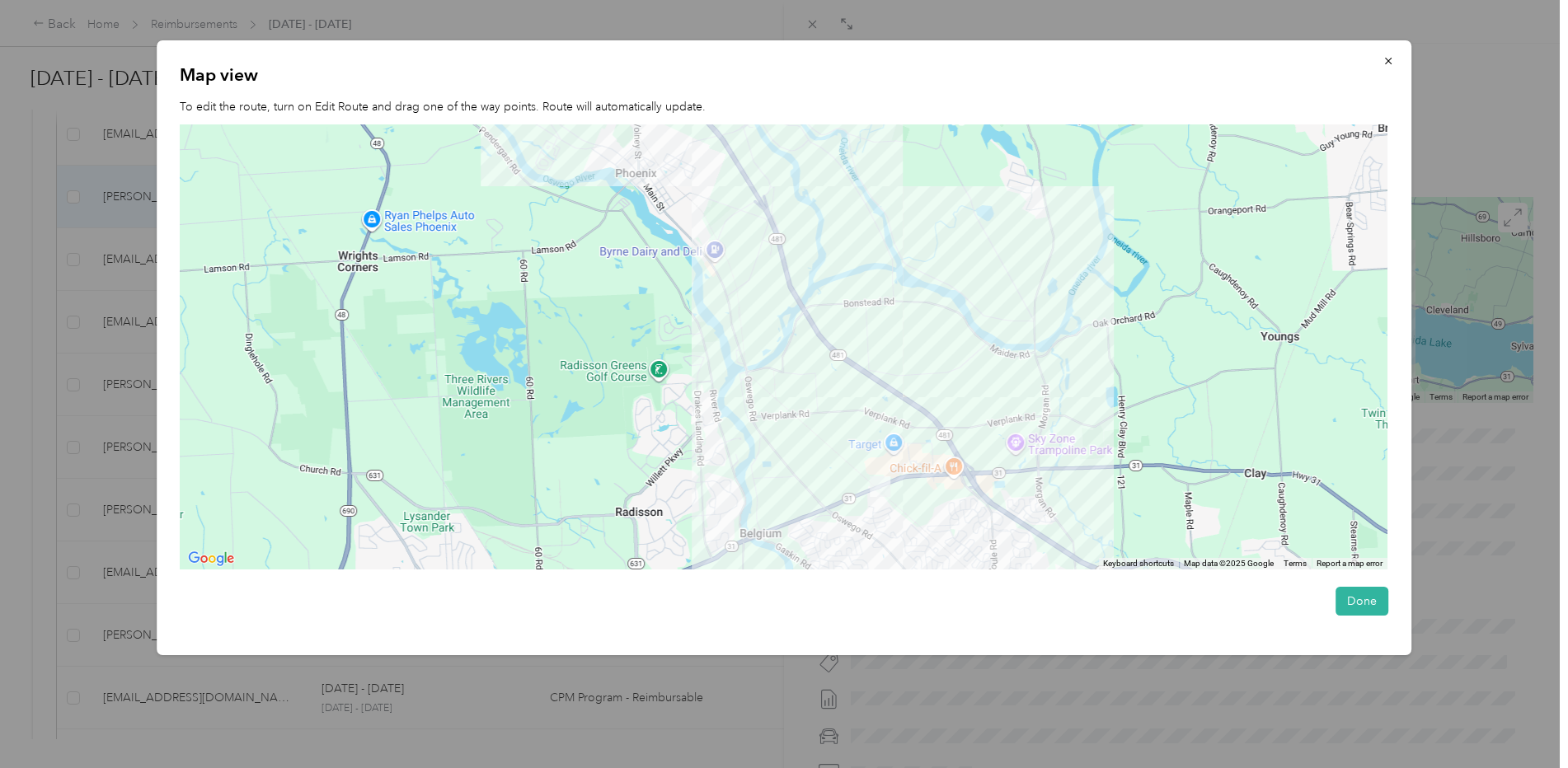
click at [775, 480] on div at bounding box center [783, 347] width 1207 height 446
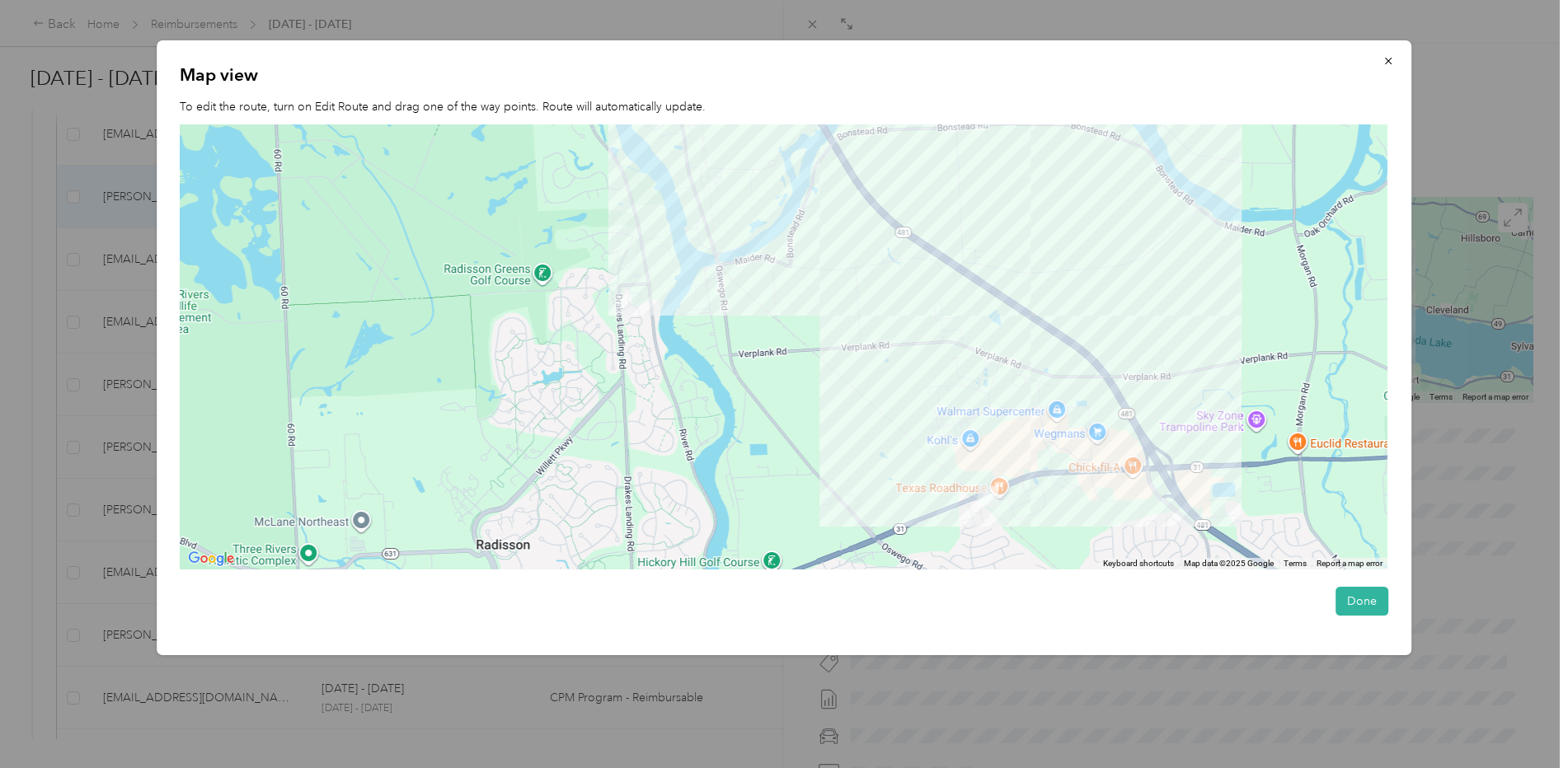
click at [809, 481] on div at bounding box center [783, 347] width 1207 height 446
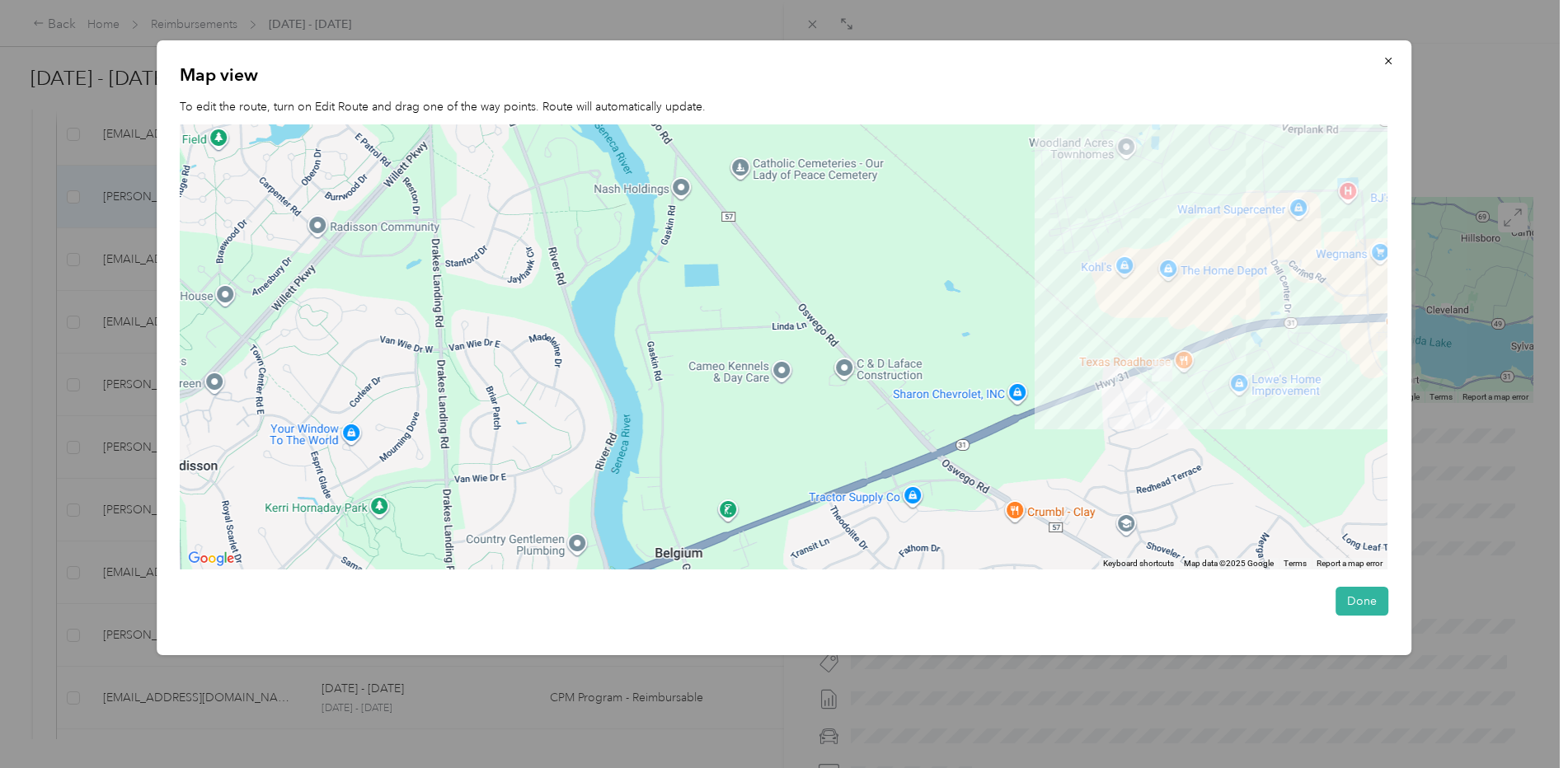
drag, startPoint x: 1135, startPoint y: 484, endPoint x: 1124, endPoint y: 252, distance: 232.3
click at [1124, 261] on div at bounding box center [783, 347] width 1207 height 446
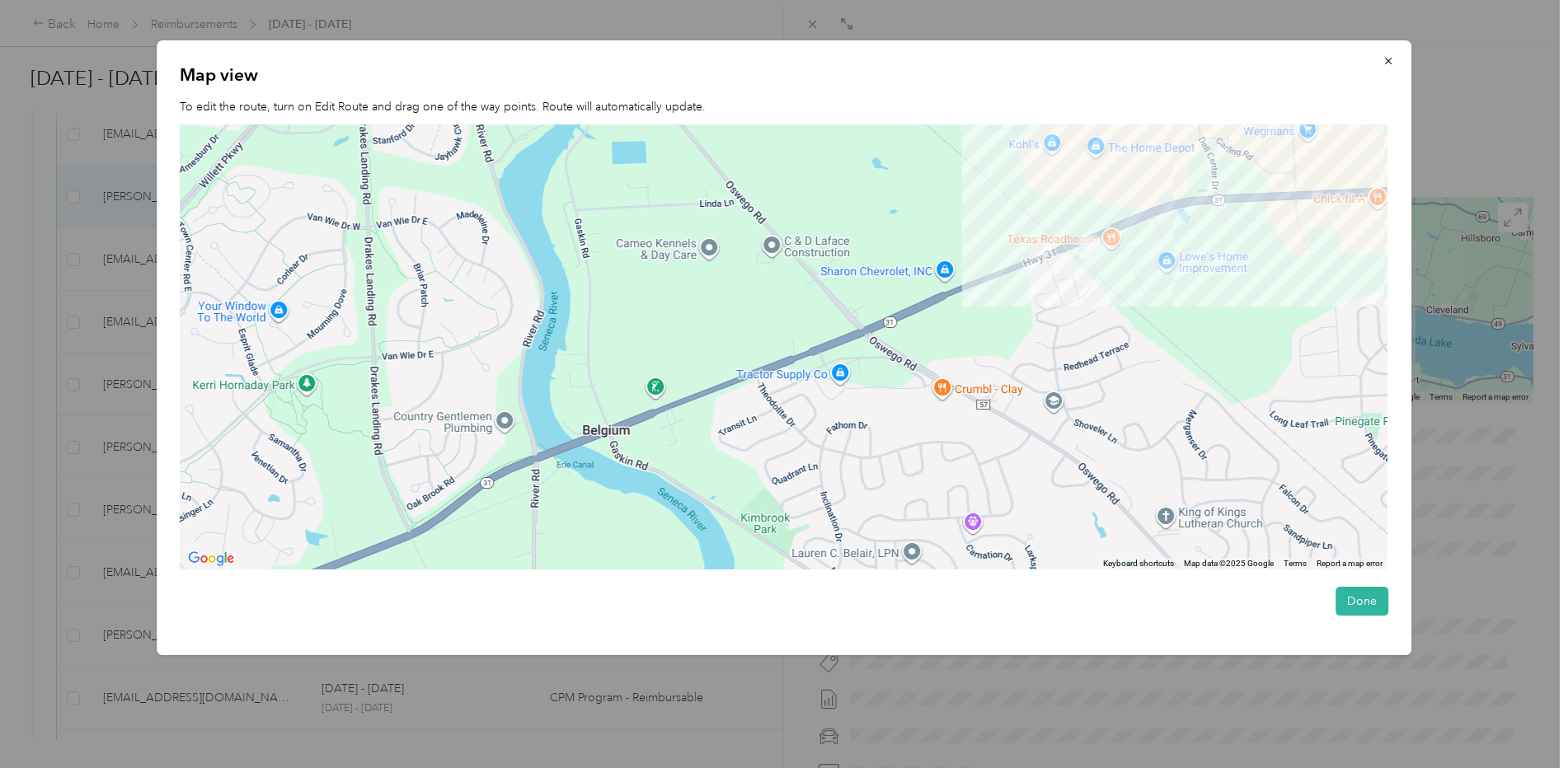
drag, startPoint x: 1083, startPoint y: 218, endPoint x: 1029, endPoint y: 515, distance: 301.9
click at [1029, 515] on div at bounding box center [783, 347] width 1207 height 446
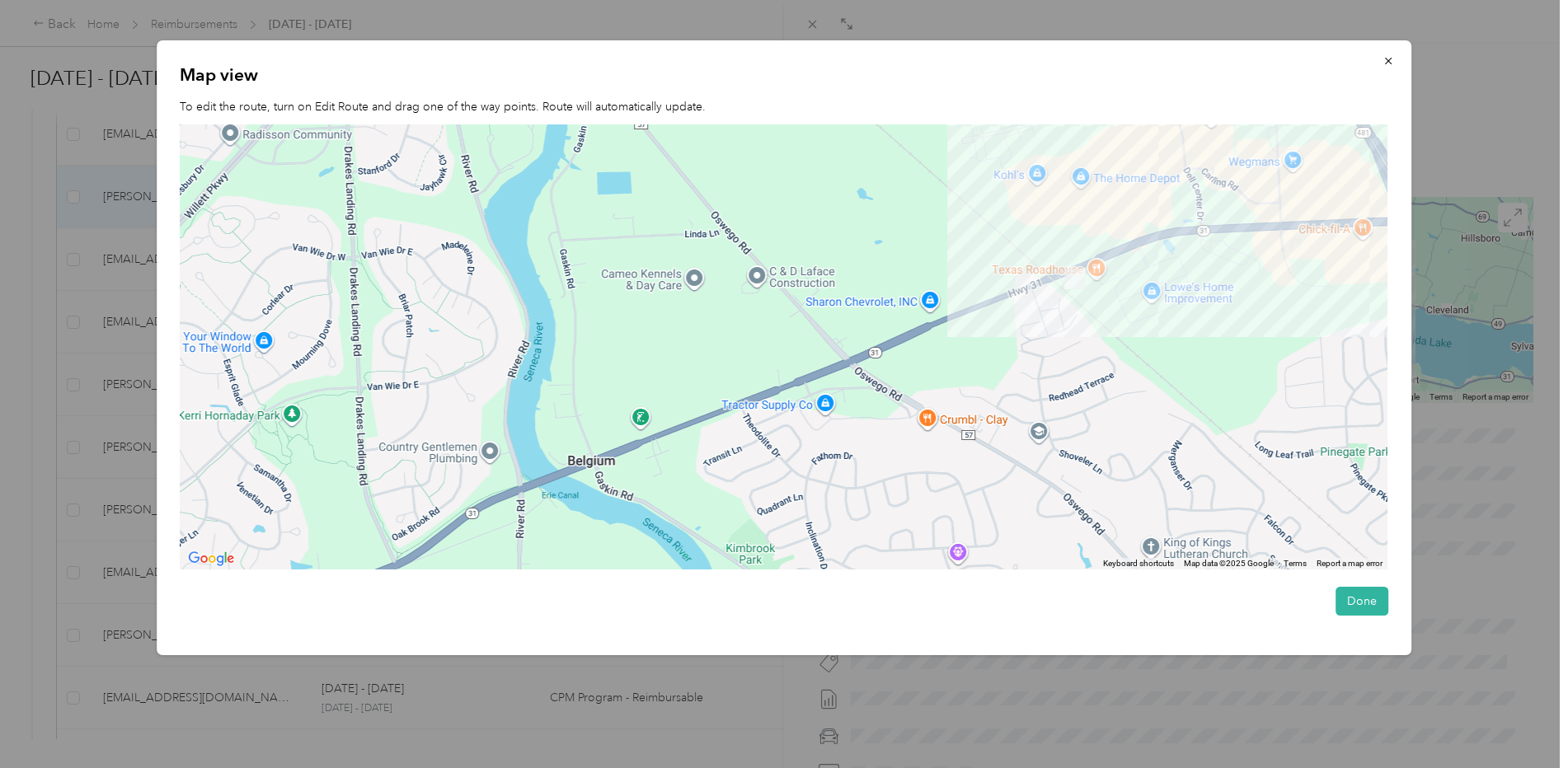
click at [1023, 309] on div at bounding box center [783, 347] width 1207 height 446
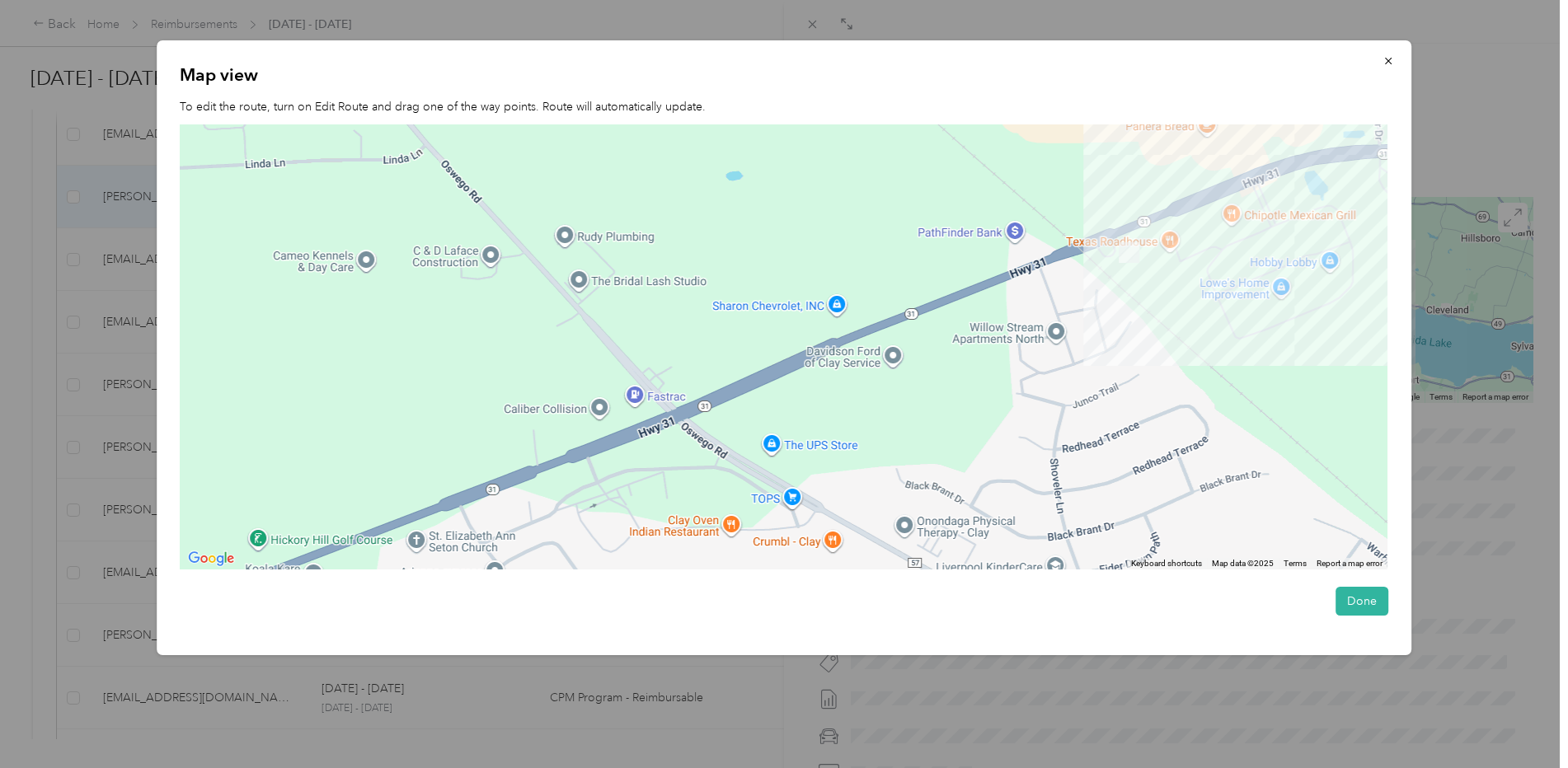
click at [1104, 279] on div at bounding box center [783, 347] width 1207 height 446
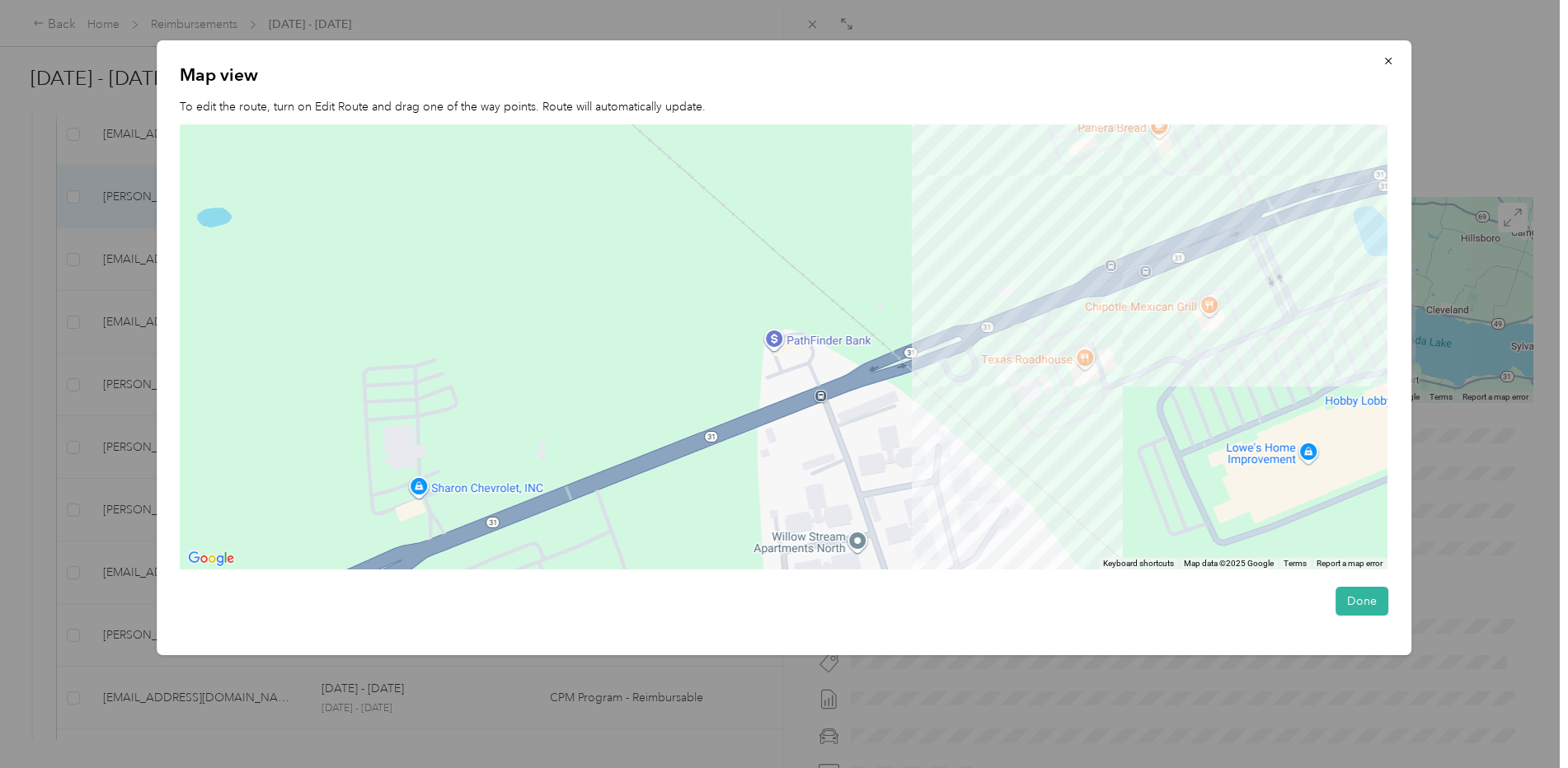
drag, startPoint x: 1122, startPoint y: 269, endPoint x: 969, endPoint y: 411, distance: 208.7
click at [969, 411] on div at bounding box center [783, 347] width 1207 height 446
click at [1008, 433] on div at bounding box center [783, 347] width 1207 height 446
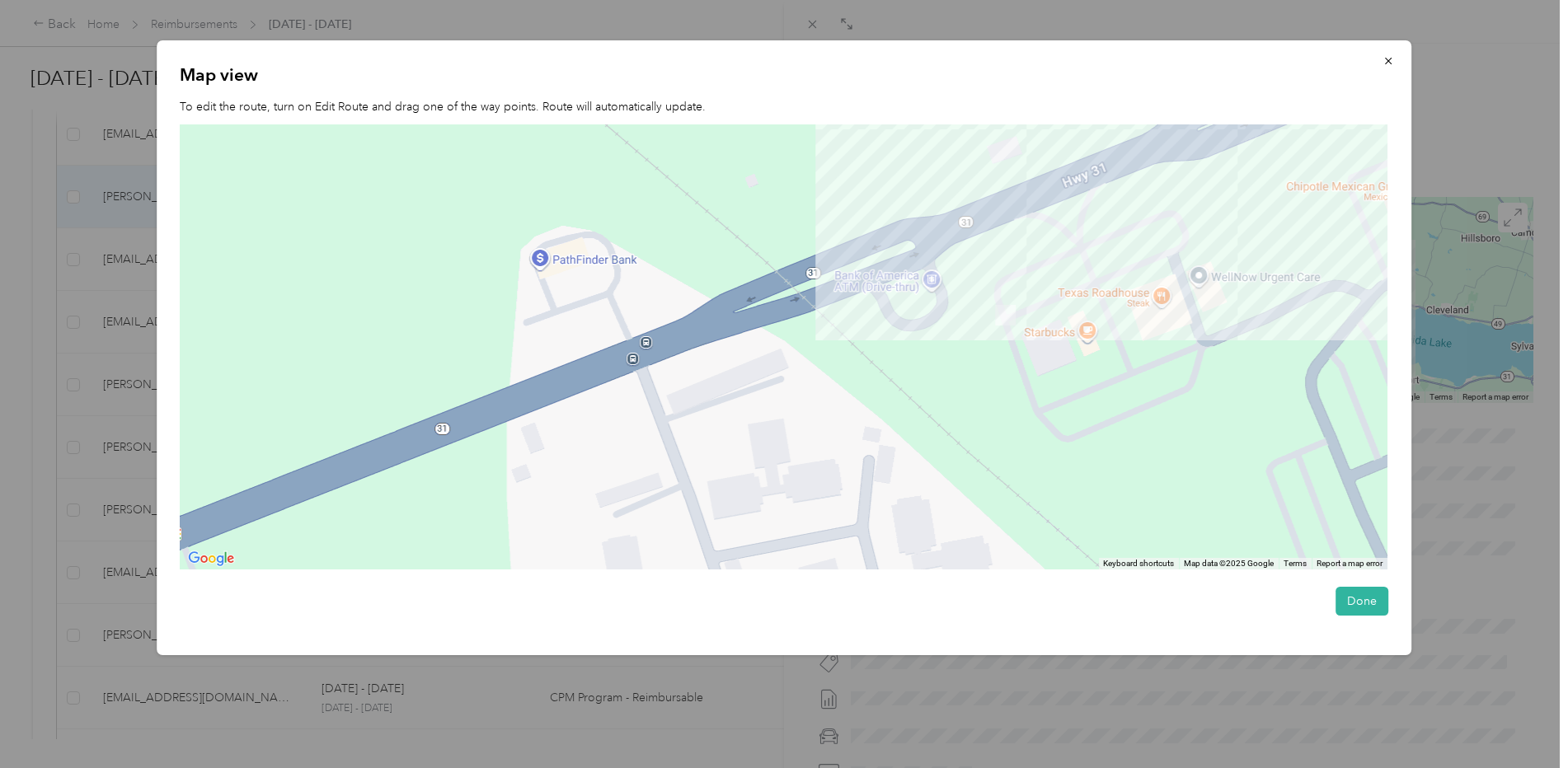
click at [1004, 324] on img at bounding box center [1004, 315] width 20 height 20
click at [932, 340] on div at bounding box center [783, 347] width 1207 height 446
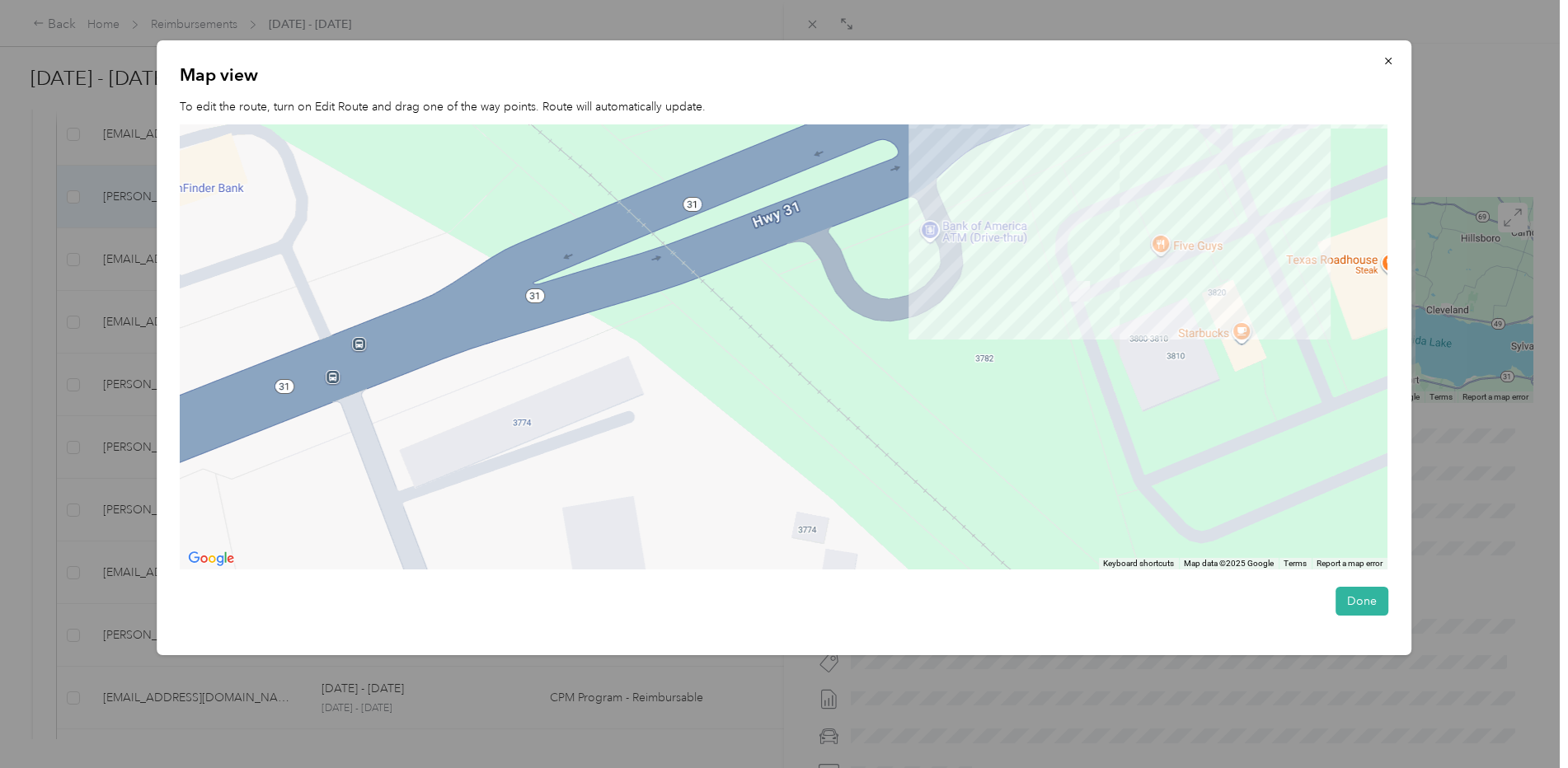
click at [1047, 308] on div at bounding box center [783, 347] width 1207 height 446
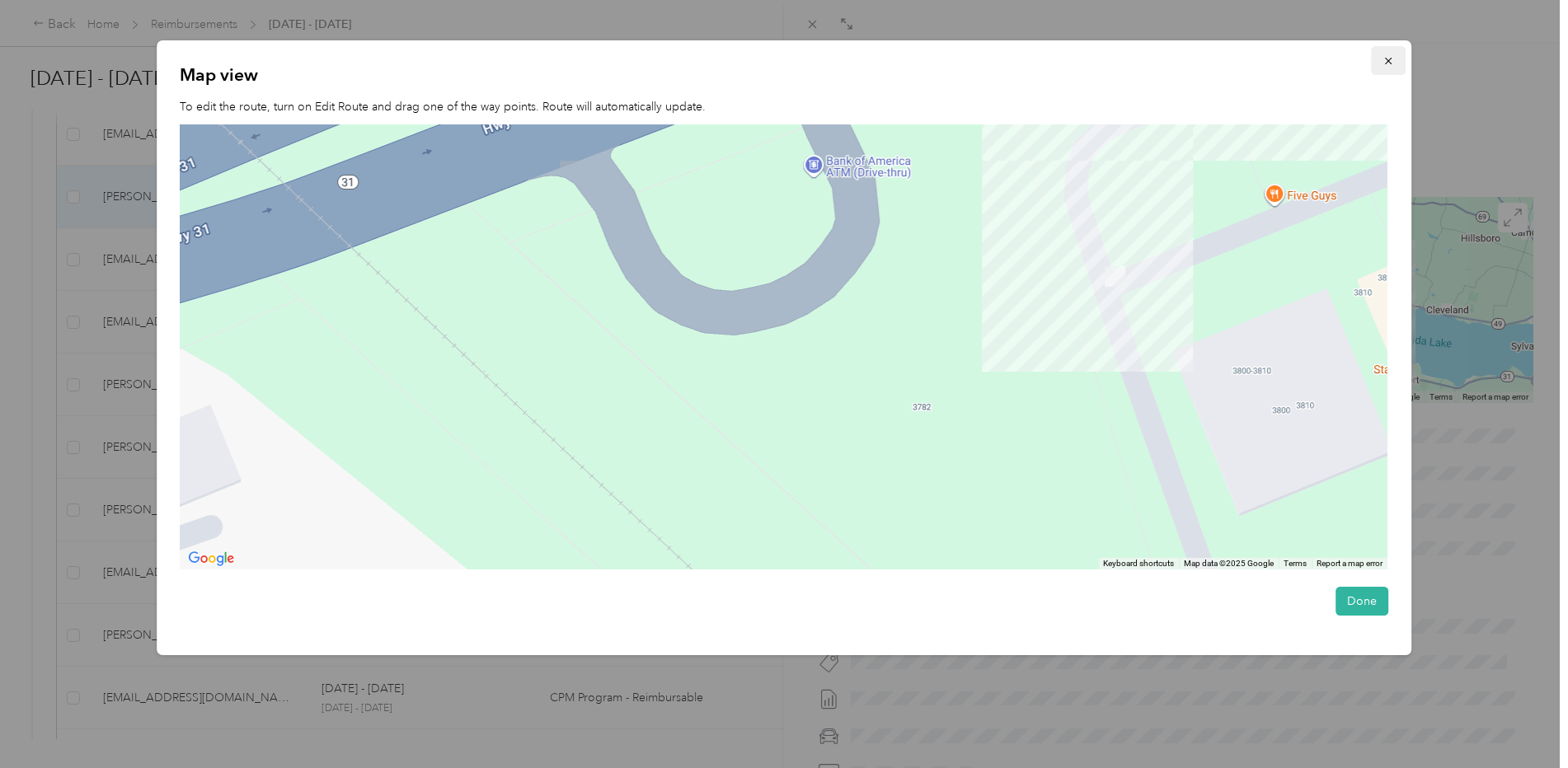
click at [1388, 54] on span "button" at bounding box center [1388, 61] width 11 height 14
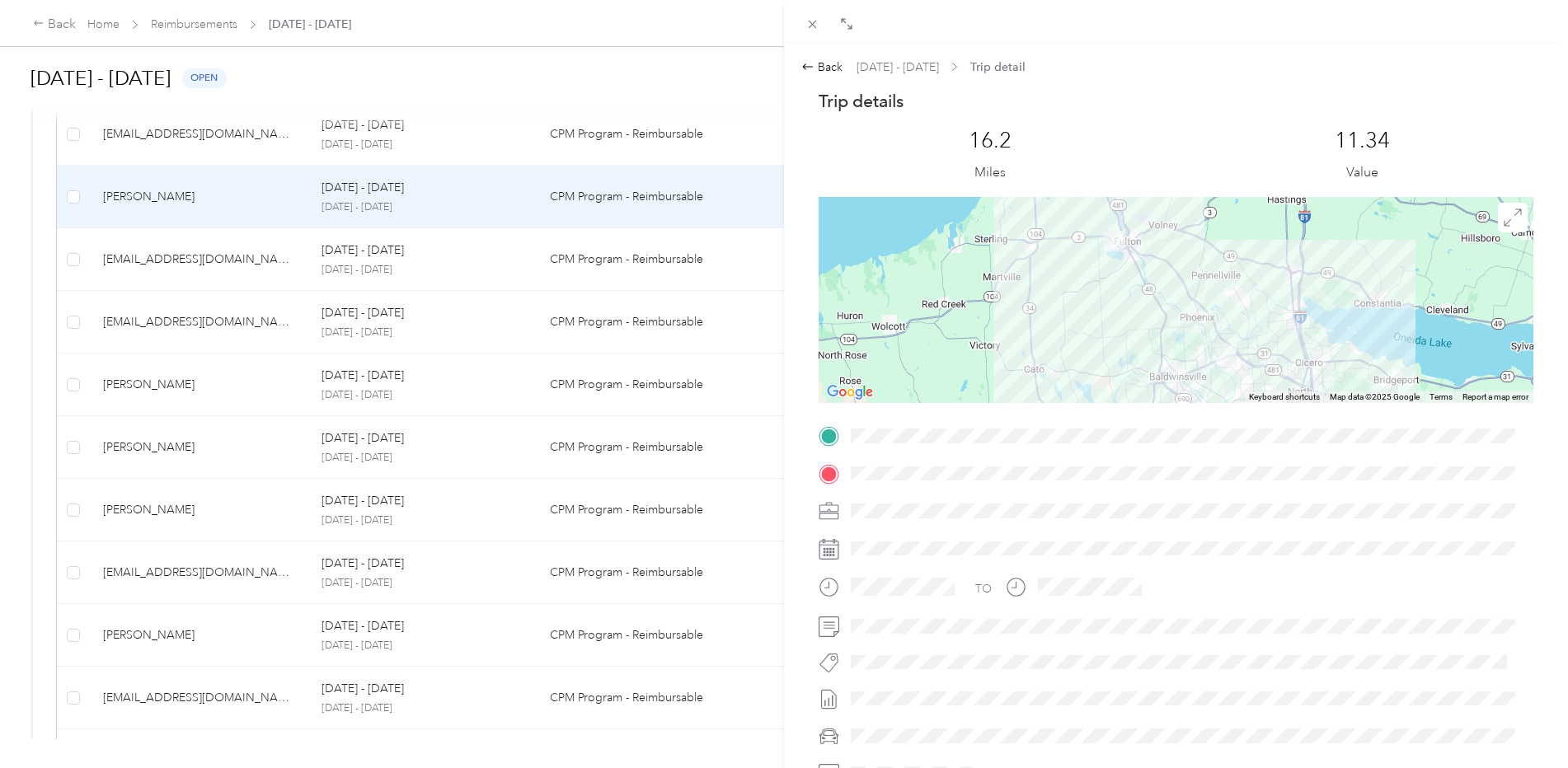
click at [160, 203] on div "Back [DATE] - [DATE] Trip detail Trip details This trip cannot be edited becaus…" at bounding box center [784, 384] width 1568 height 768
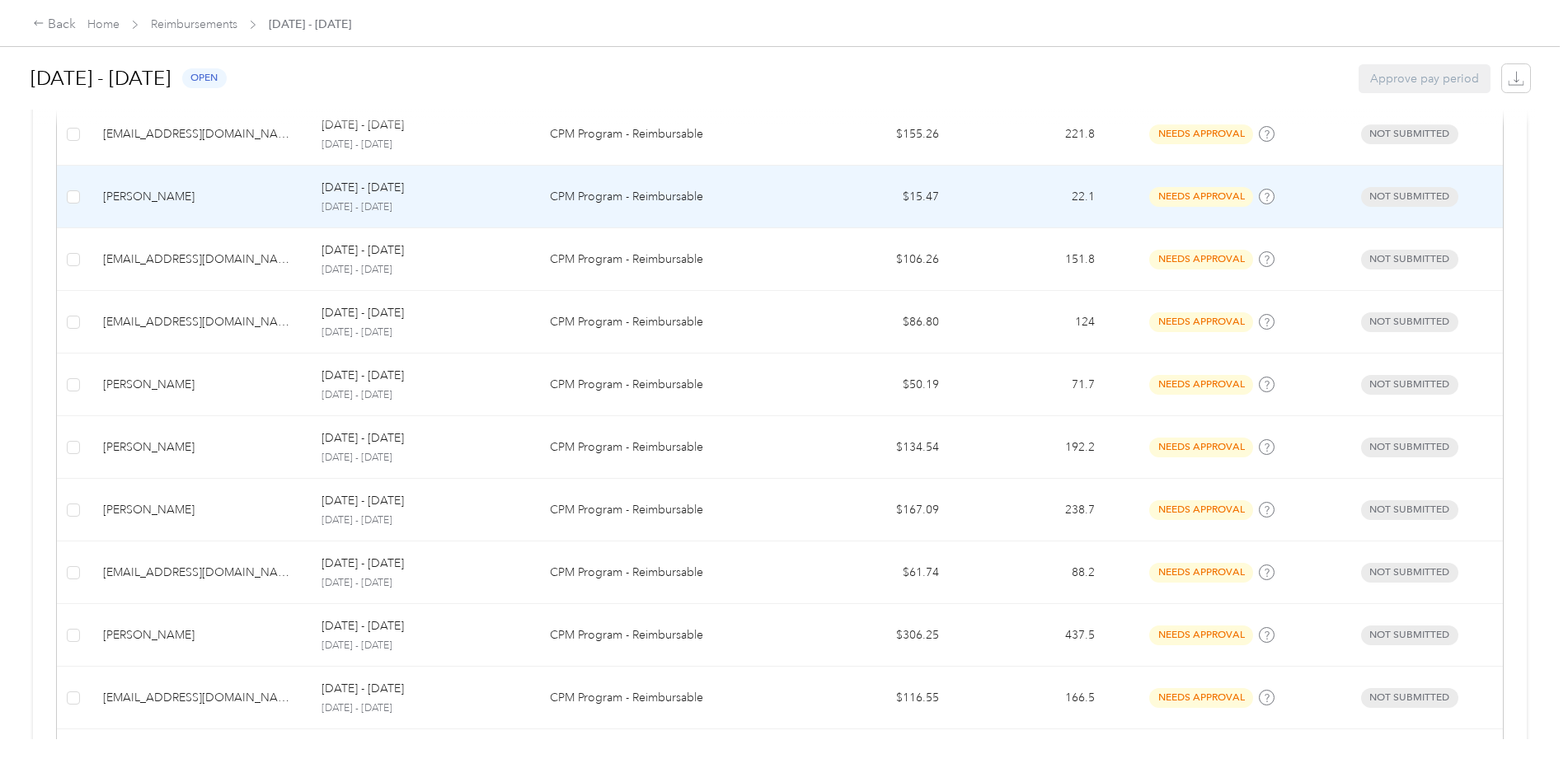
click at [169, 201] on div "[PERSON_NAME]" at bounding box center [199, 197] width 192 height 19
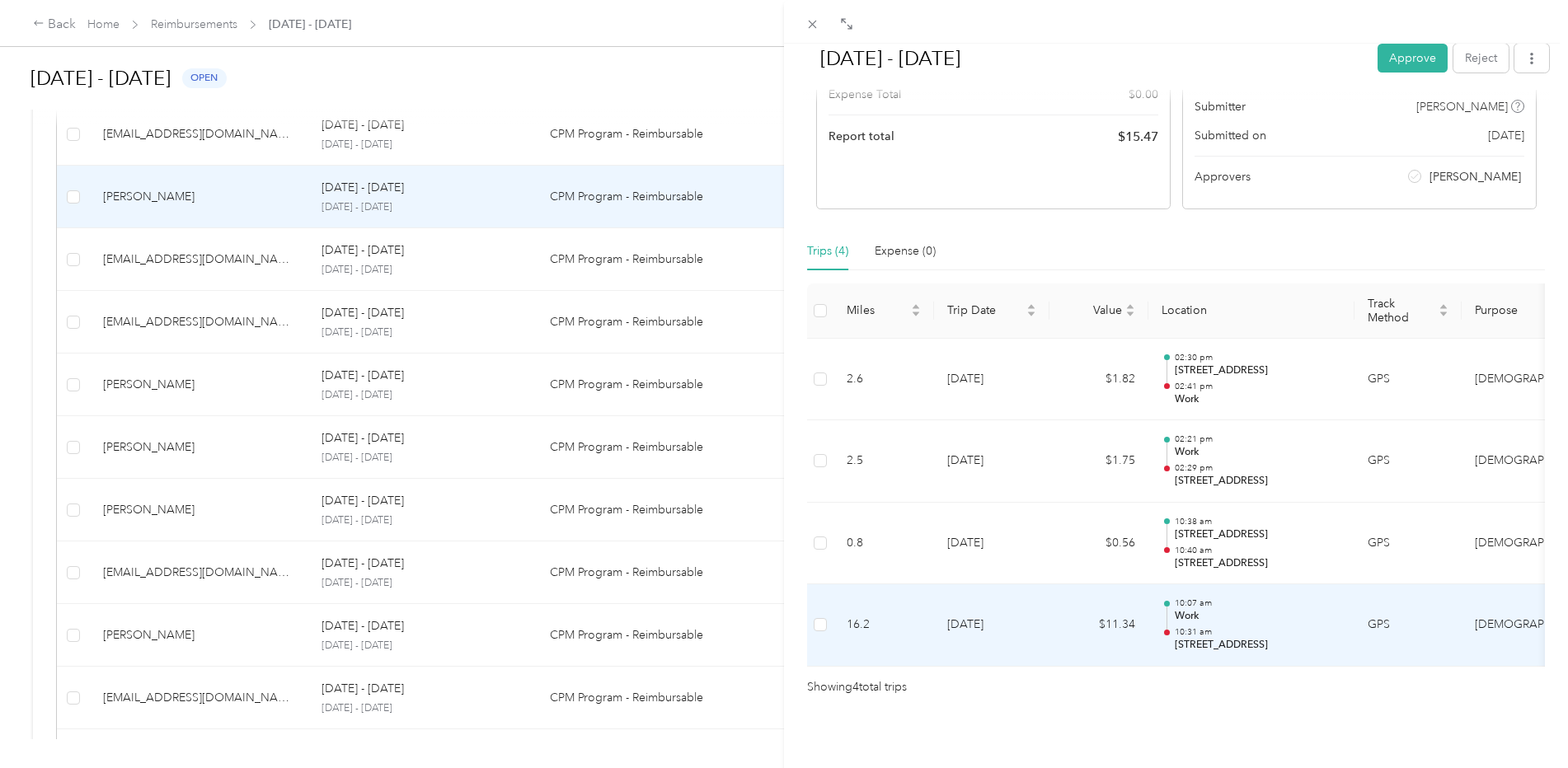
scroll to position [244, 0]
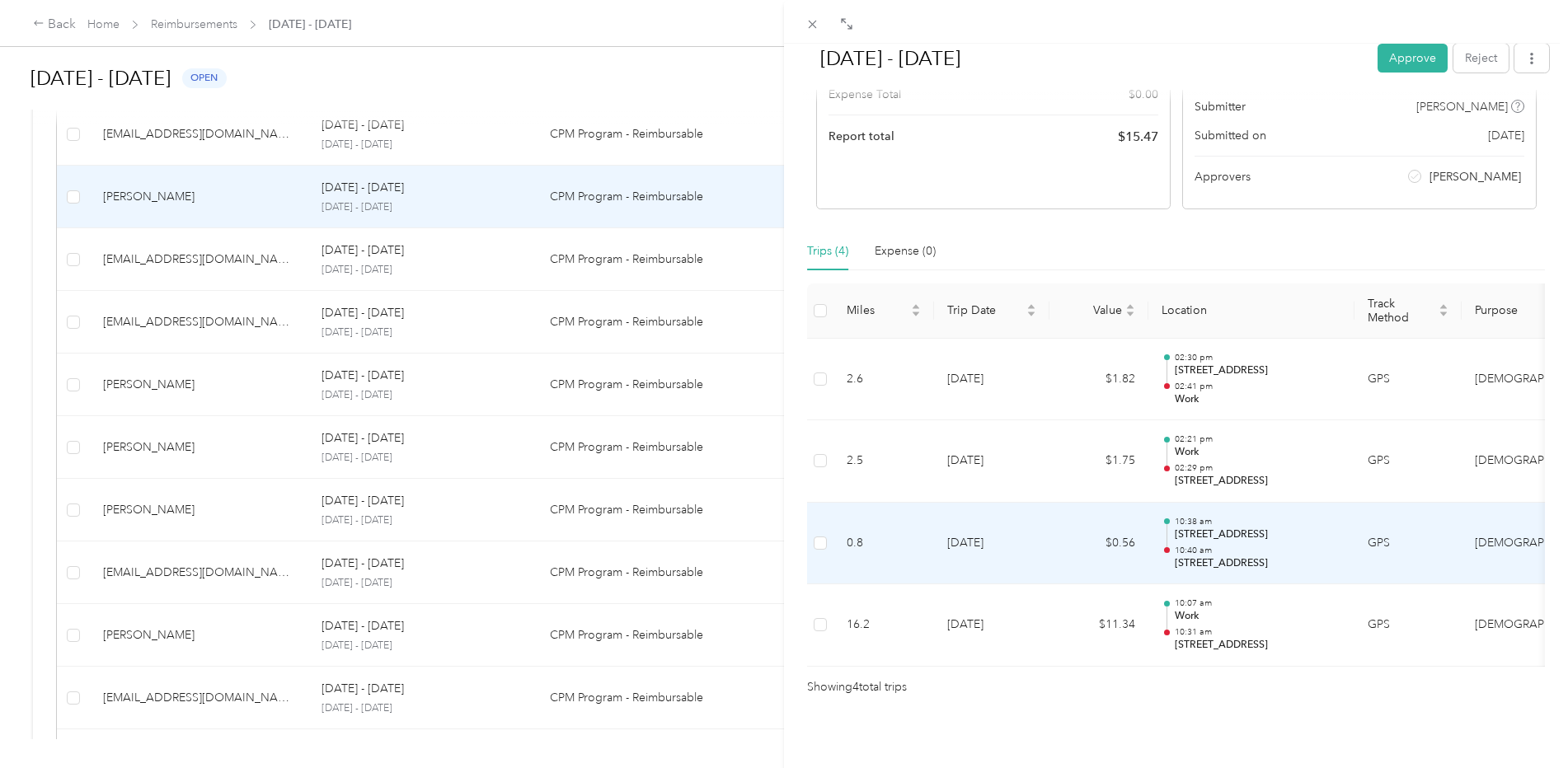
click at [1299, 556] on p "[STREET_ADDRESS]" at bounding box center [1258, 563] width 167 height 15
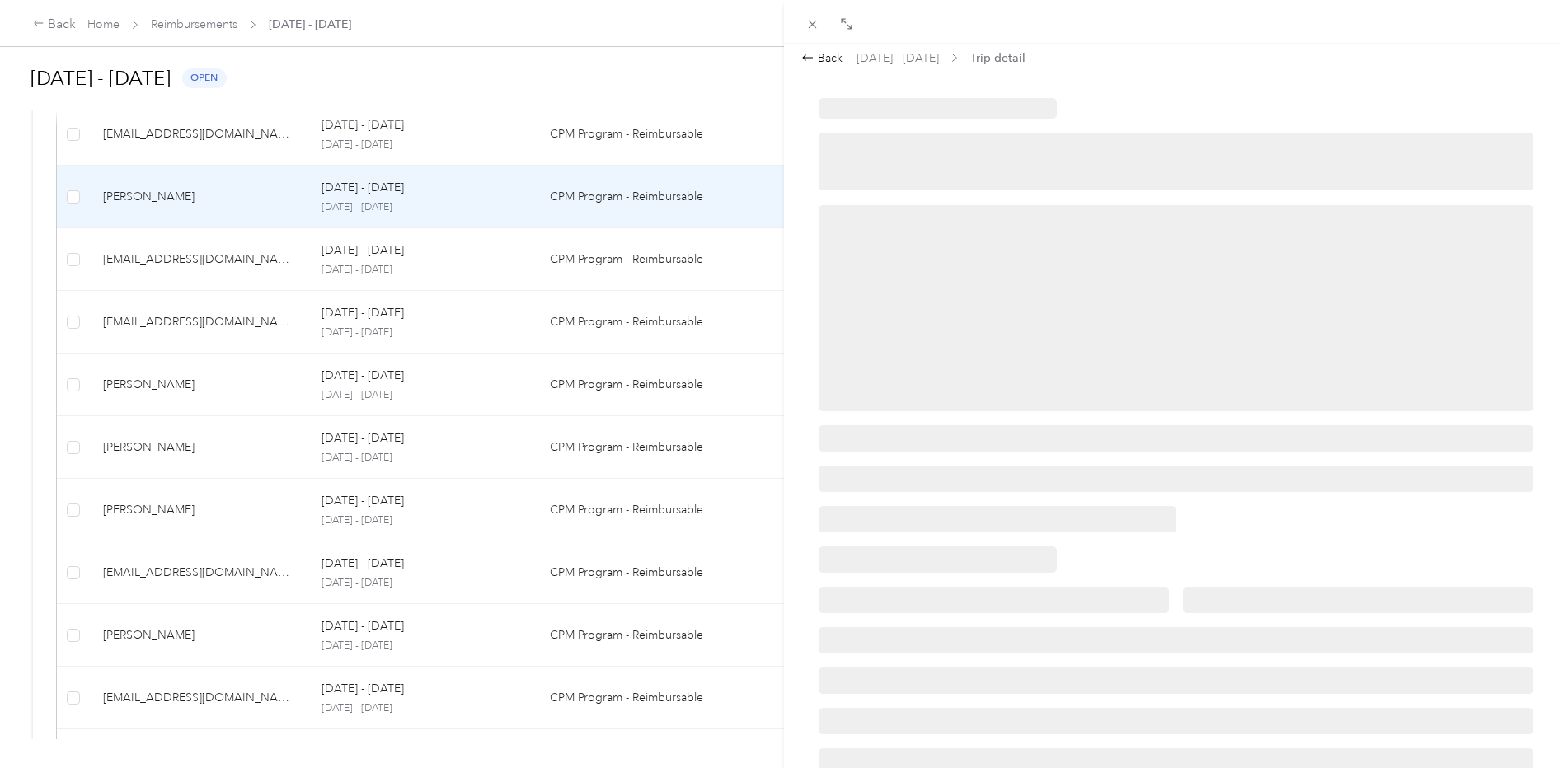
scroll to position [0, 0]
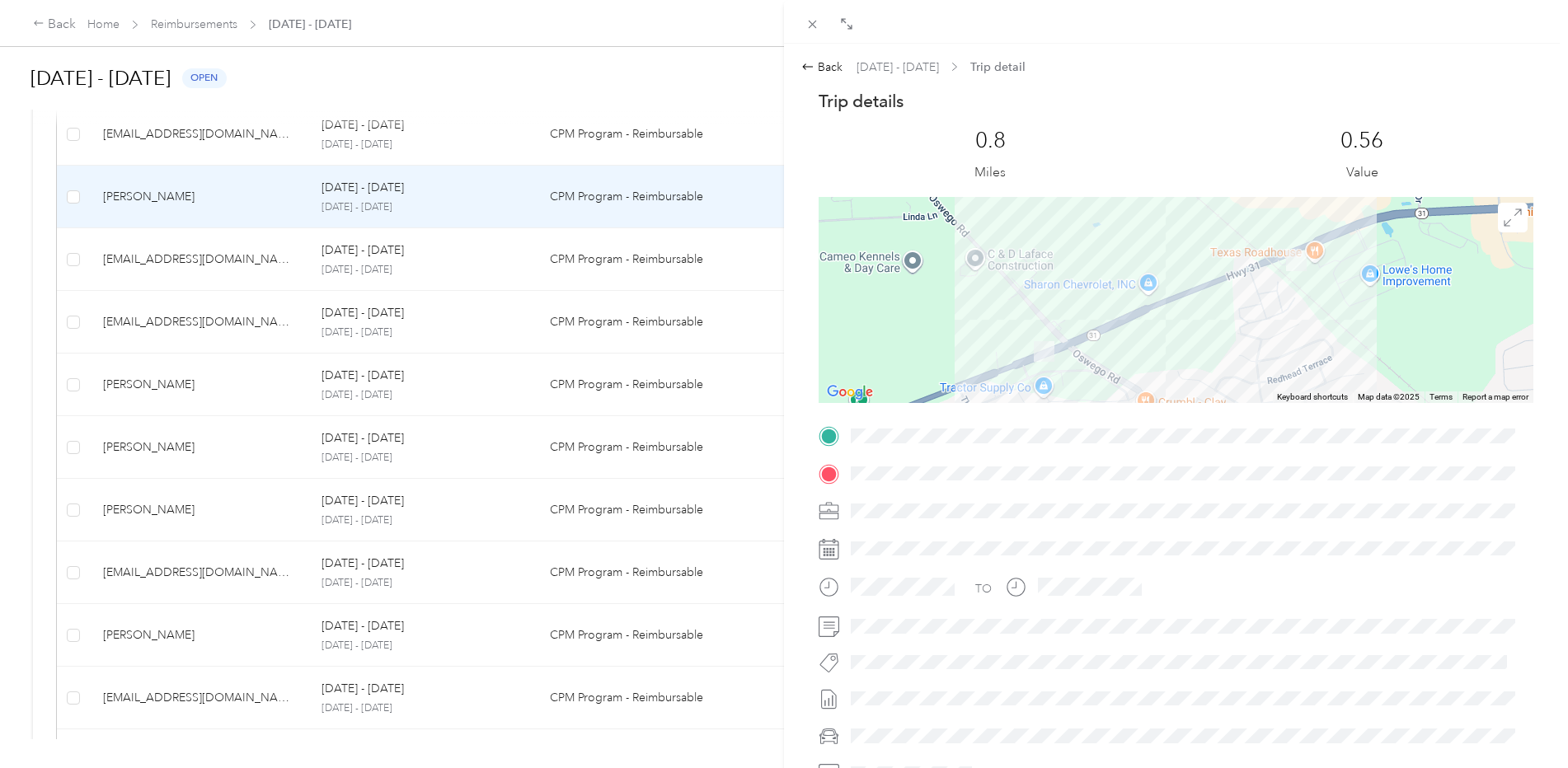
click at [1200, 350] on div at bounding box center [1176, 300] width 714 height 206
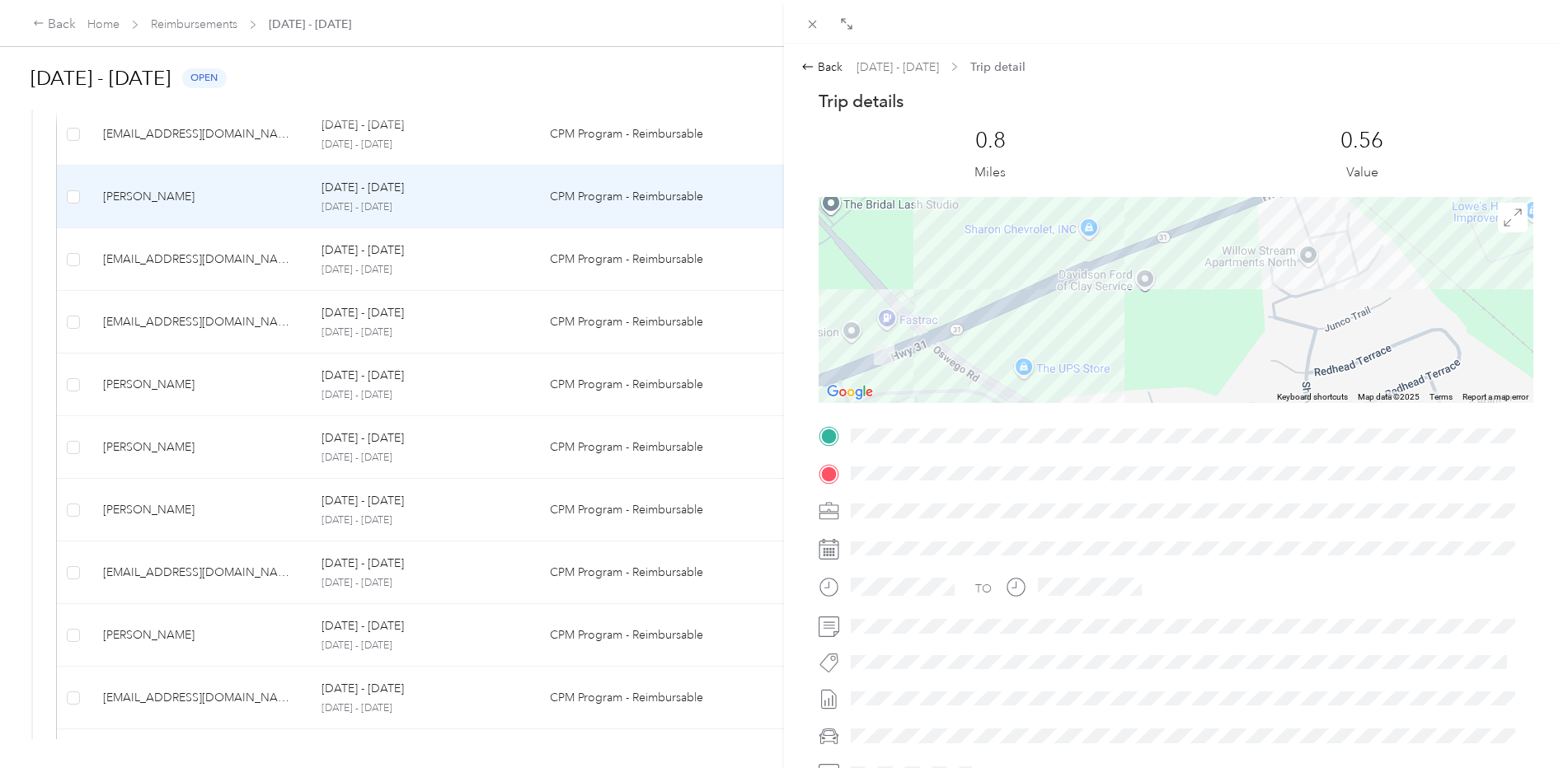
click at [1244, 252] on div at bounding box center [1176, 300] width 714 height 206
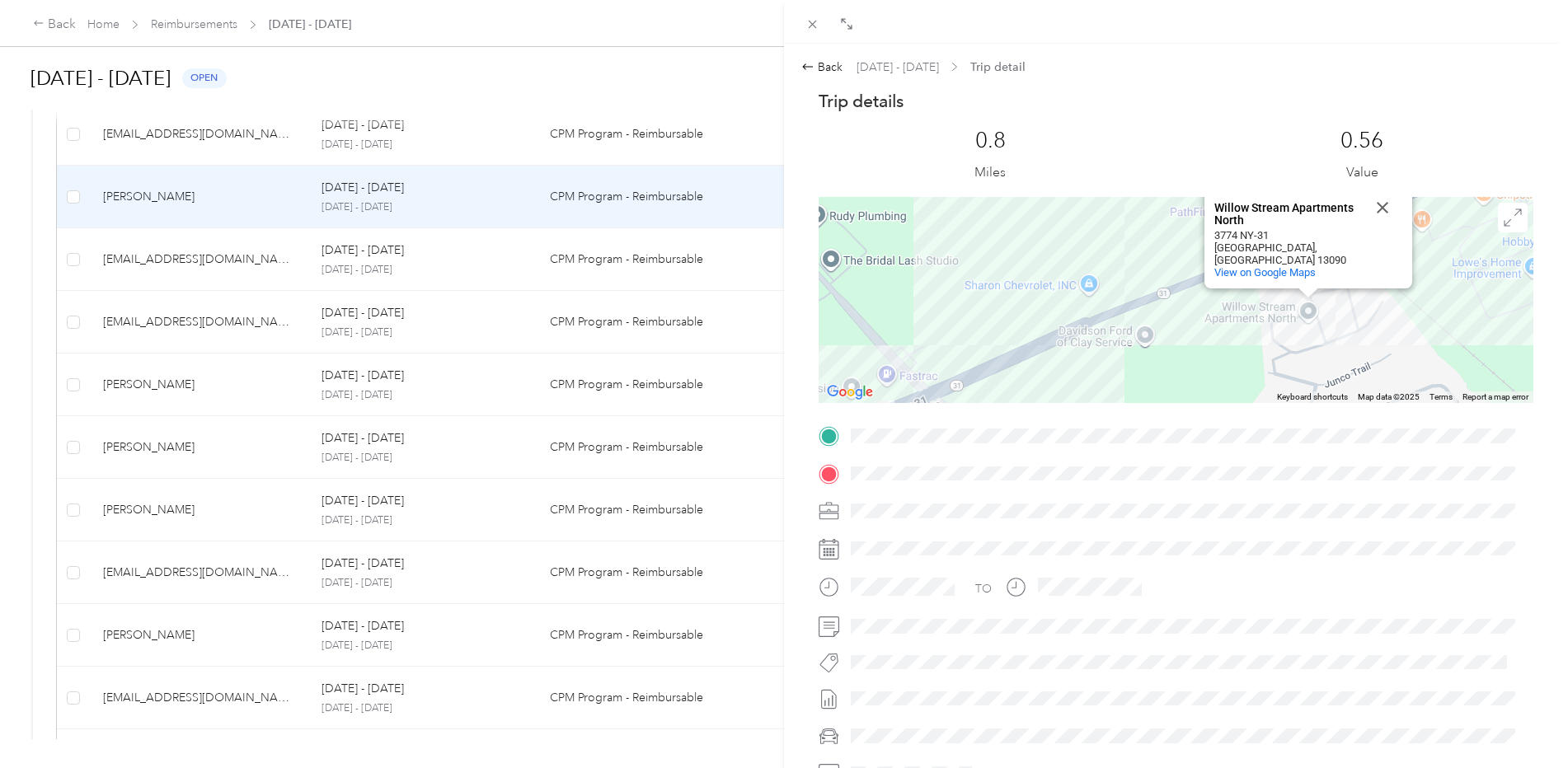
drag, startPoint x: 956, startPoint y: 349, endPoint x: 1187, endPoint y: 293, distance: 237.7
click at [1187, 293] on div "[GEOGRAPHIC_DATA] [GEOGRAPHIC_DATA] North [STREET_ADDRESS] View on Google Maps" at bounding box center [1176, 300] width 714 height 206
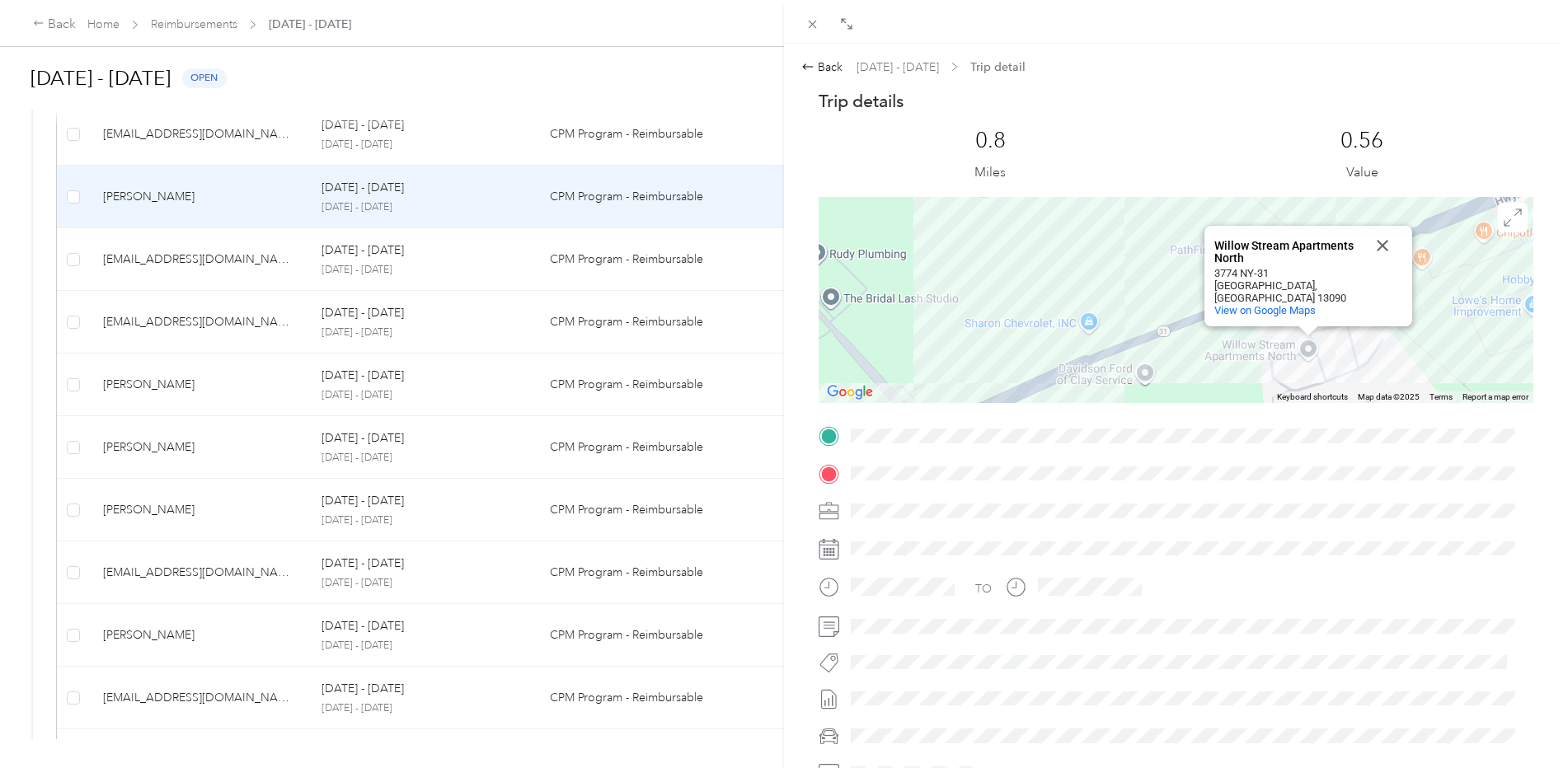
click at [1017, 265] on div "[GEOGRAPHIC_DATA] [GEOGRAPHIC_DATA] North [STREET_ADDRESS] View on Google Maps" at bounding box center [1176, 300] width 714 height 206
click at [1380, 257] on button "Close" at bounding box center [1382, 245] width 40 height 40
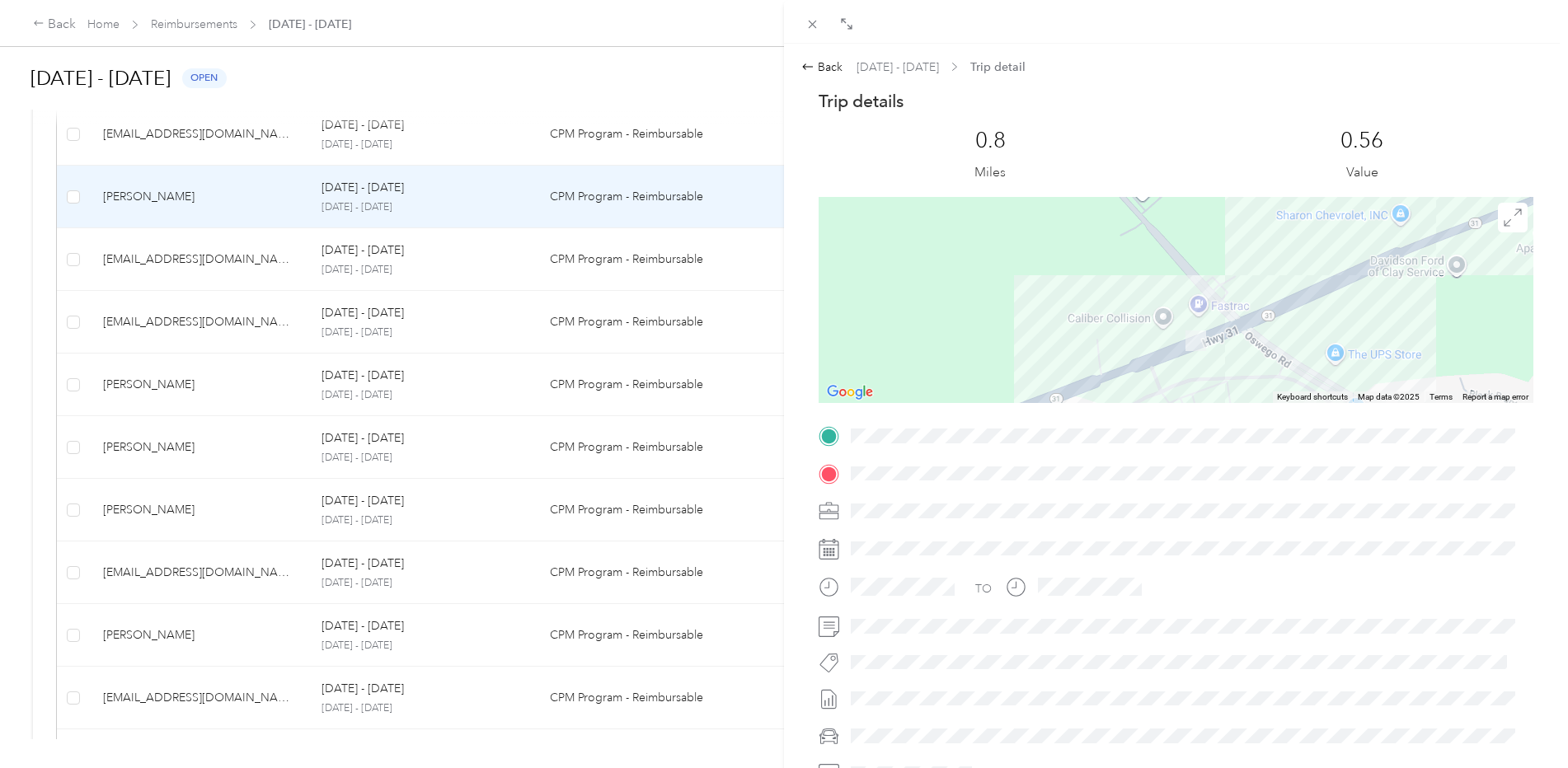
drag, startPoint x: 1010, startPoint y: 309, endPoint x: 1322, endPoint y: 200, distance: 330.5
click at [1322, 200] on div at bounding box center [1176, 300] width 714 height 206
click at [1193, 345] on img at bounding box center [1196, 339] width 20 height 20
click at [1148, 340] on div at bounding box center [1176, 300] width 714 height 206
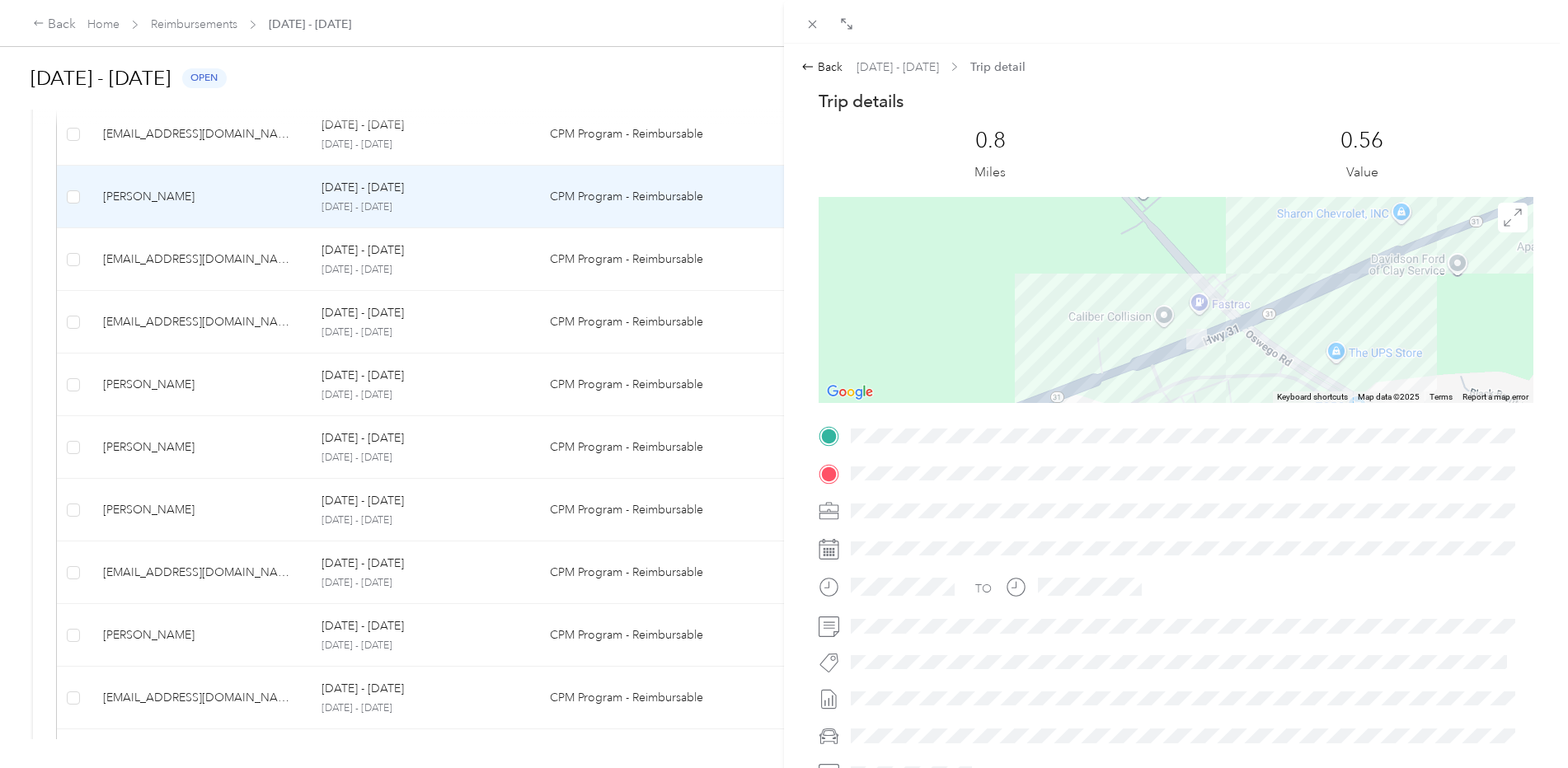
click at [1148, 340] on div at bounding box center [1176, 300] width 714 height 206
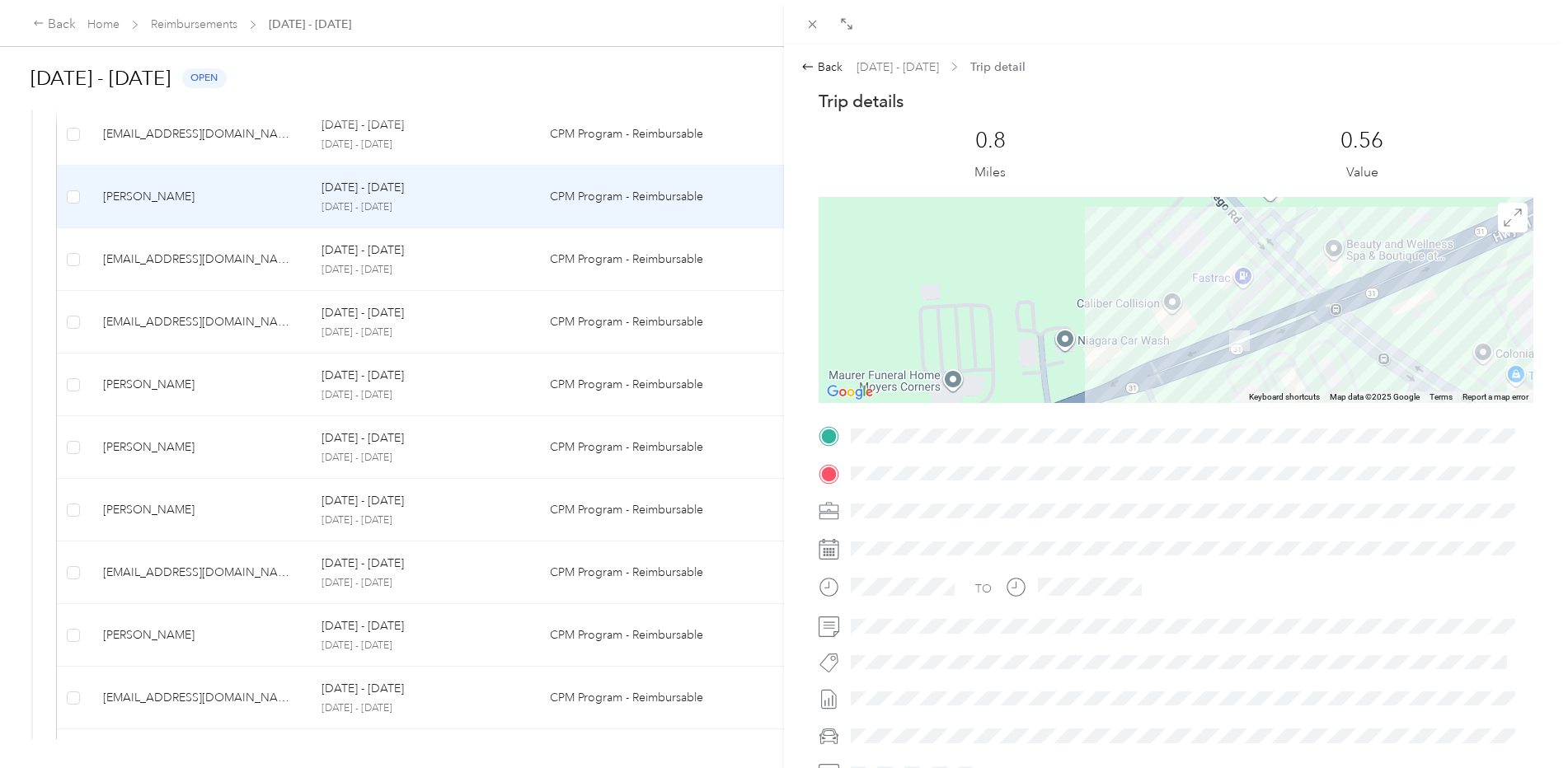
click at [1214, 349] on div at bounding box center [1176, 300] width 714 height 206
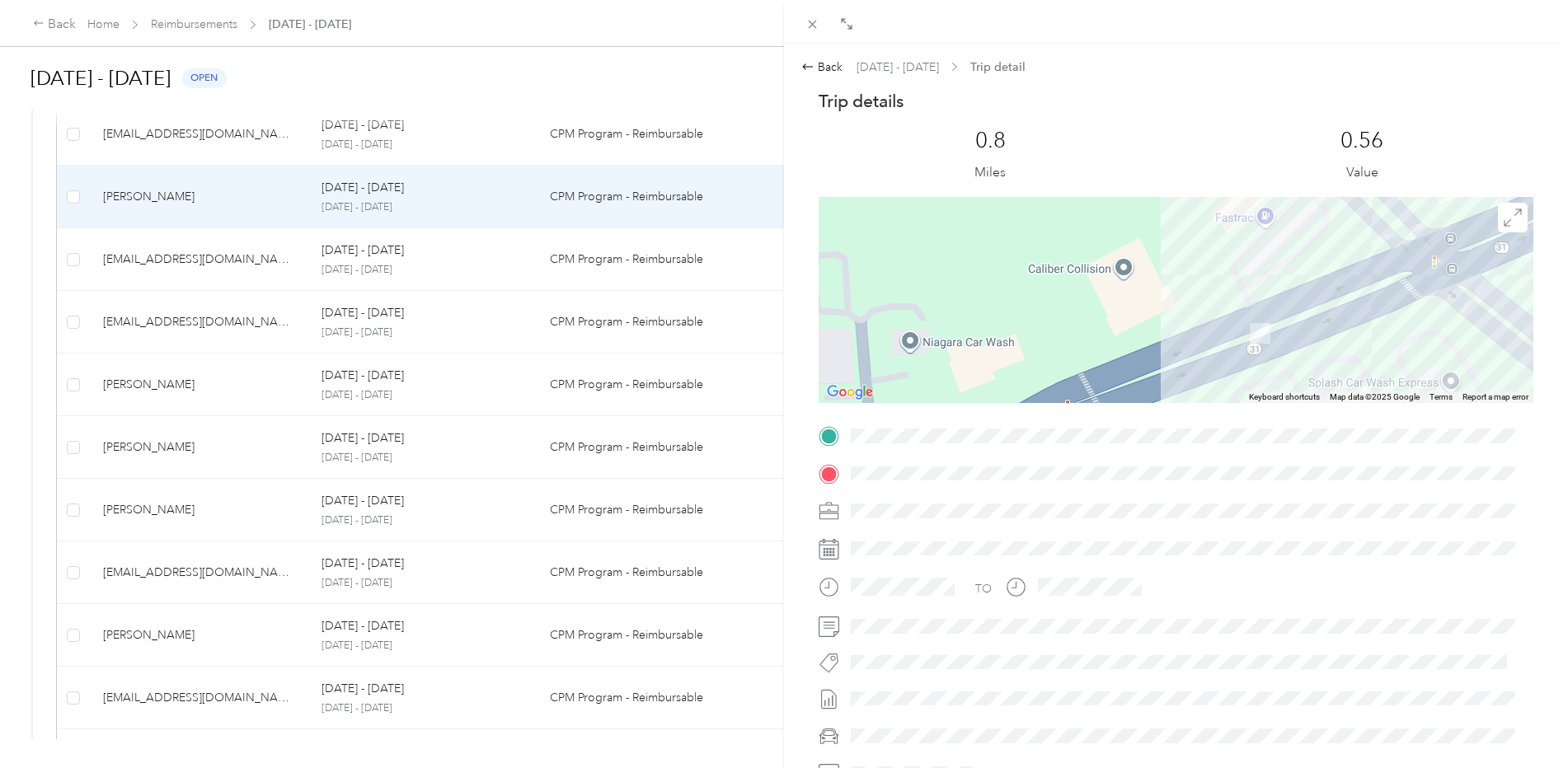
click at [1214, 349] on div at bounding box center [1176, 300] width 714 height 206
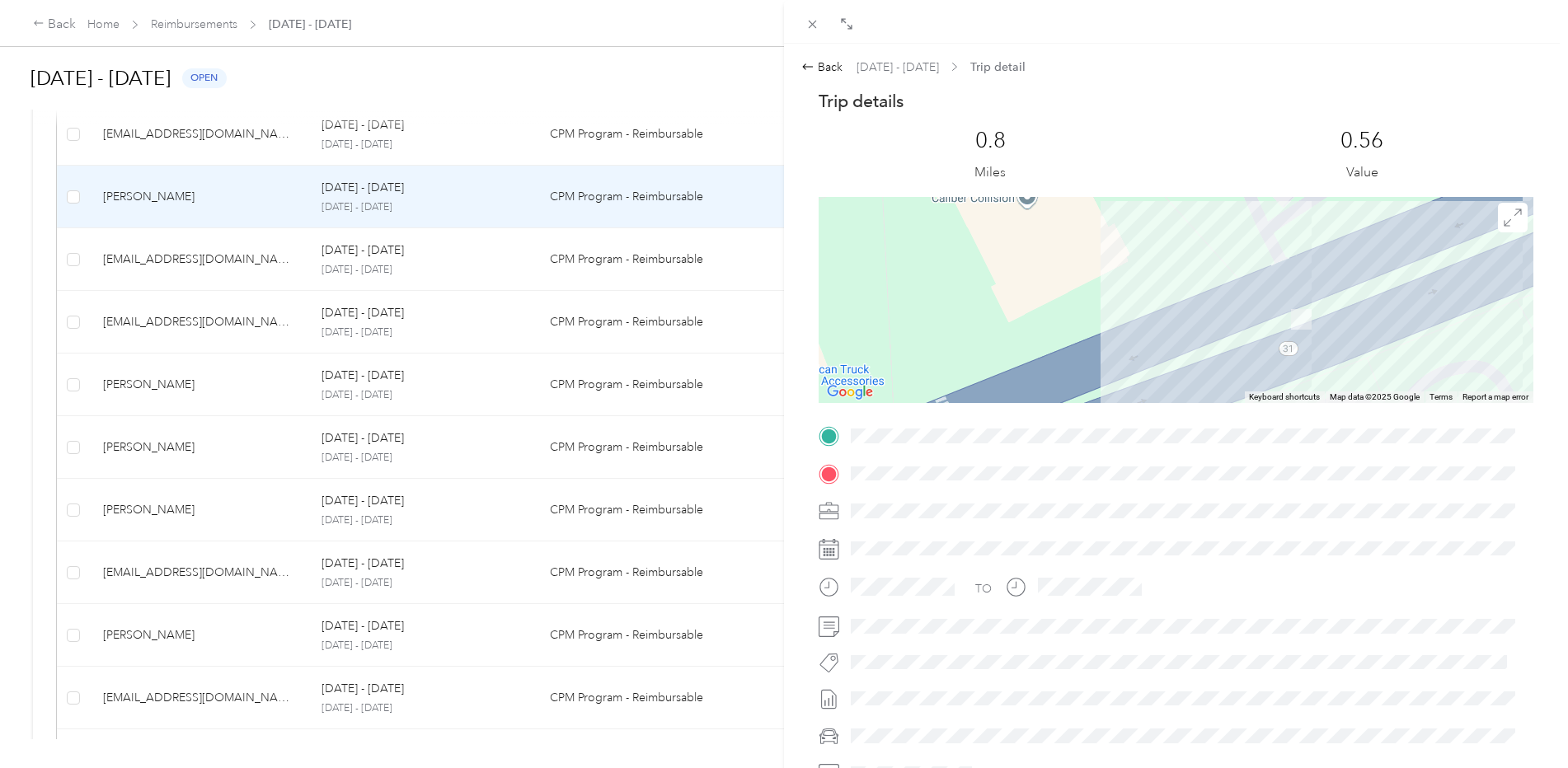
click at [1214, 349] on div at bounding box center [1176, 300] width 714 height 206
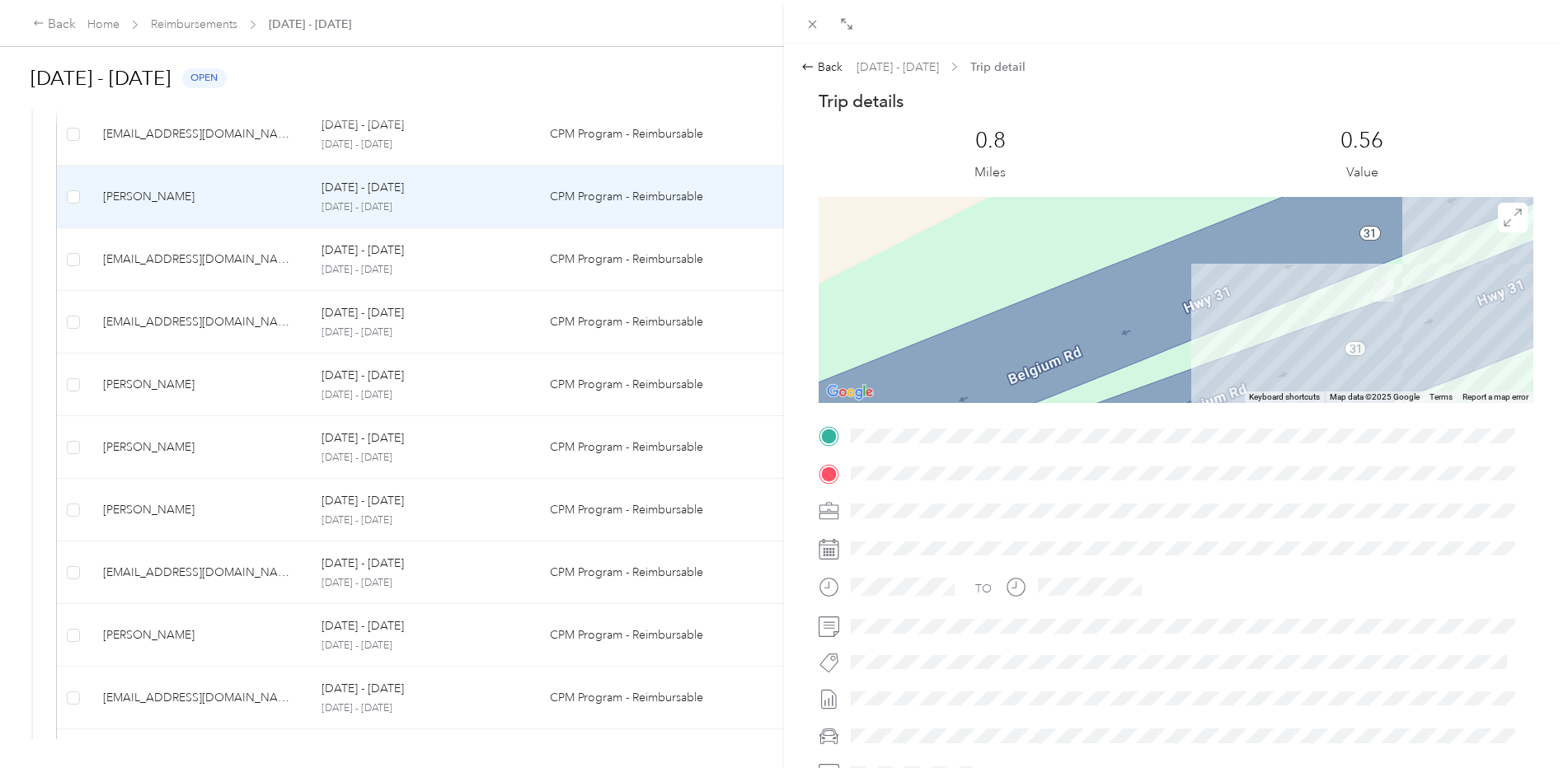
click at [1214, 348] on div at bounding box center [1176, 300] width 714 height 206
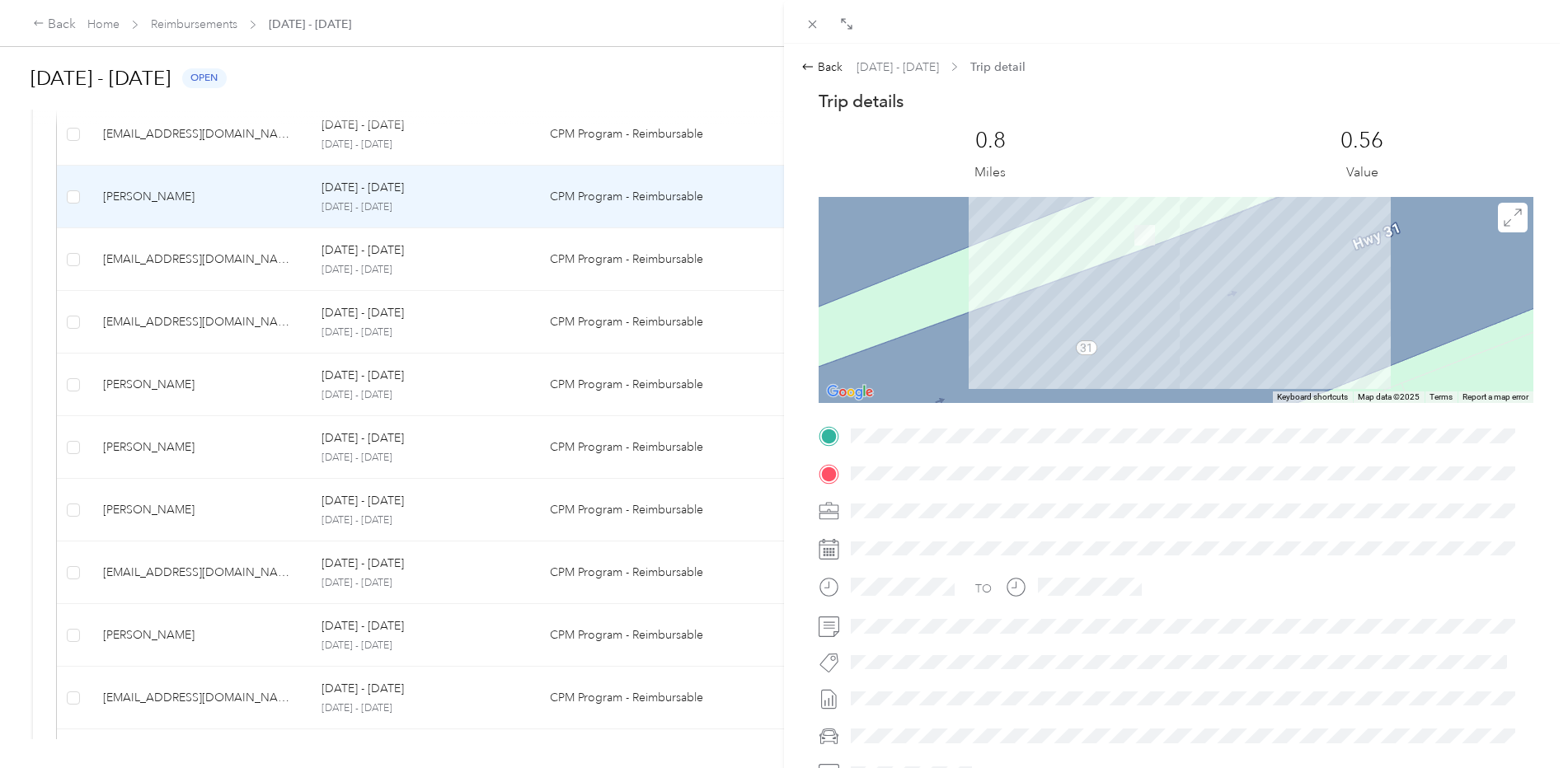
drag, startPoint x: 1319, startPoint y: 306, endPoint x: 1057, endPoint y: 304, distance: 262.0
click at [1057, 304] on div at bounding box center [1176, 300] width 714 height 206
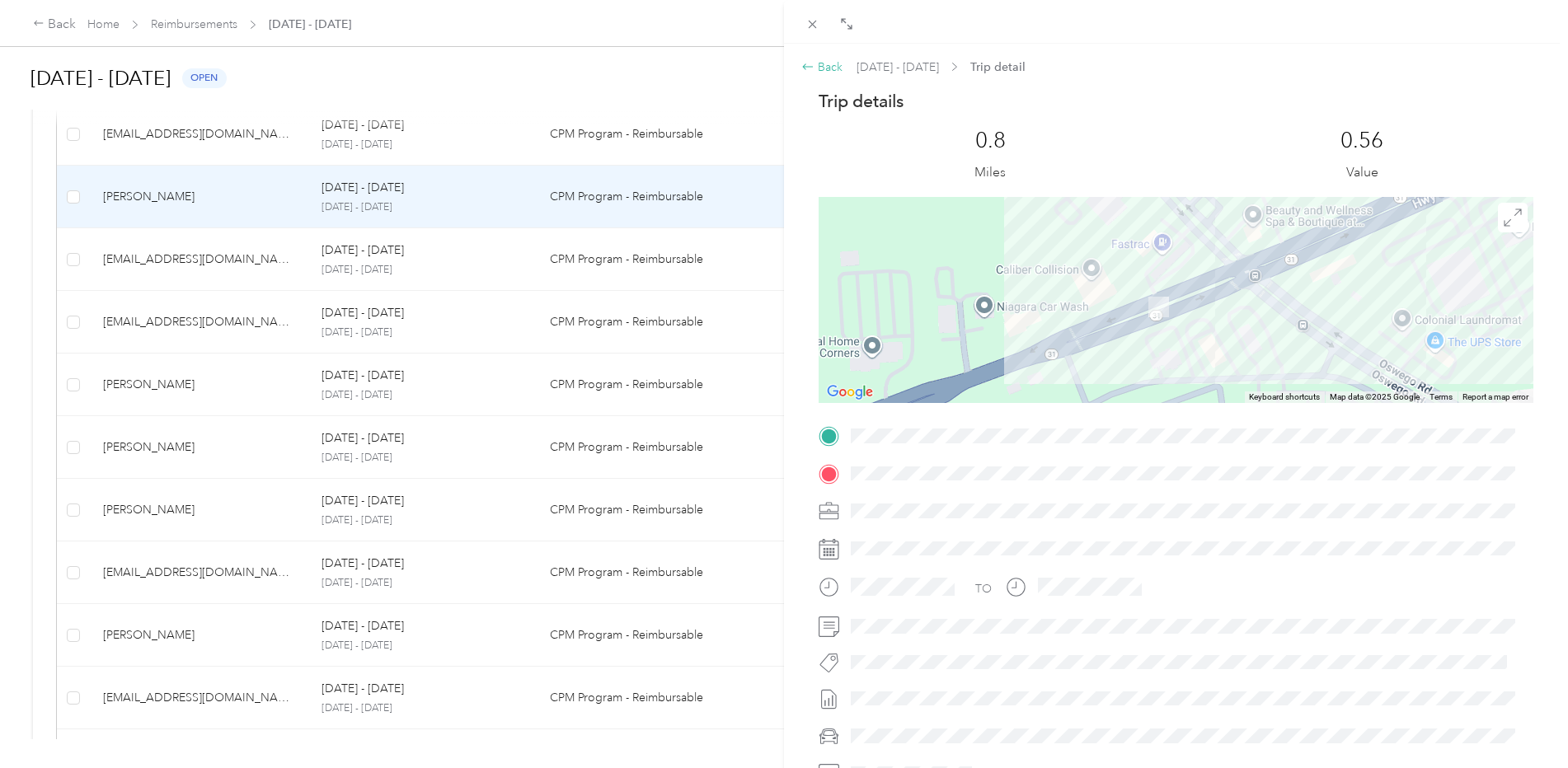
click at [815, 65] on div "Back" at bounding box center [822, 67] width 41 height 18
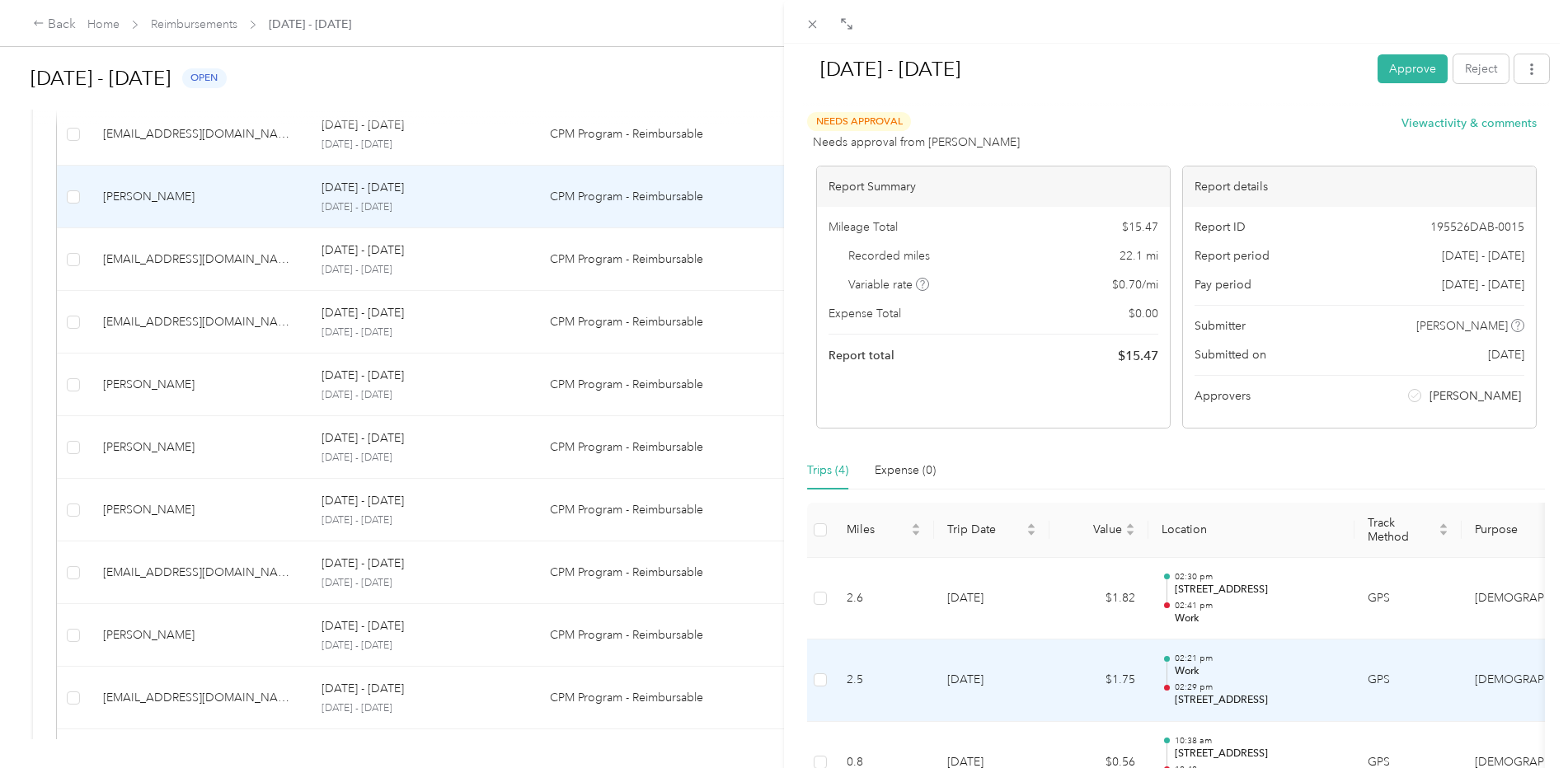
click at [1054, 691] on td "$1.75" at bounding box center [1099, 680] width 99 height 82
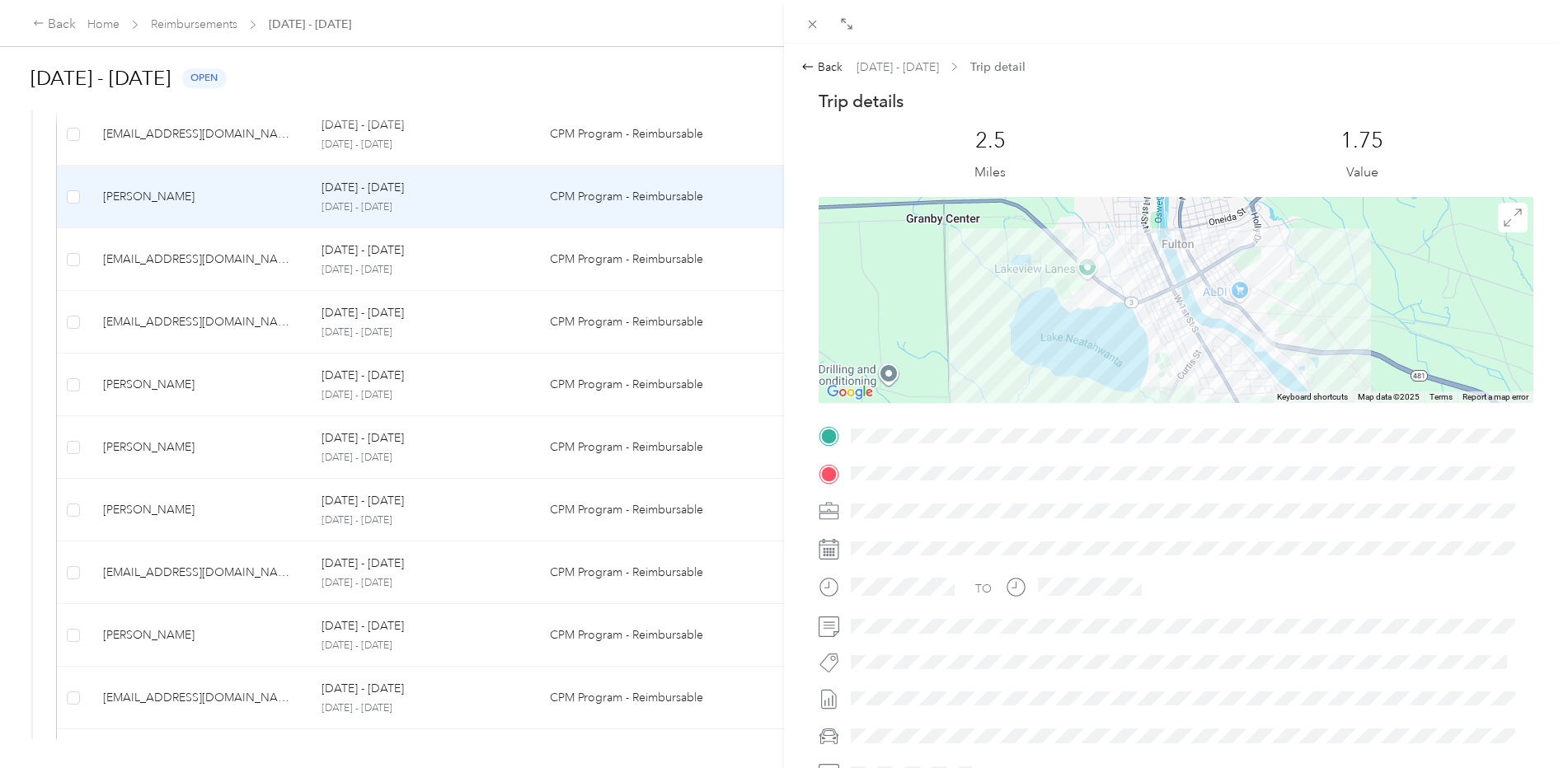
click at [1168, 326] on div at bounding box center [1176, 300] width 714 height 206
click at [1508, 215] on icon at bounding box center [1512, 218] width 19 height 19
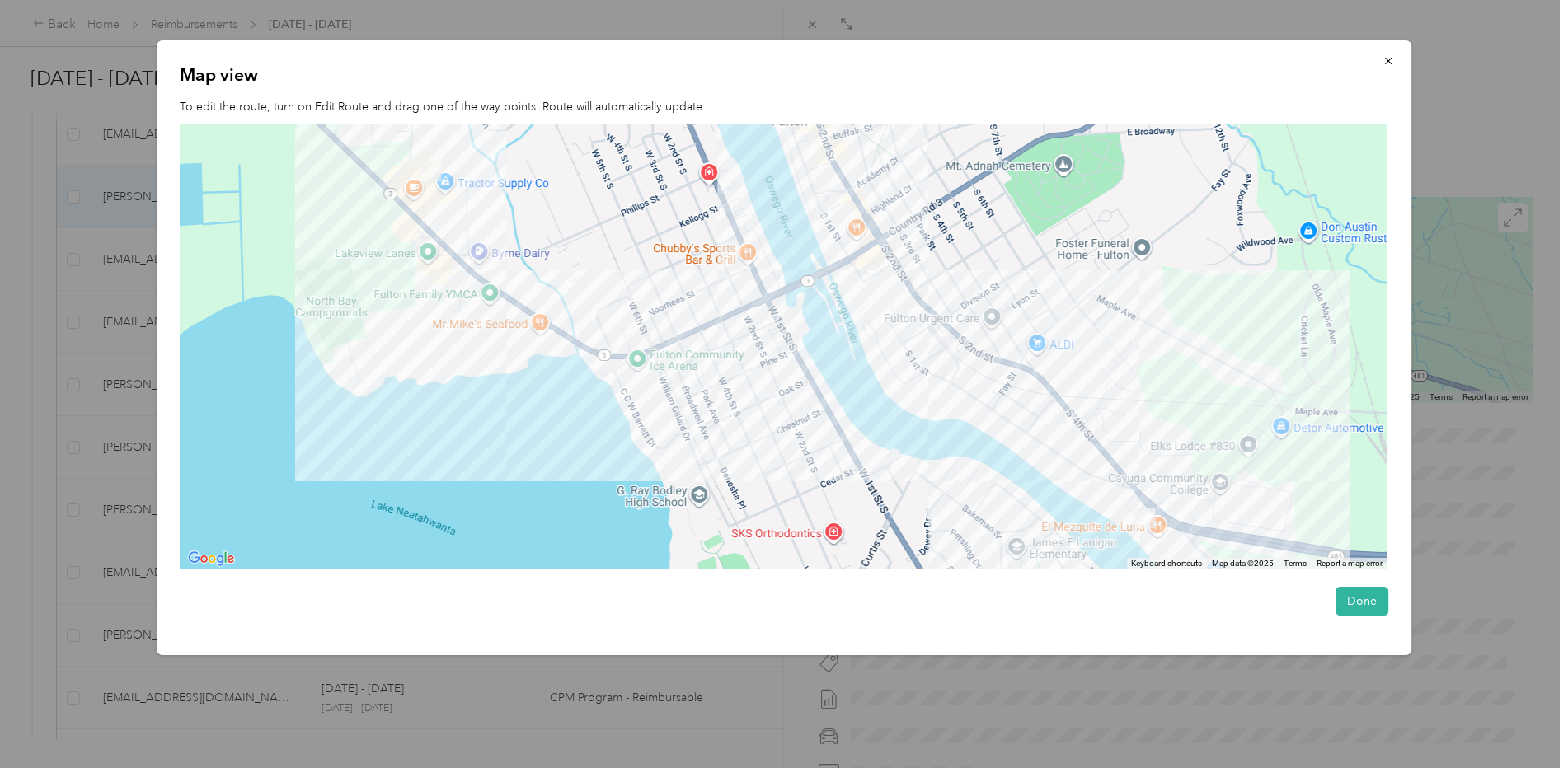
click at [1145, 501] on div at bounding box center [783, 347] width 1207 height 446
click at [1145, 498] on div at bounding box center [783, 347] width 1207 height 446
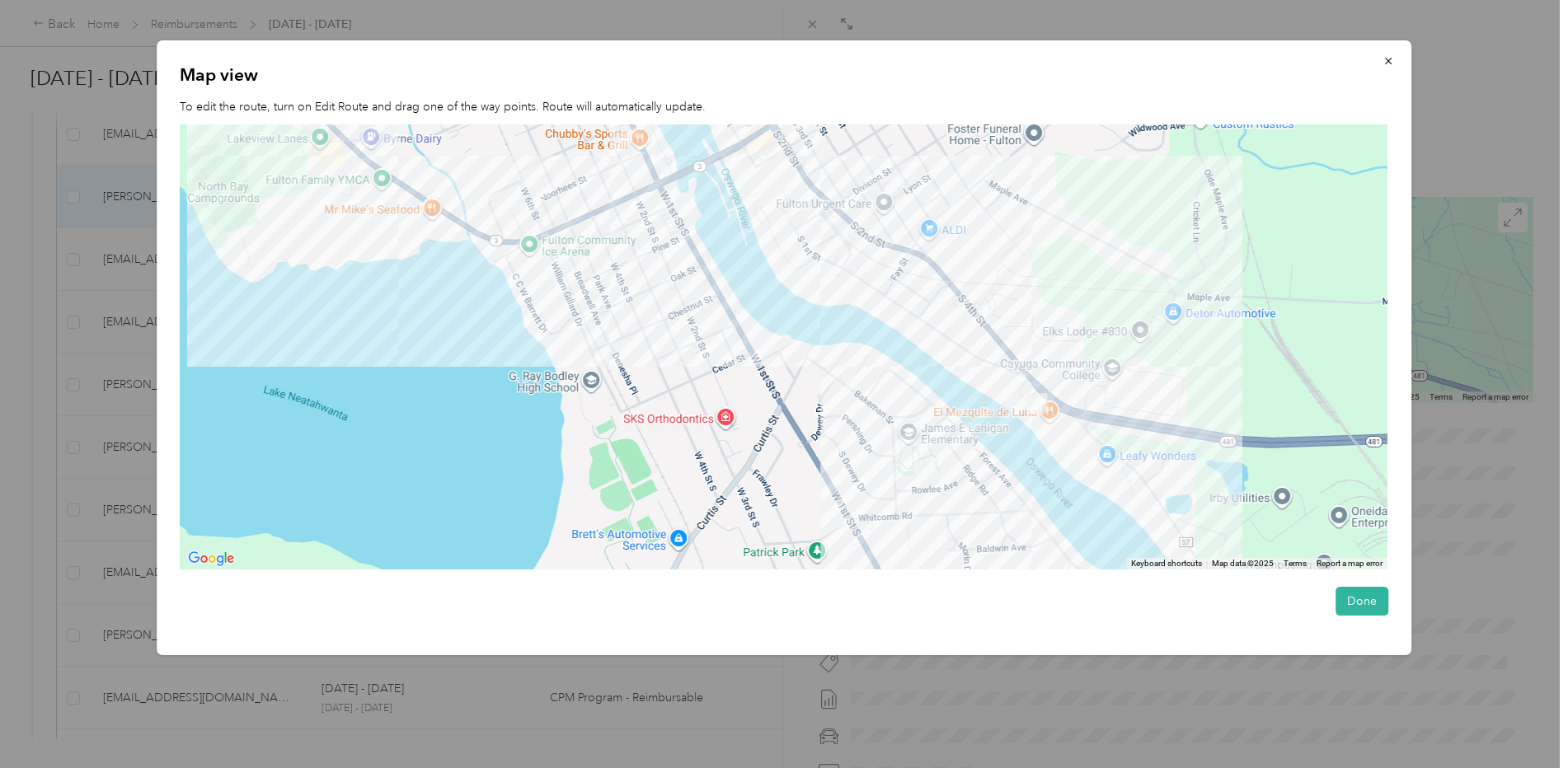
drag, startPoint x: 1094, startPoint y: 487, endPoint x: 984, endPoint y: 370, distance: 160.6
click at [984, 370] on div at bounding box center [783, 347] width 1207 height 446
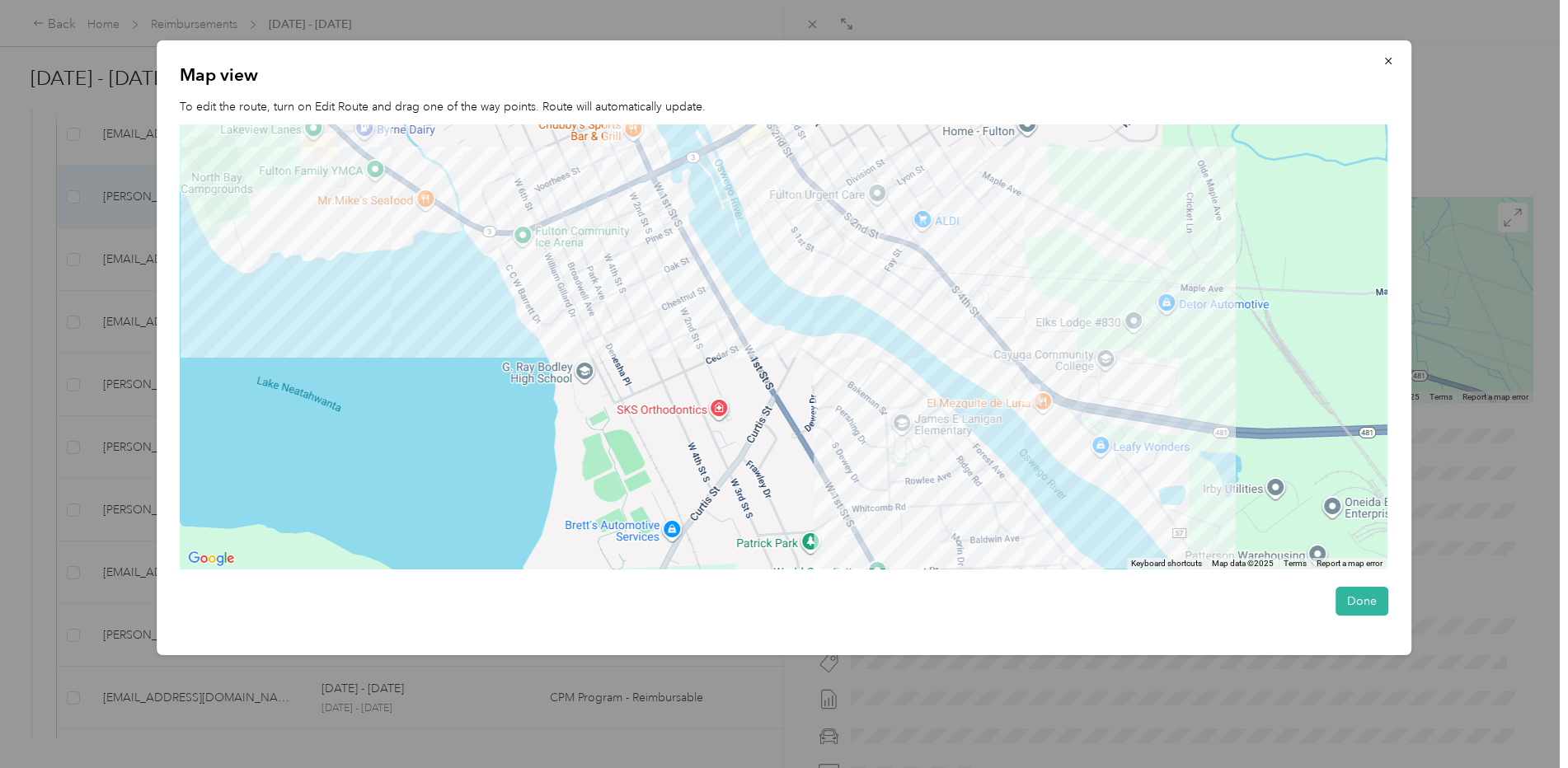
click at [1018, 381] on div at bounding box center [783, 347] width 1207 height 446
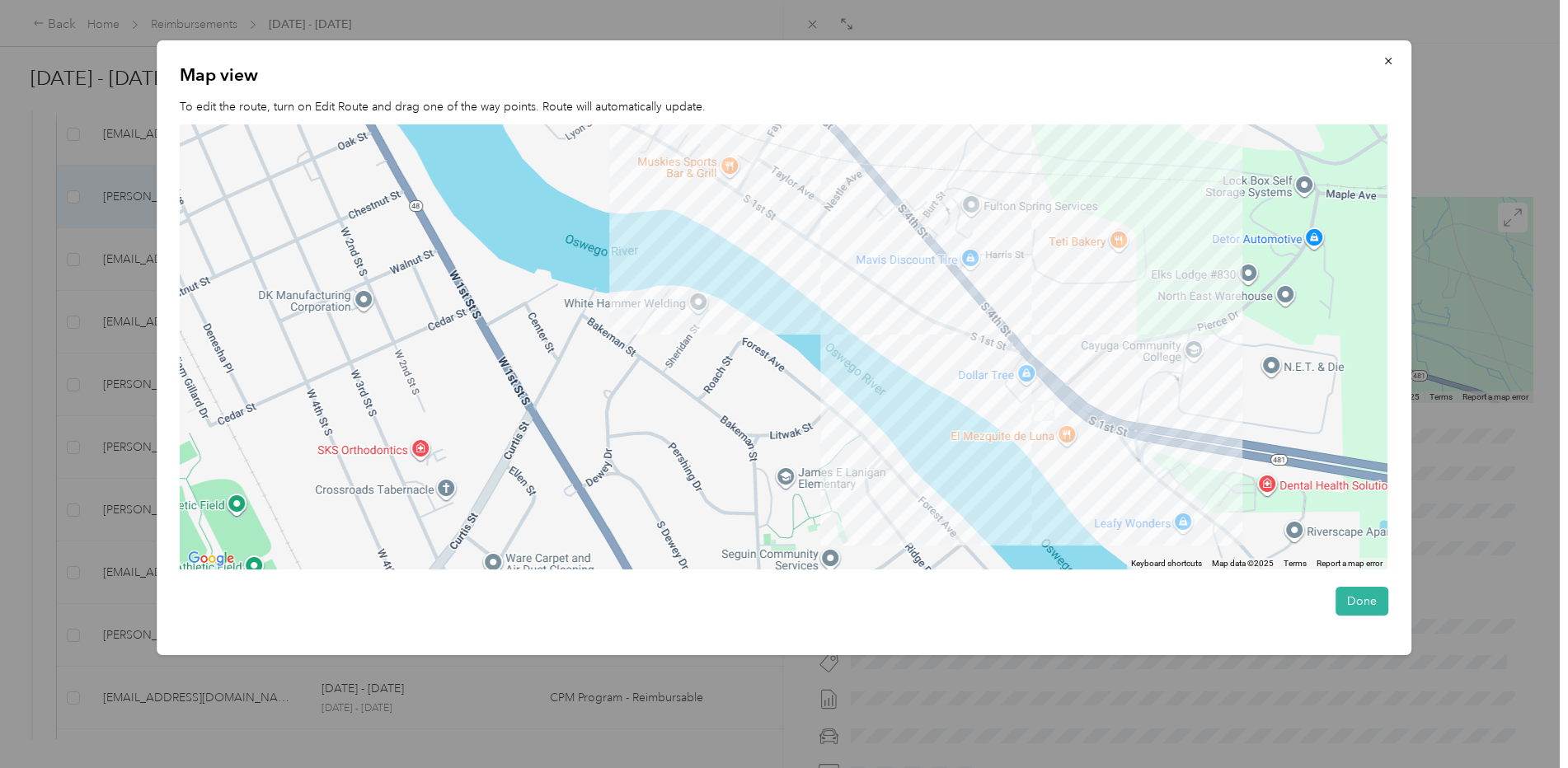
click at [1018, 381] on div at bounding box center [783, 347] width 1207 height 446
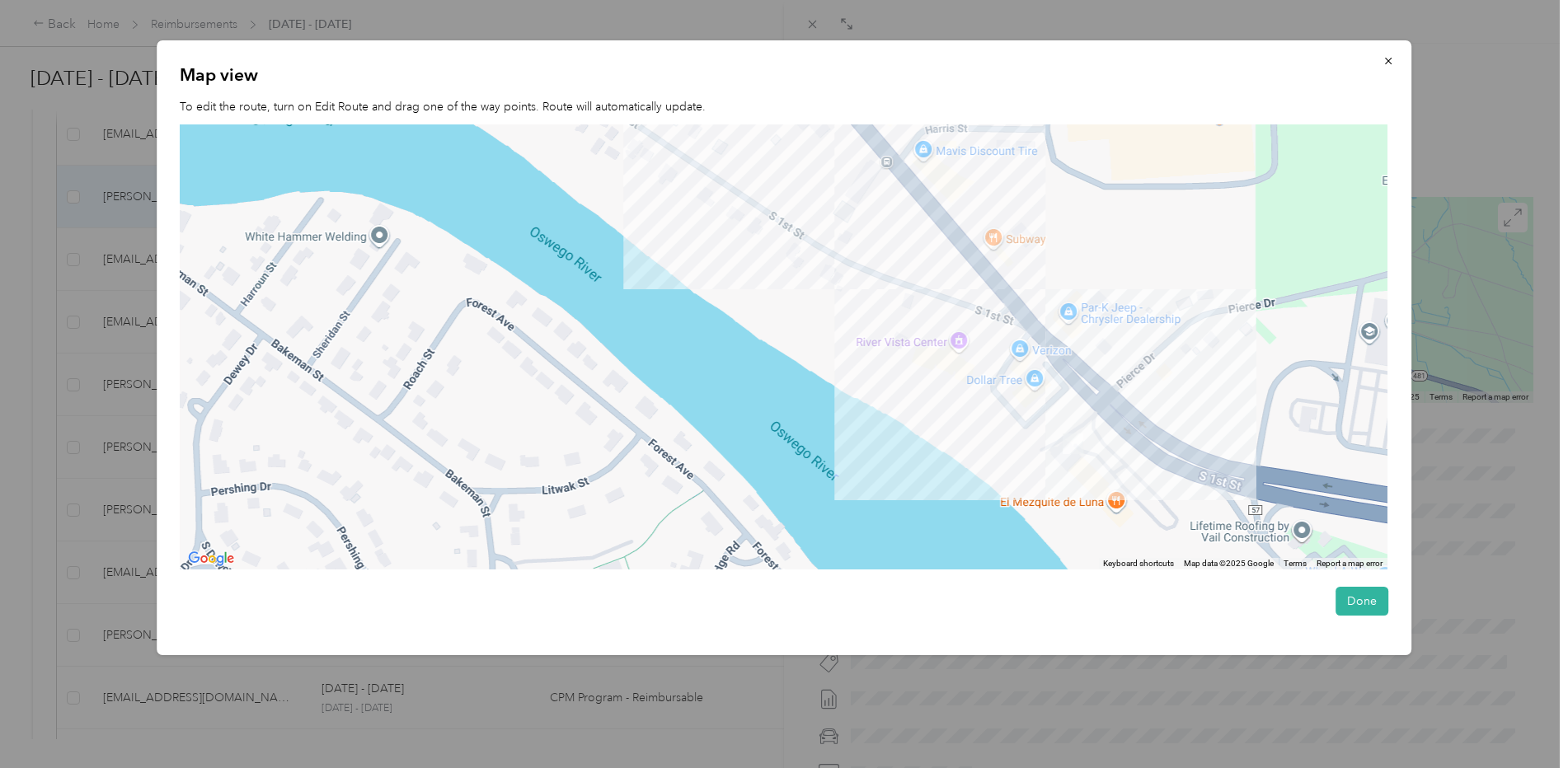
click at [1082, 427] on div at bounding box center [783, 347] width 1207 height 446
click at [1082, 425] on div at bounding box center [783, 347] width 1207 height 446
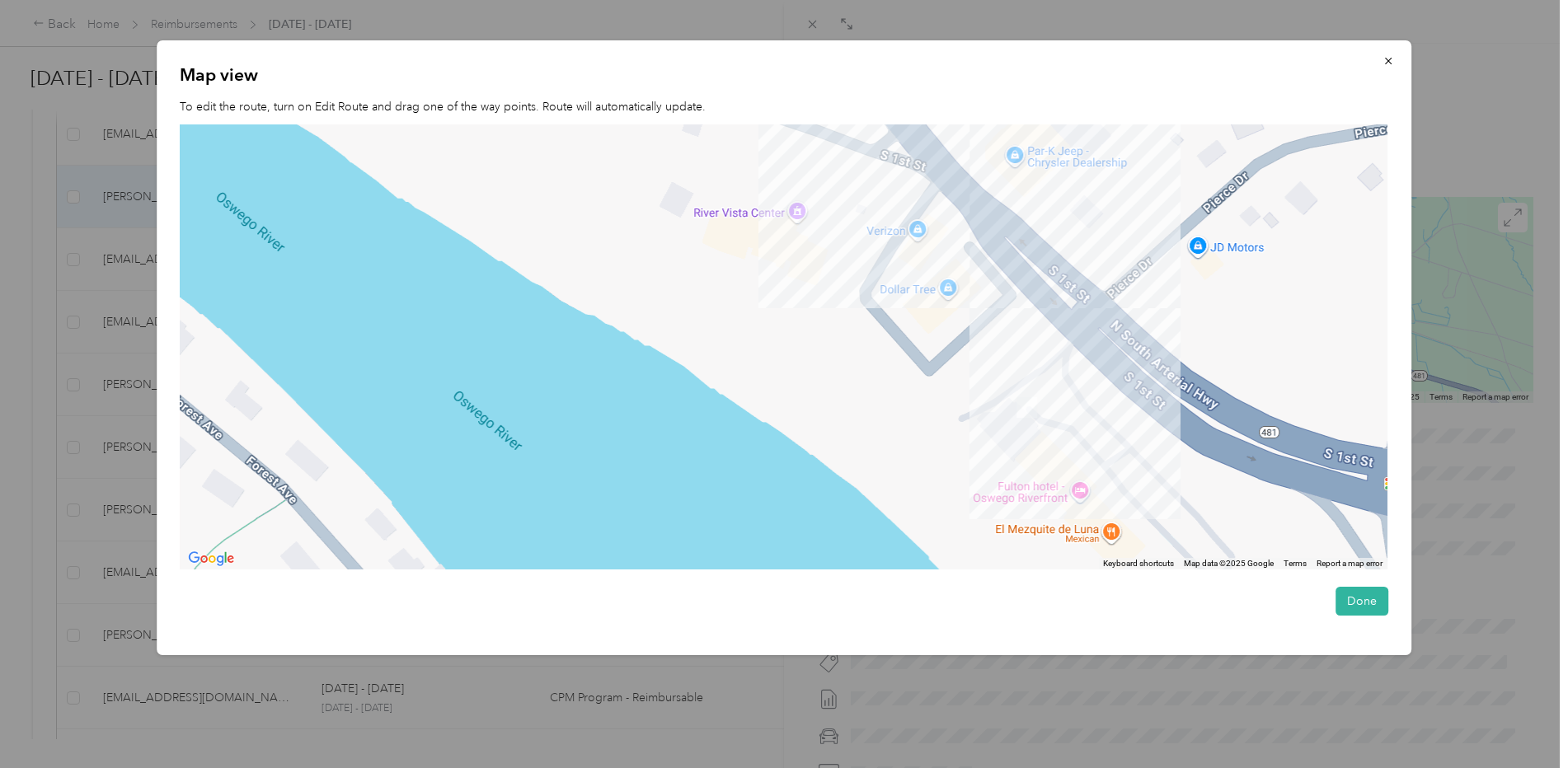
drag, startPoint x: 1154, startPoint y: 494, endPoint x: 1066, endPoint y: 385, distance: 140.1
click at [1069, 386] on div at bounding box center [783, 347] width 1207 height 446
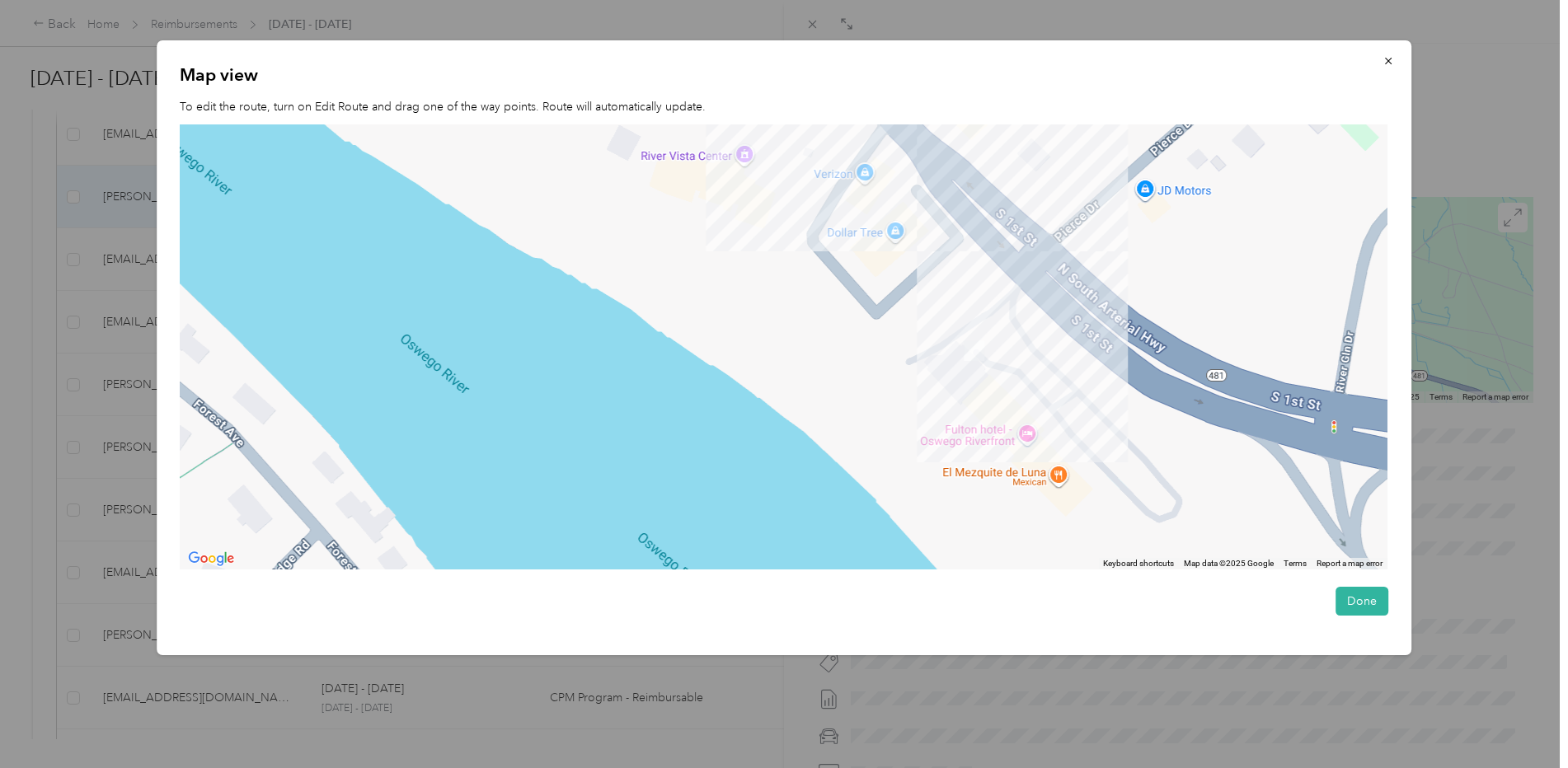
click at [955, 393] on div at bounding box center [783, 347] width 1207 height 446
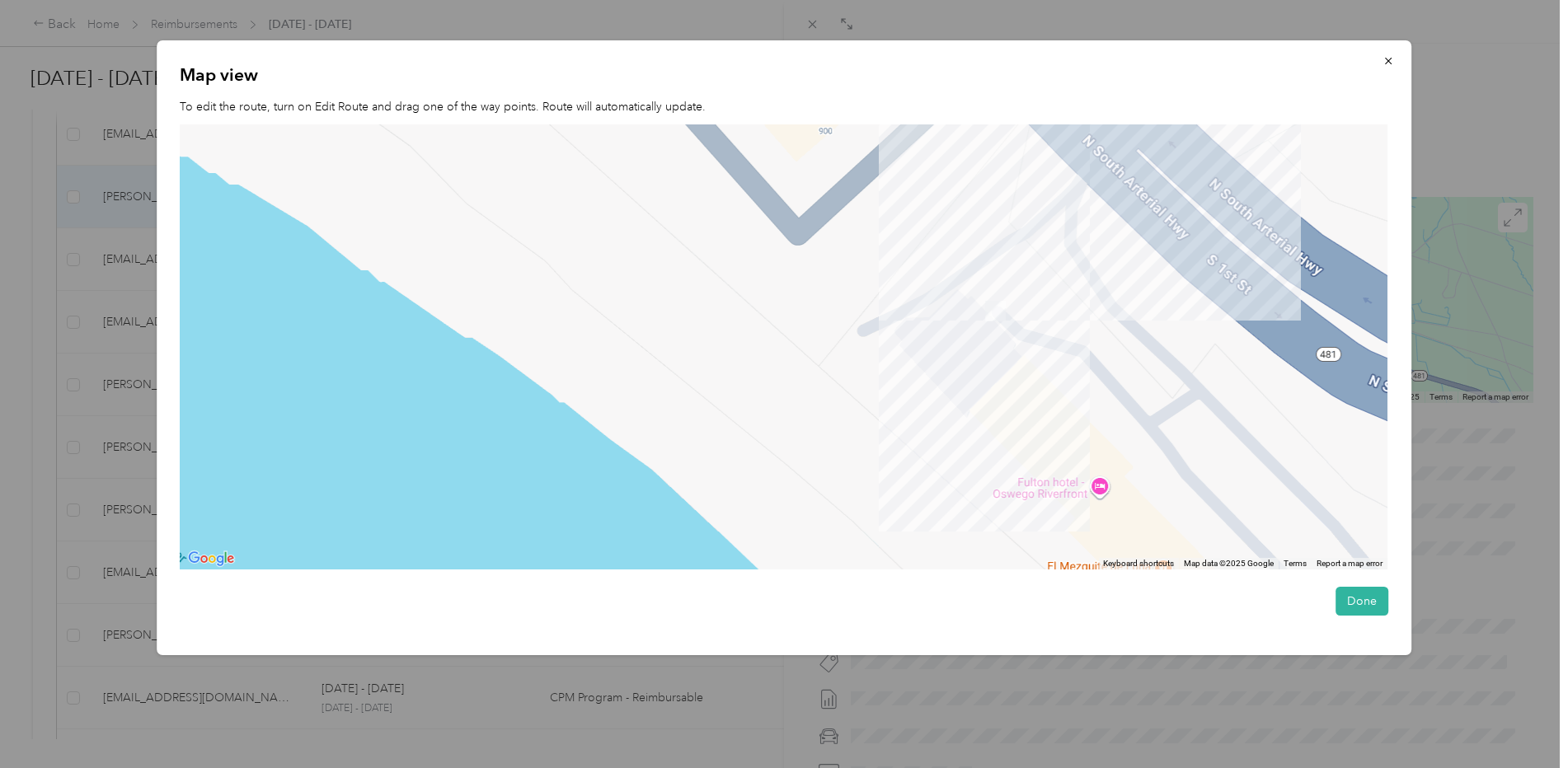
click at [955, 393] on div at bounding box center [783, 347] width 1207 height 446
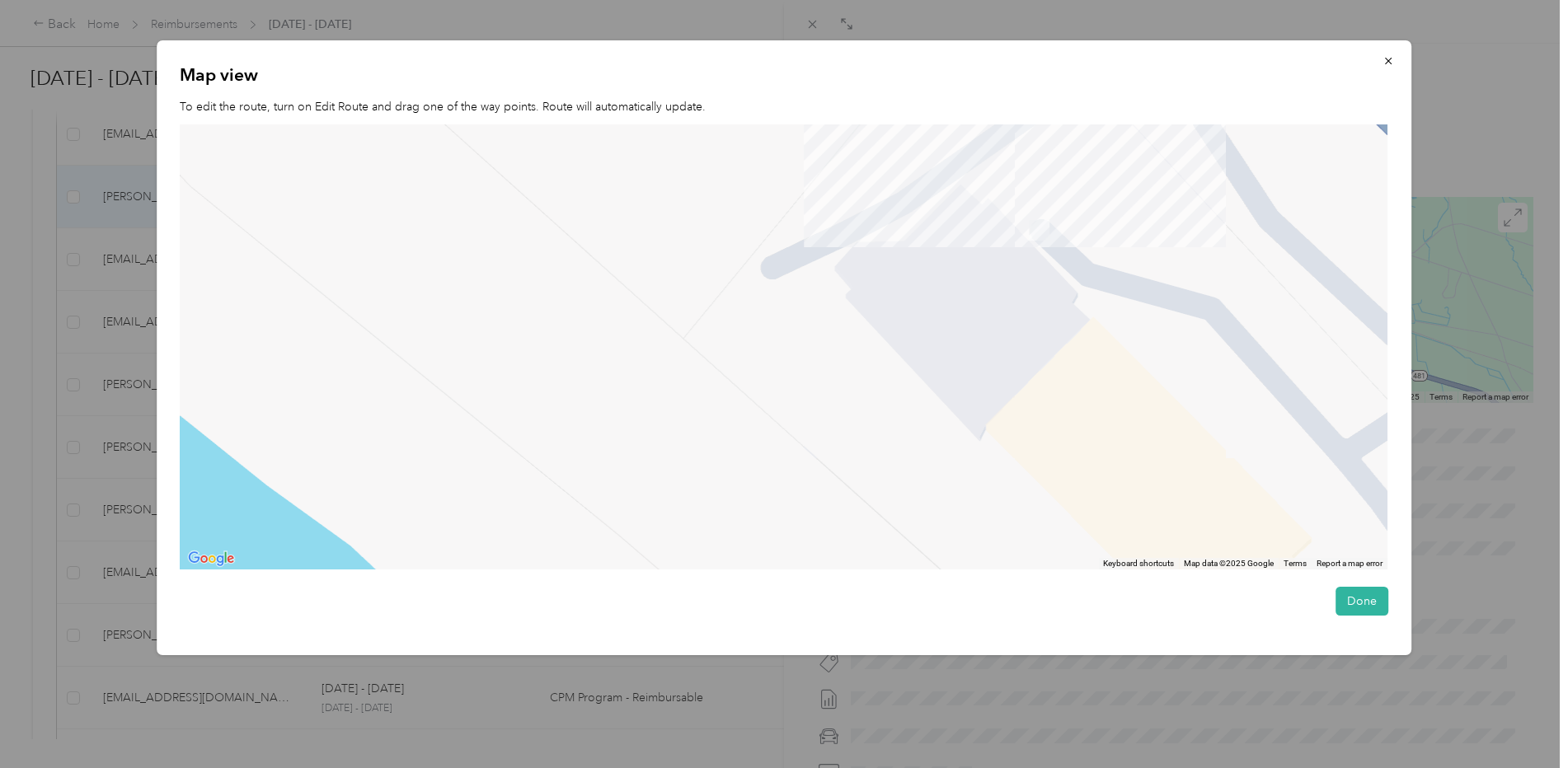
click at [1090, 441] on div at bounding box center [783, 347] width 1207 height 446
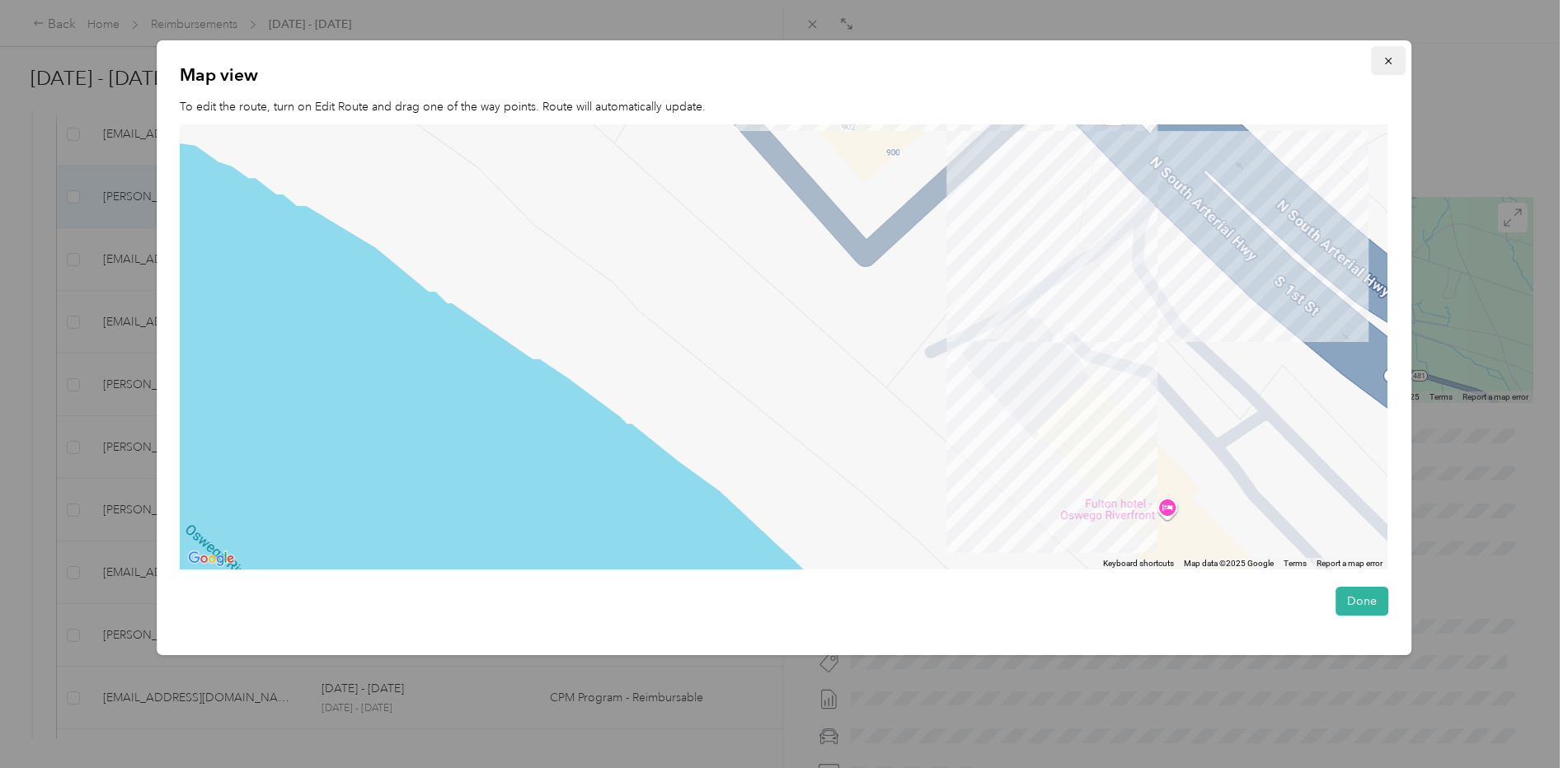
click at [1392, 64] on icon "button" at bounding box center [1387, 60] width 6 height 6
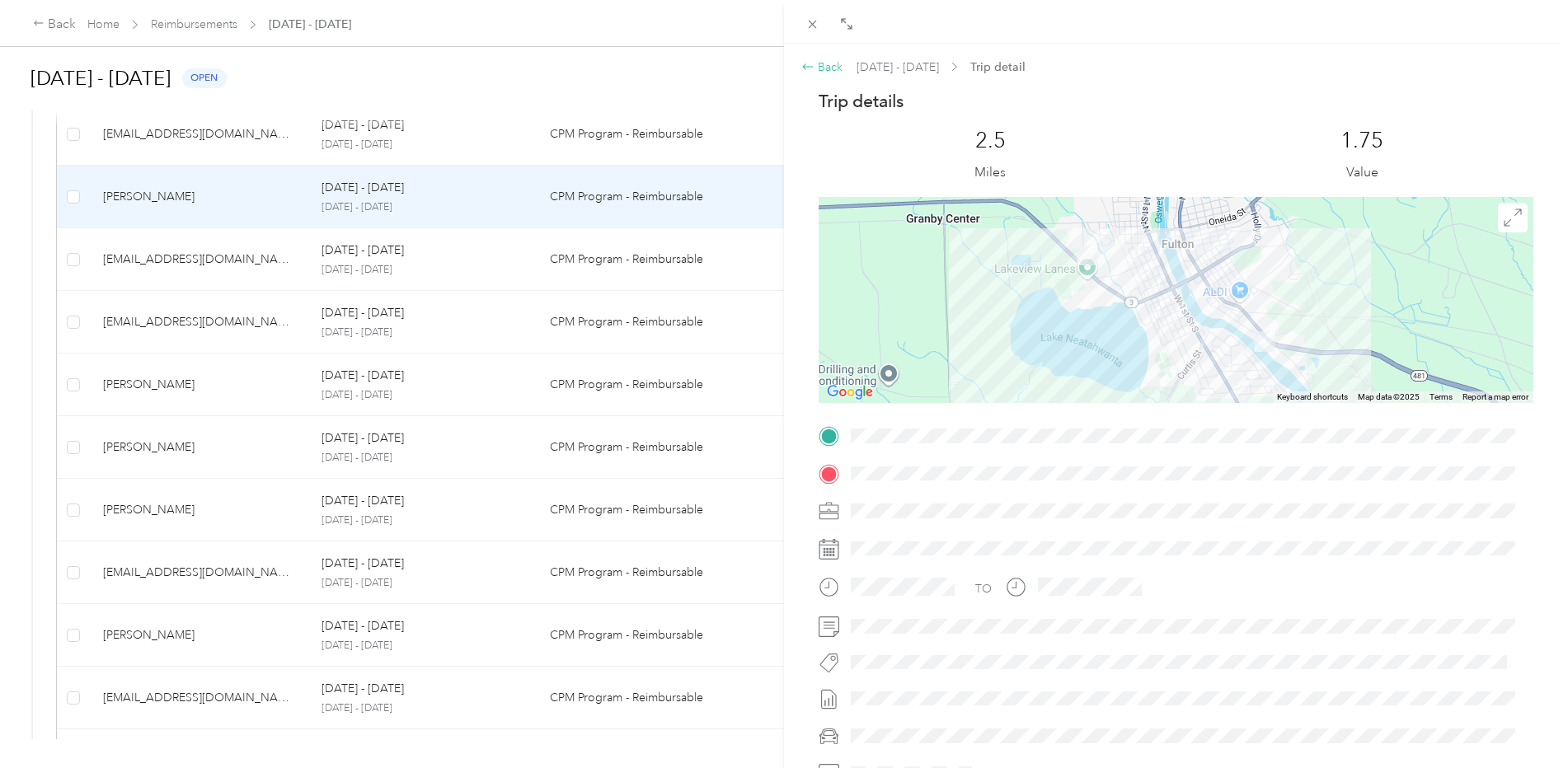
click at [828, 61] on div "Back" at bounding box center [822, 67] width 41 height 18
